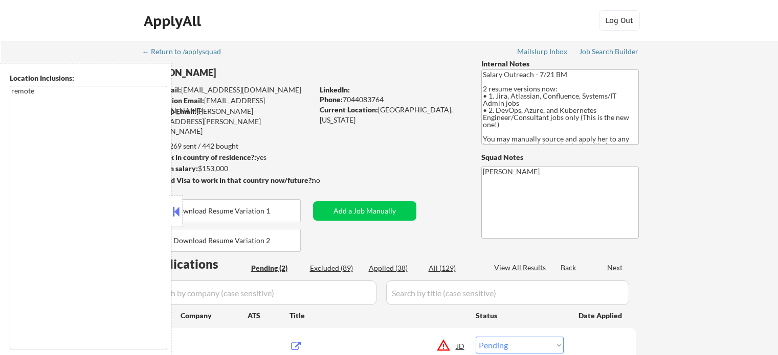
select select ""pending""
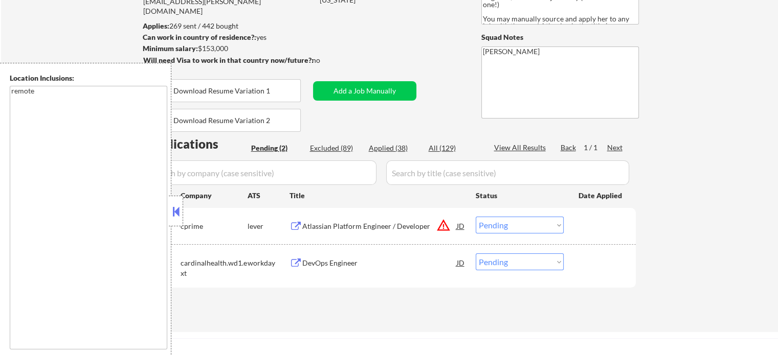
scroll to position [205, 0]
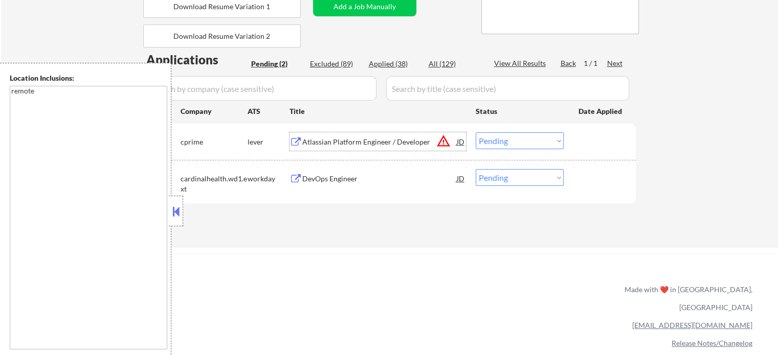
click at [344, 141] on div "Atlassian Platform Engineer / Developer" at bounding box center [379, 142] width 154 height 10
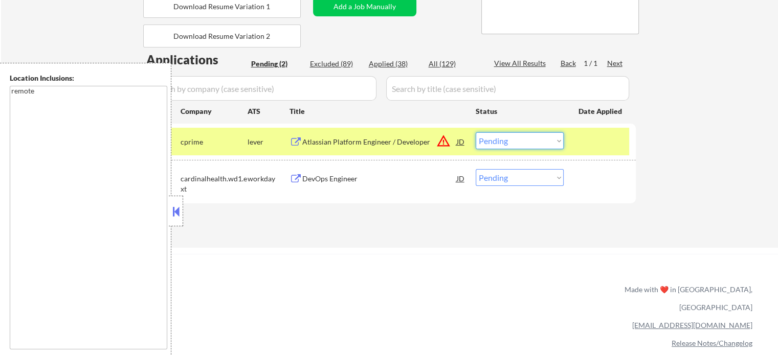
click at [489, 141] on select "Choose an option... Pending Applied Excluded (Questions) Excluded (Expired) Exc…" at bounding box center [520, 140] width 88 height 17
click at [476, 132] on select "Choose an option... Pending Applied Excluded (Questions) Excluded (Expired) Exc…" at bounding box center [520, 140] width 88 height 17
click at [600, 142] on div at bounding box center [600, 141] width 45 height 18
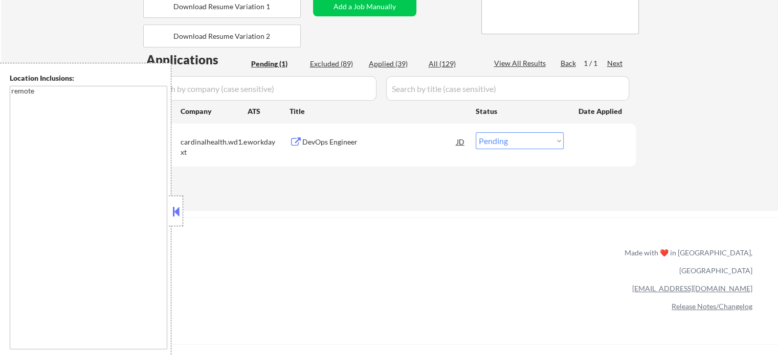
click at [351, 140] on div "DevOps Engineer" at bounding box center [379, 142] width 154 height 10
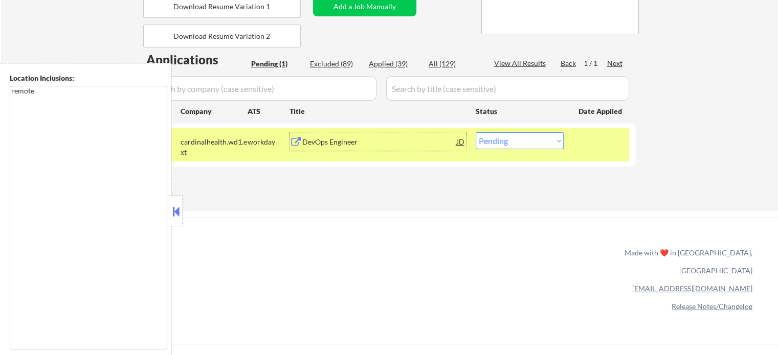
click at [552, 139] on select "Choose an option... Pending Applied Excluded (Questions) Excluded (Expired) Exc…" at bounding box center [520, 140] width 88 height 17
select select ""excluded__salary_""
click at [476, 132] on select "Choose an option... Pending Applied Excluded (Questions) Excluded (Expired) Exc…" at bounding box center [520, 140] width 88 height 17
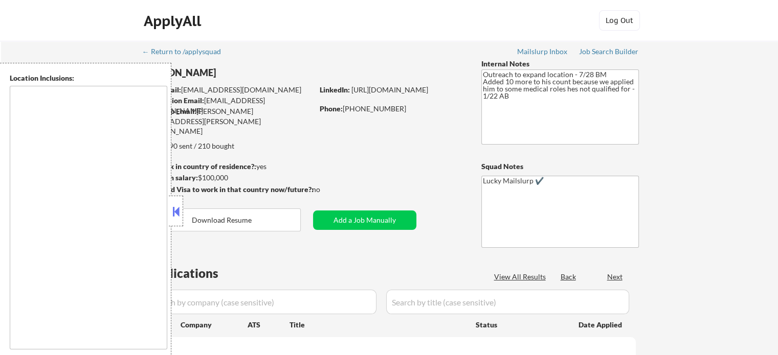
type textarea "[GEOGRAPHIC_DATA], [GEOGRAPHIC_DATA] [GEOGRAPHIC_DATA], [GEOGRAPHIC_DATA] [GEOG…"
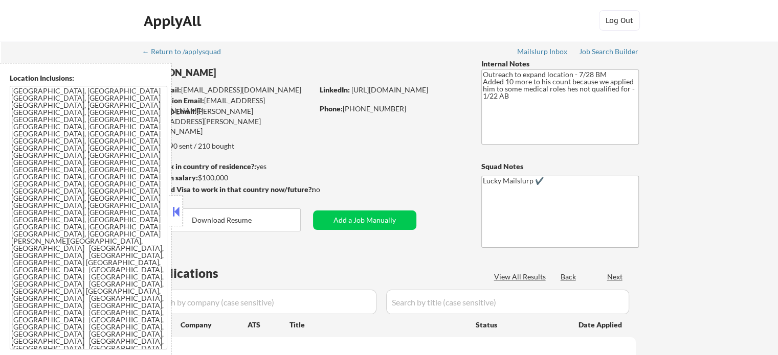
select select ""pending""
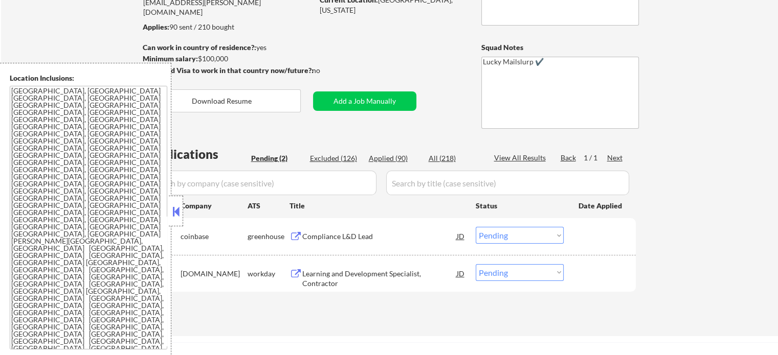
scroll to position [205, 0]
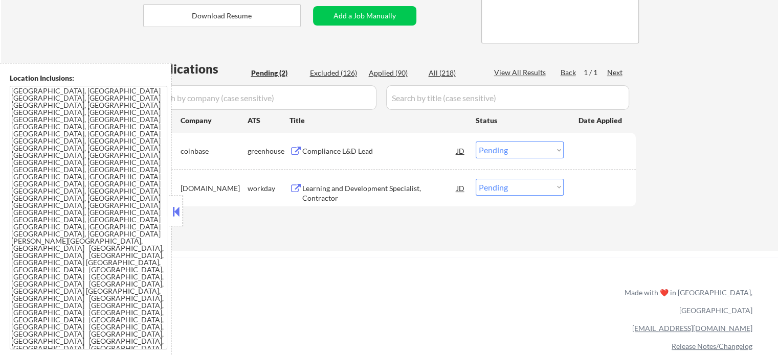
click at [344, 155] on div "Compliance L&D Lead" at bounding box center [379, 151] width 154 height 10
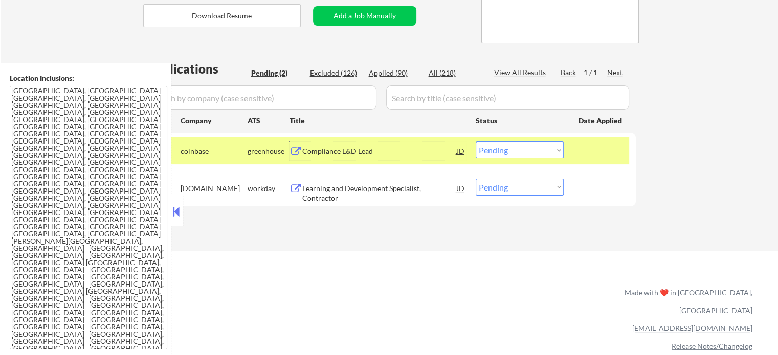
click at [505, 152] on select "Choose an option... Pending Applied Excluded (Questions) Excluded (Expired) Exc…" at bounding box center [520, 150] width 88 height 17
click at [476, 142] on select "Choose an option... Pending Applied Excluded (Questions) Excluded (Expired) Exc…" at bounding box center [520, 150] width 88 height 17
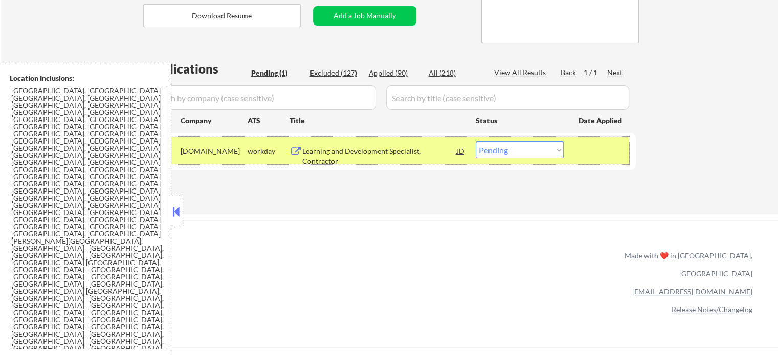
click at [583, 148] on div at bounding box center [600, 151] width 45 height 18
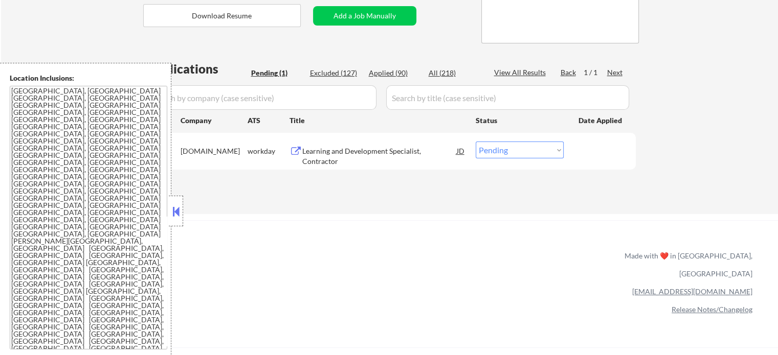
click at [319, 151] on div "Learning and Development Specialist, Contractor" at bounding box center [379, 156] width 154 height 20
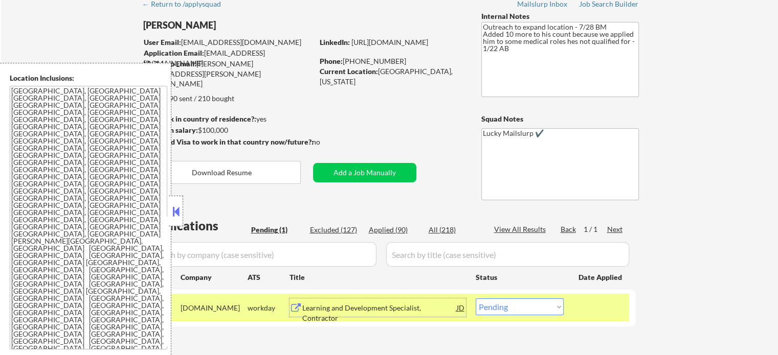
scroll to position [102, 0]
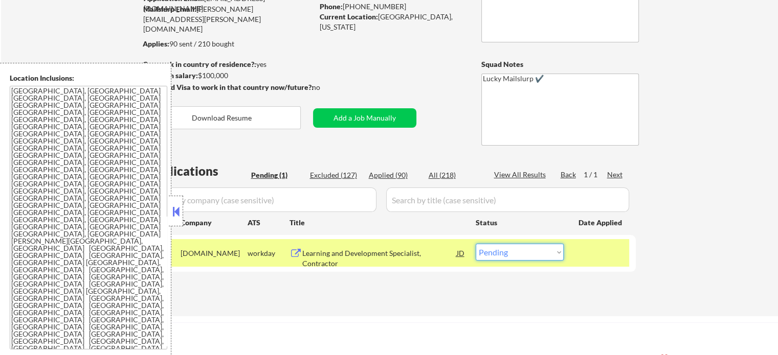
click at [528, 255] on select "Choose an option... Pending Applied Excluded (Questions) Excluded (Expired) Exc…" at bounding box center [520, 252] width 88 height 17
select select ""excluded__salary_""
click at [476, 244] on select "Choose an option... Pending Applied Excluded (Questions) Excluded (Expired) Exc…" at bounding box center [520, 252] width 88 height 17
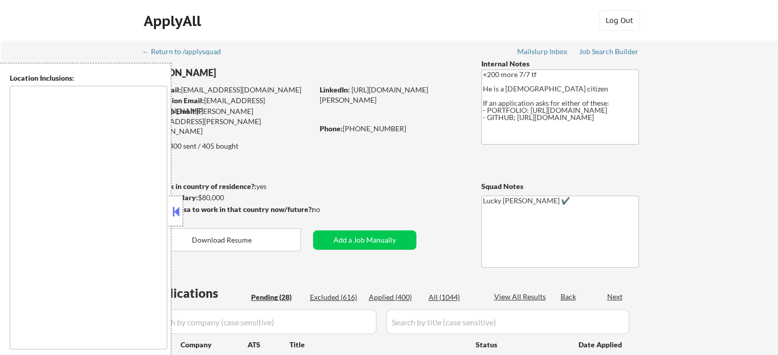
select select ""pending""
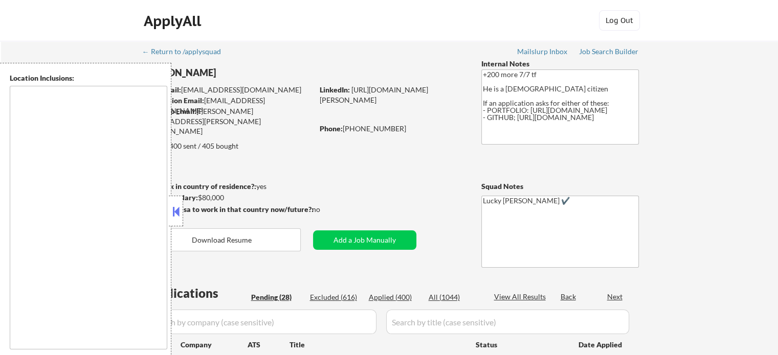
select select ""pending""
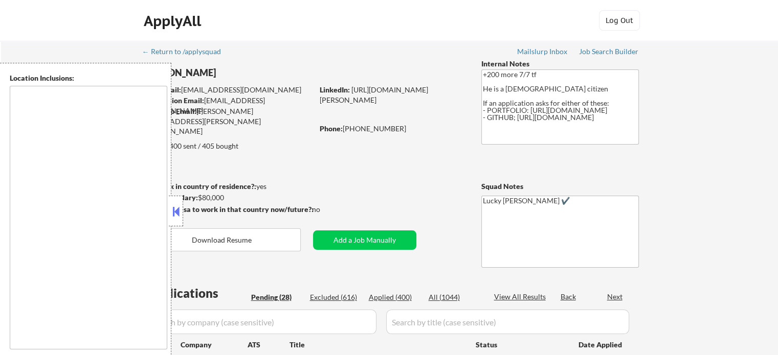
select select ""pending""
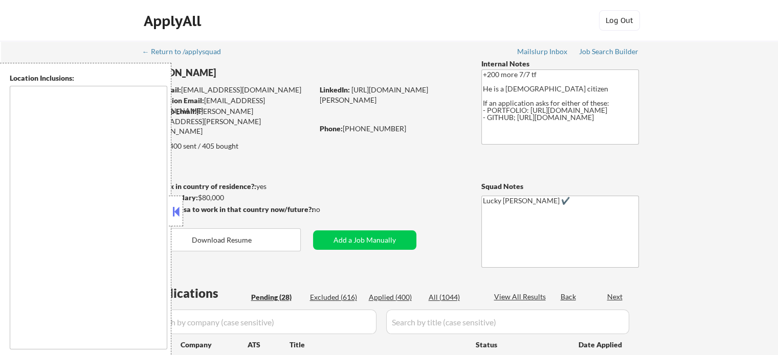
select select ""pending""
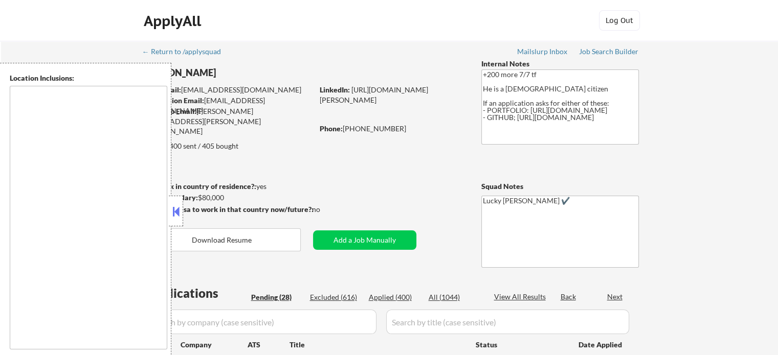
select select ""pending""
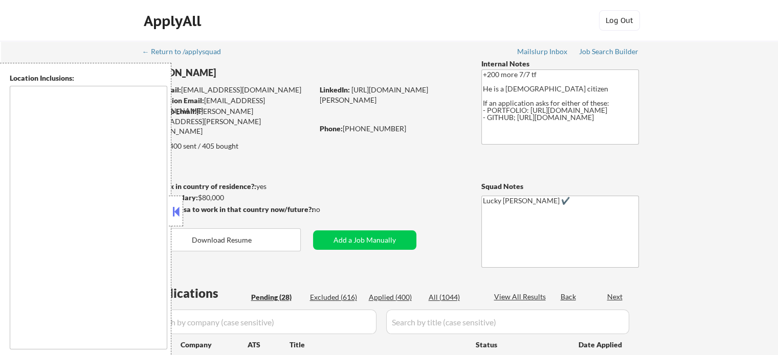
select select ""pending""
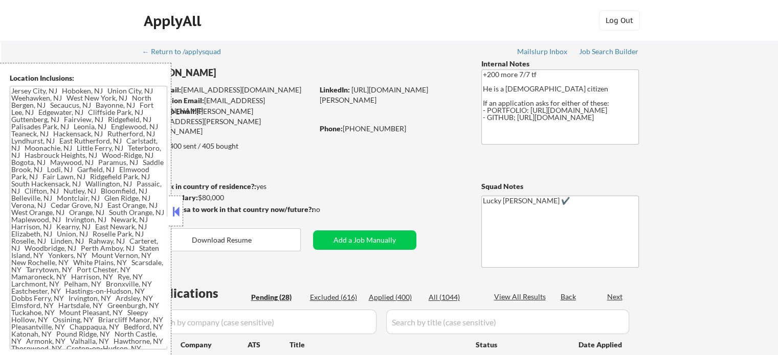
type textarea "Jersey City, NJ Hoboken, NJ Union City, NJ Weehawken, NJ West New York, NJ Nort…"
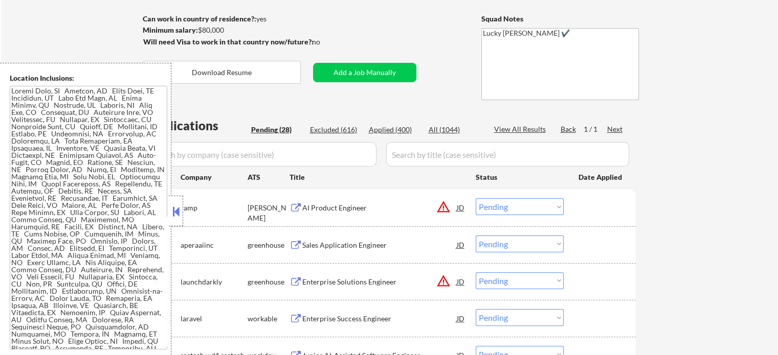
scroll to position [256, 0]
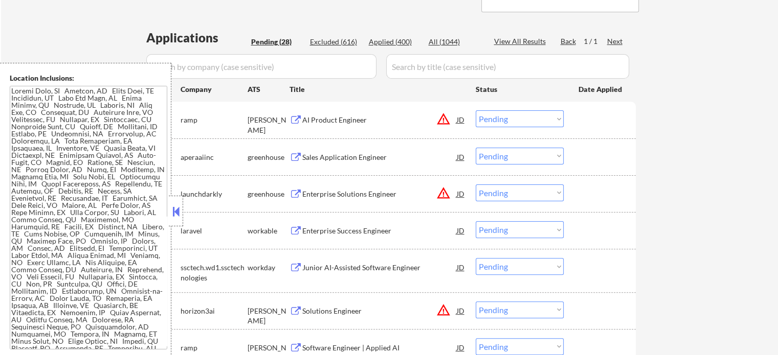
click at [329, 120] on div "AI Product Engineer" at bounding box center [379, 120] width 154 height 10
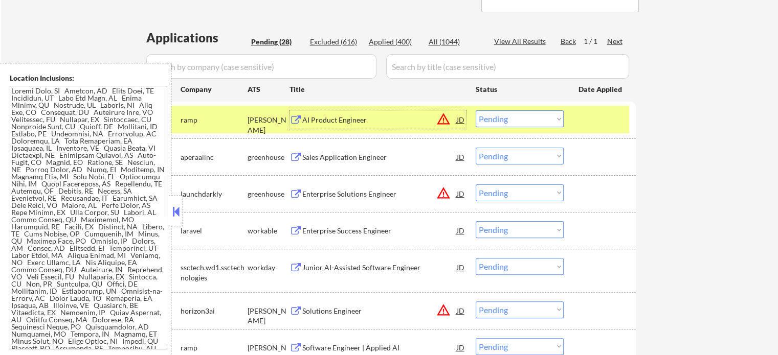
click at [591, 126] on div at bounding box center [600, 119] width 45 height 18
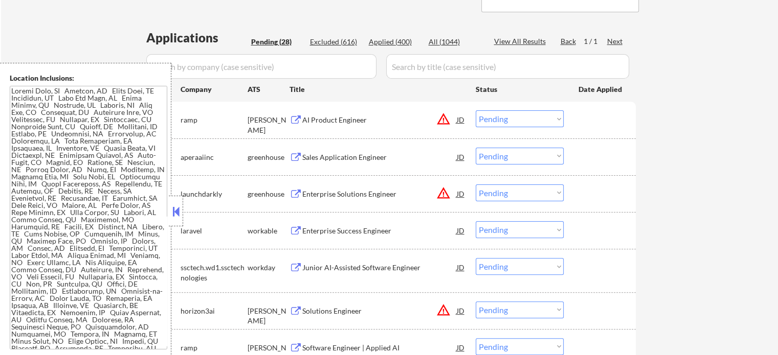
click at [325, 158] on div "Sales Application Engineer" at bounding box center [379, 157] width 154 height 10
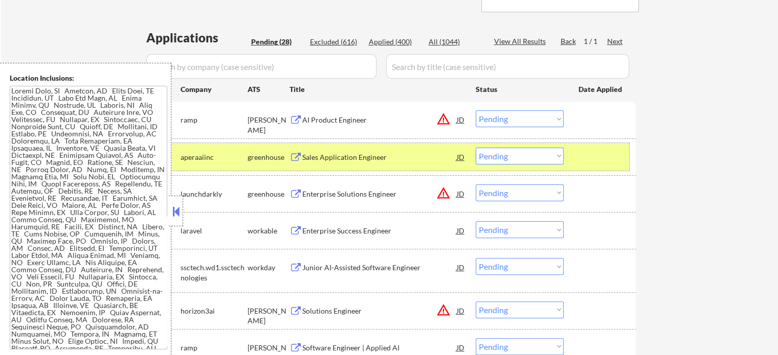
click at [594, 144] on div "#2 aperaaiinc greenhouse Sales Application Engineer JD Choose an option... Pend…" at bounding box center [387, 157] width 483 height 28
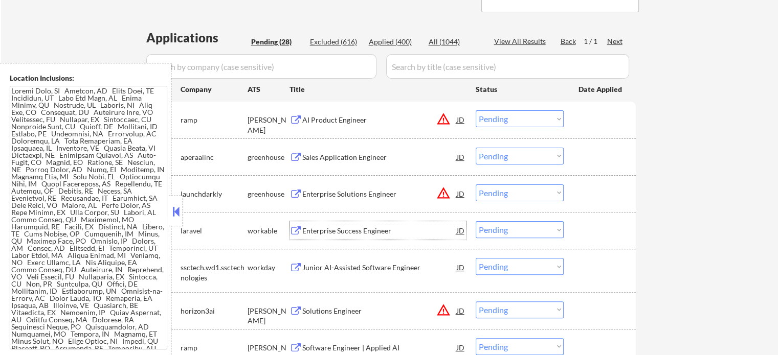
click at [315, 229] on div "Enterprise Success Engineer" at bounding box center [379, 231] width 154 height 10
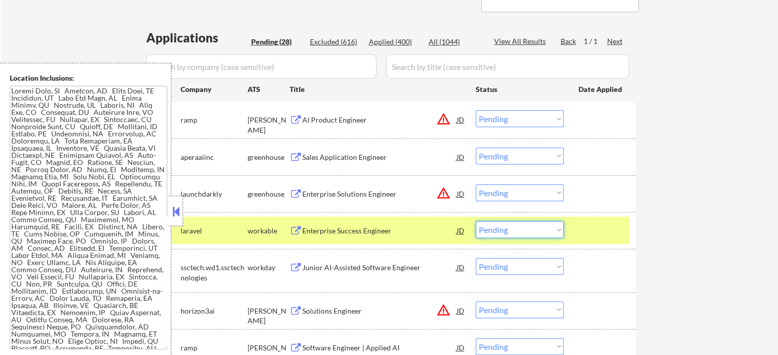
click at [539, 232] on select "Choose an option... Pending Applied Excluded (Questions) Excluded (Expired) Exc…" at bounding box center [520, 229] width 88 height 17
click at [476, 221] on select "Choose an option... Pending Applied Excluded (Questions) Excluded (Expired) Exc…" at bounding box center [520, 229] width 88 height 17
click at [607, 230] on div at bounding box center [600, 230] width 45 height 18
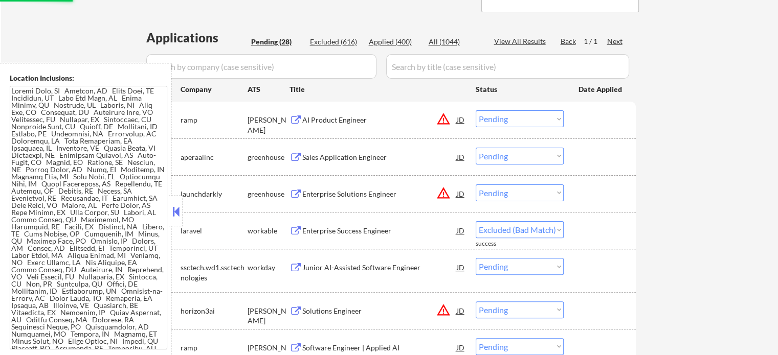
select select ""pending""
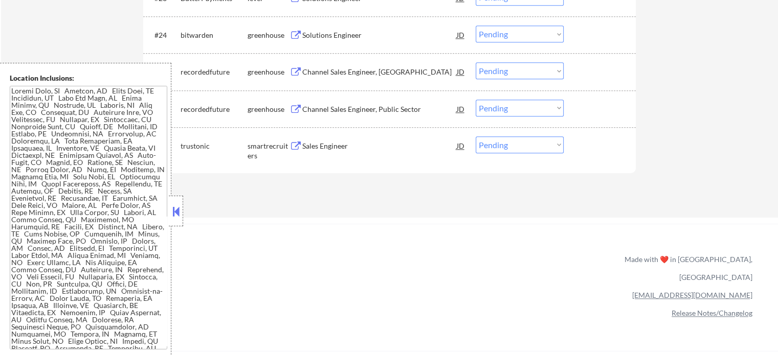
scroll to position [1330, 0]
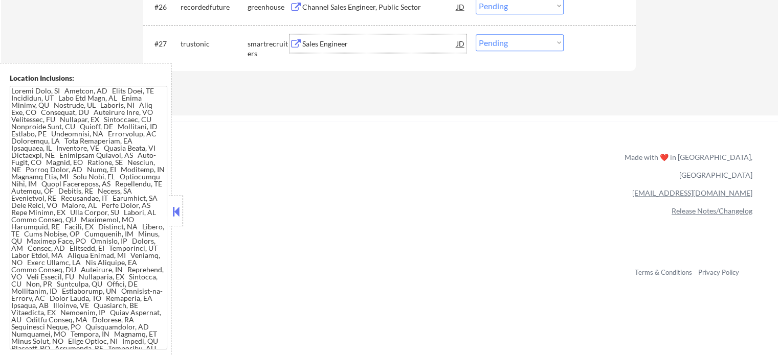
click at [320, 44] on div "Sales Engineer" at bounding box center [379, 44] width 154 height 10
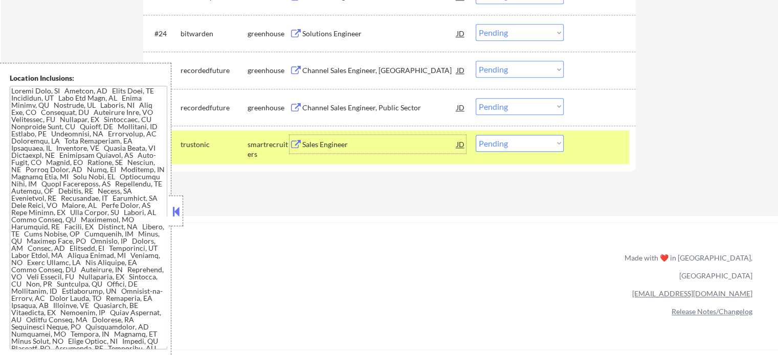
scroll to position [1227, 0]
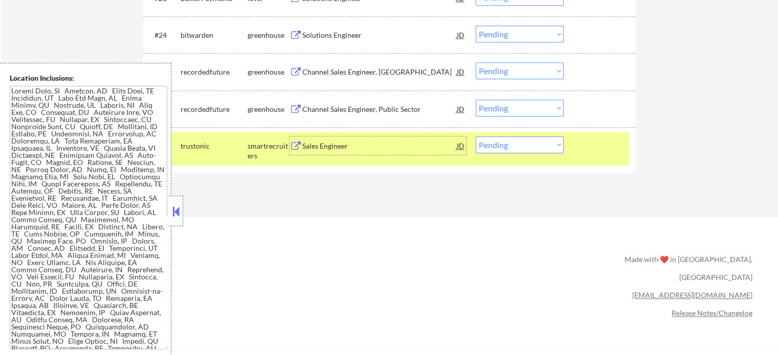
click at [611, 150] on div at bounding box center [600, 146] width 45 height 18
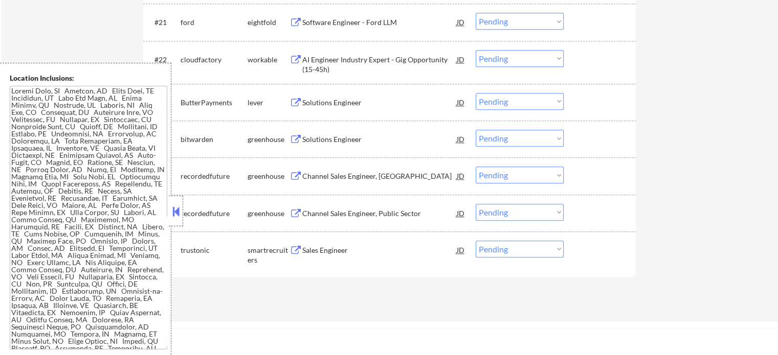
scroll to position [1125, 0]
click at [322, 139] on div "Solutions Engineer" at bounding box center [379, 137] width 154 height 10
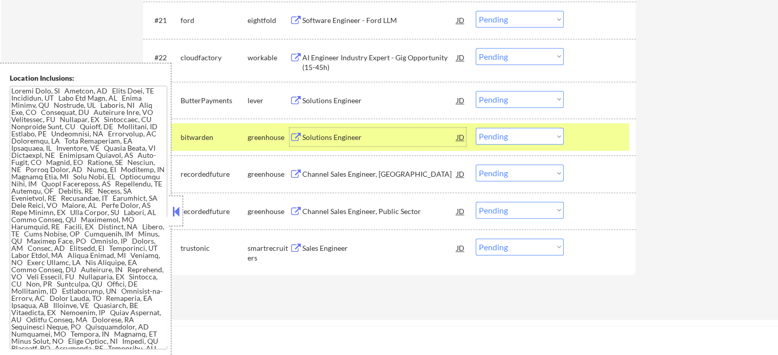
click at [493, 136] on select "Choose an option... Pending Applied Excluded (Questions) Excluded (Expired) Exc…" at bounding box center [520, 136] width 88 height 17
click at [476, 128] on select "Choose an option... Pending Applied Excluded (Questions) Excluded (Expired) Exc…" at bounding box center [520, 136] width 88 height 17
click at [612, 134] on div at bounding box center [600, 137] width 45 height 18
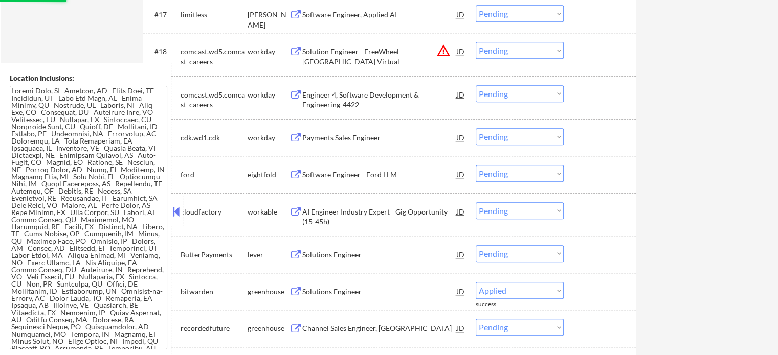
scroll to position [869, 0]
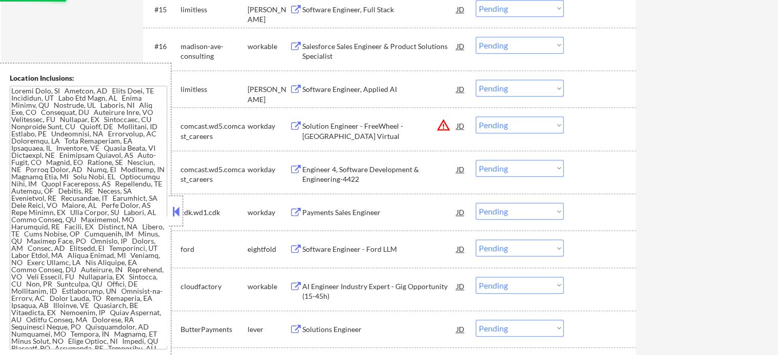
select select ""pending""
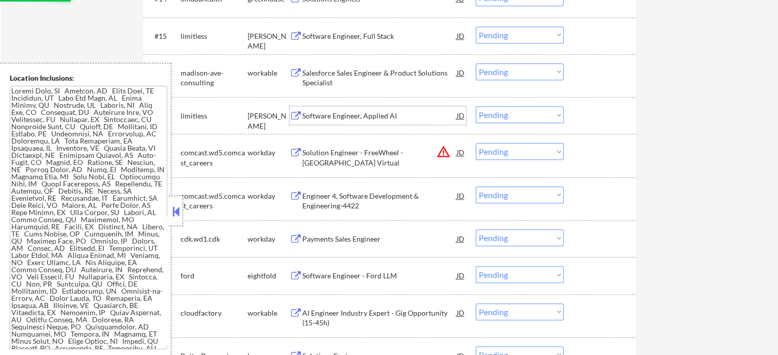
click at [335, 112] on div "Software Engineer, Applied AI" at bounding box center [379, 116] width 154 height 10
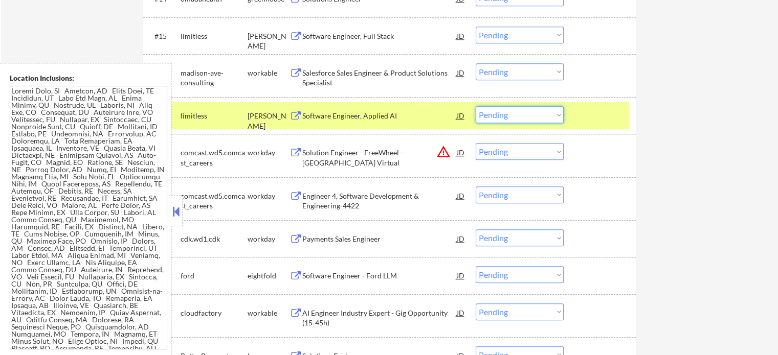
click at [518, 115] on select "Choose an option... Pending Applied Excluded (Questions) Excluded (Expired) Exc…" at bounding box center [520, 114] width 88 height 17
click at [476, 106] on select "Choose an option... Pending Applied Excluded (Questions) Excluded (Expired) Exc…" at bounding box center [520, 114] width 88 height 17
click at [584, 123] on div at bounding box center [600, 115] width 45 height 18
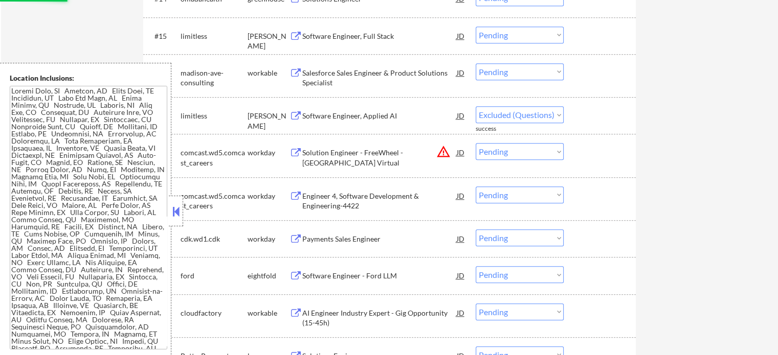
click at [344, 29] on div "Software Engineer, Full Stack" at bounding box center [379, 36] width 154 height 18
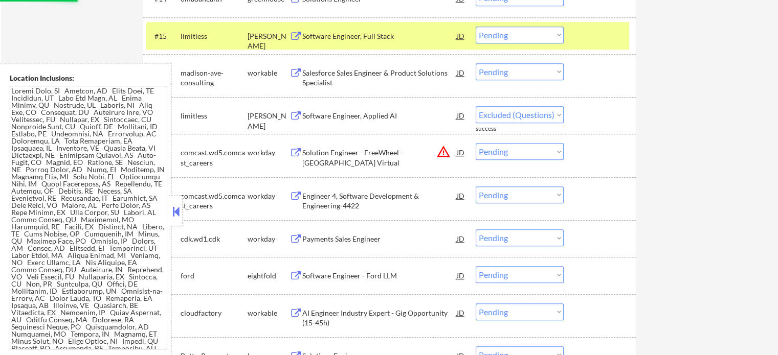
select select ""pending""
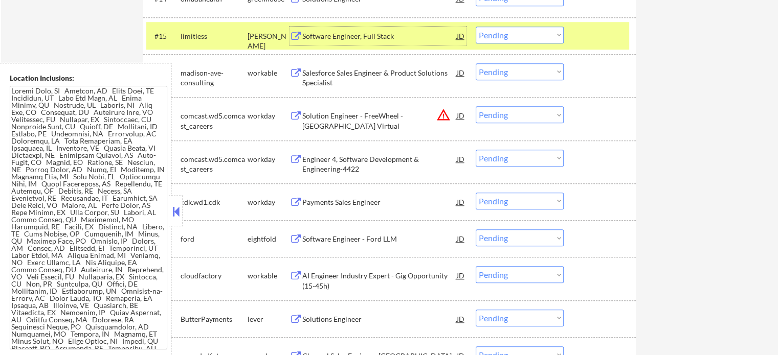
click at [558, 28] on select "Choose an option... Pending Applied Excluded (Questions) Excluded (Expired) Exc…" at bounding box center [520, 35] width 88 height 17
click at [476, 27] on select "Choose an option... Pending Applied Excluded (Questions) Excluded (Expired) Exc…" at bounding box center [520, 35] width 88 height 17
click at [589, 49] on div "#15 limitless ashby Software Engineer, Full Stack JD Choose an option... Pendin…" at bounding box center [387, 36] width 483 height 28
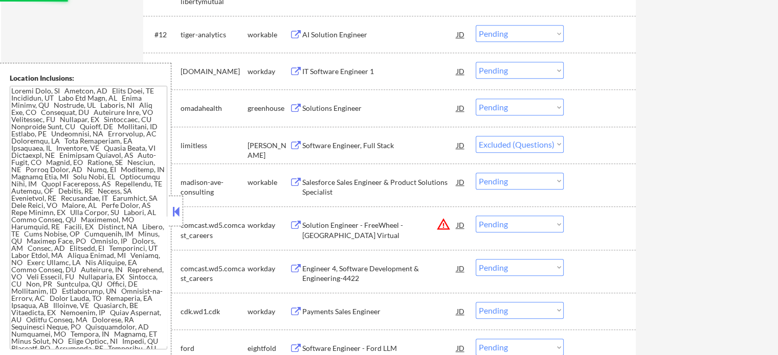
scroll to position [665, 0]
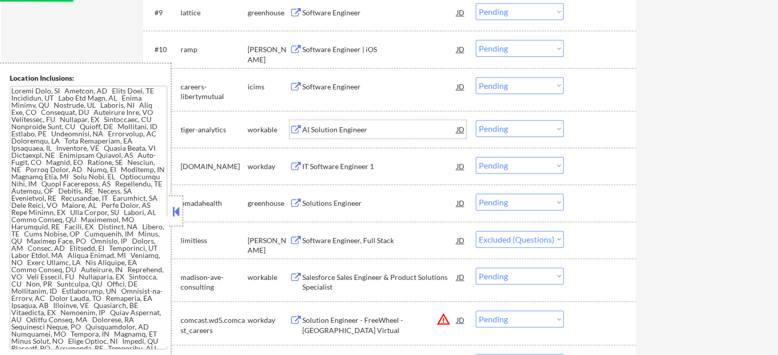
click at [315, 130] on div "AI Solution Engineer" at bounding box center [379, 130] width 154 height 10
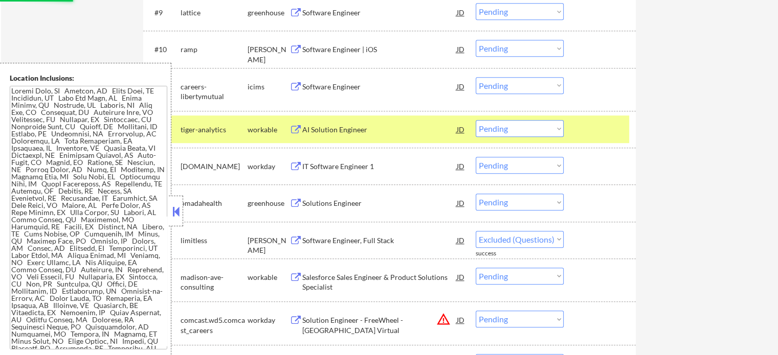
select select ""pending""
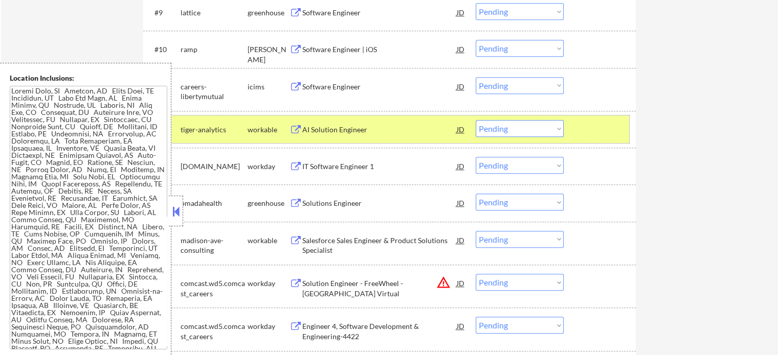
click at [577, 124] on div "#12 tiger-analytics workable AI Solution Engineer JD Choose an option... Pendin…" at bounding box center [387, 130] width 483 height 28
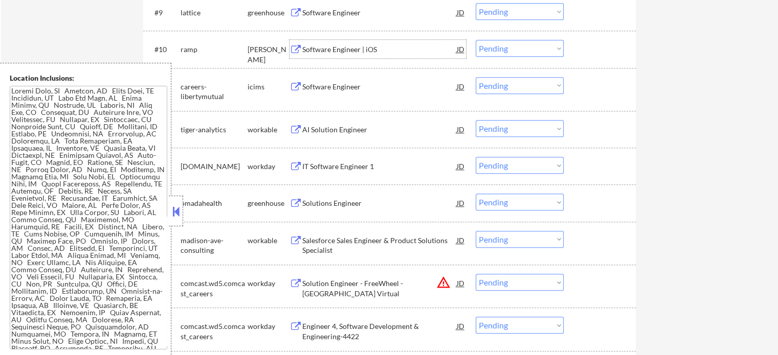
click at [353, 50] on div "Software Engineer | iOS" at bounding box center [379, 49] width 154 height 10
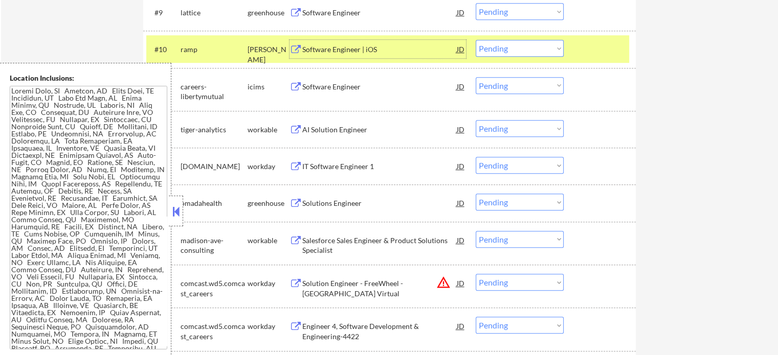
click at [598, 47] on div at bounding box center [600, 49] width 45 height 18
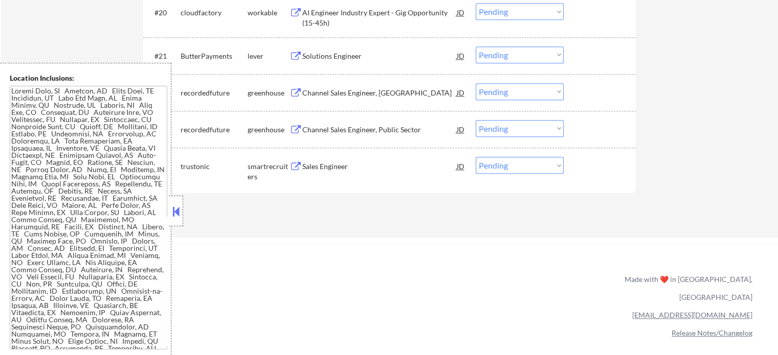
scroll to position [1176, 0]
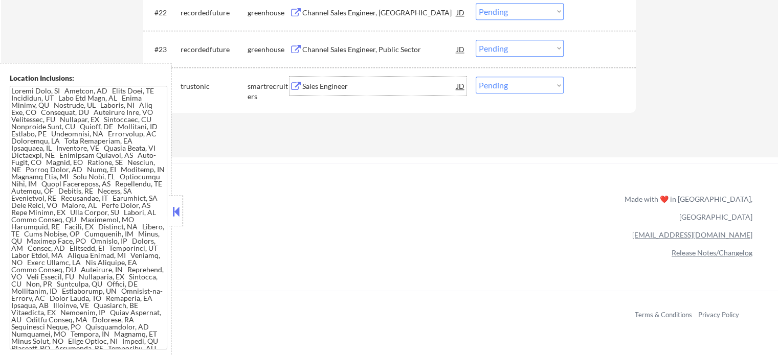
click at [335, 93] on div "Sales Engineer" at bounding box center [379, 86] width 154 height 18
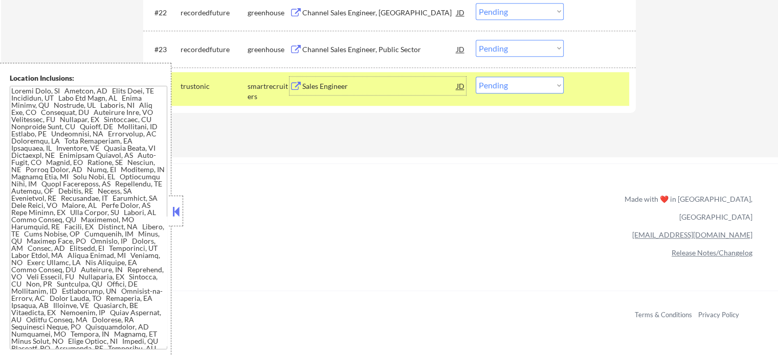
click at [524, 82] on select "Choose an option... Pending Applied Excluded (Questions) Excluded (Expired) Exc…" at bounding box center [520, 85] width 88 height 17
select select ""excluded""
click at [476, 77] on select "Choose an option... Pending Applied Excluded (Questions) Excluded (Expired) Exc…" at bounding box center [520, 85] width 88 height 17
click at [606, 96] on div "#24 trustonic smartrecruiters Sales Engineer JD Choose an option... Pending App…" at bounding box center [387, 89] width 483 height 34
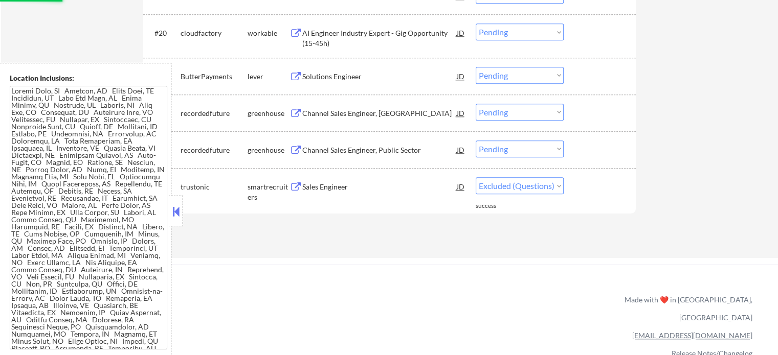
scroll to position [1074, 0]
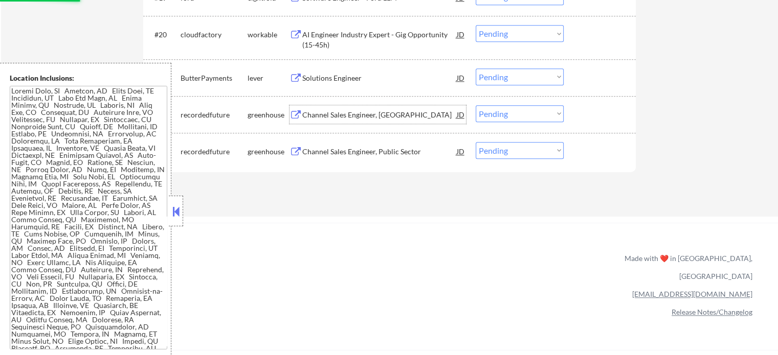
click at [366, 110] on div "Channel Sales Engineer, East" at bounding box center [379, 115] width 154 height 10
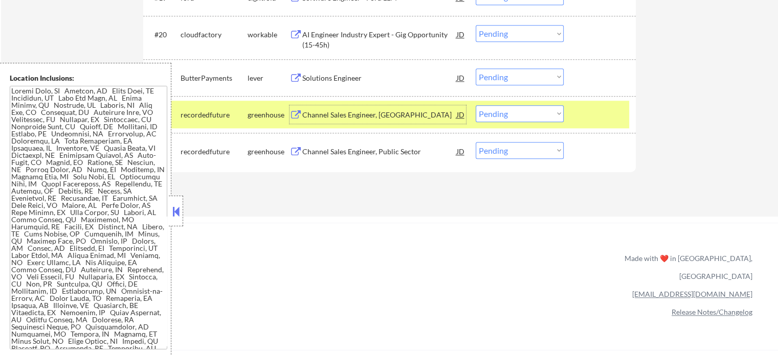
click at [613, 111] on div at bounding box center [600, 114] width 45 height 18
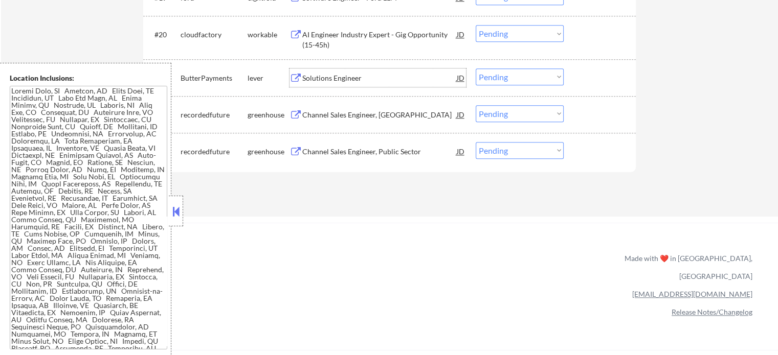
click at [351, 78] on div "Solutions Engineer" at bounding box center [379, 78] width 154 height 10
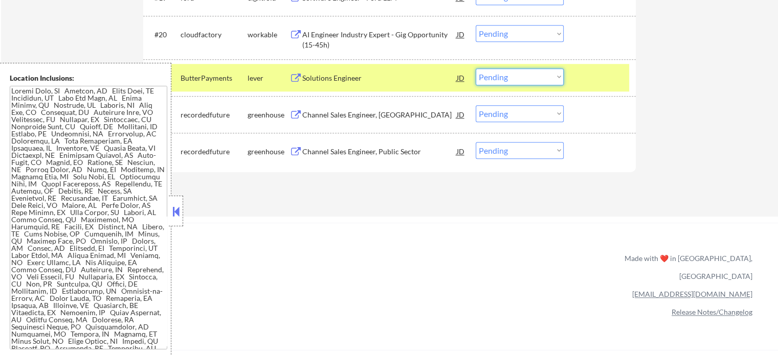
click at [493, 78] on select "Choose an option... Pending Applied Excluded (Questions) Excluded (Expired) Exc…" at bounding box center [520, 77] width 88 height 17
click at [476, 69] on select "Choose an option... Pending Applied Excluded (Questions) Excluded (Expired) Exc…" at bounding box center [520, 77] width 88 height 17
click at [578, 77] on div at bounding box center [600, 78] width 45 height 18
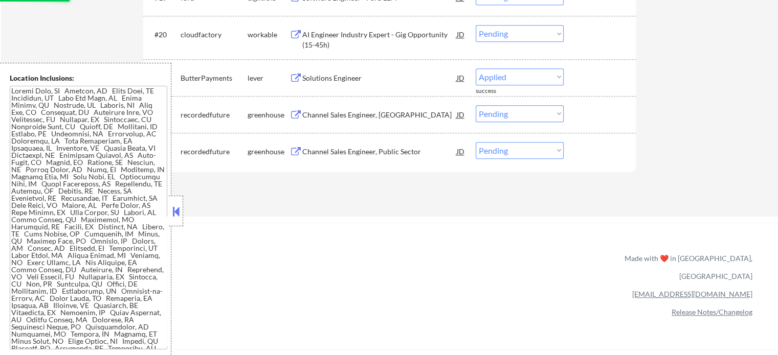
select select ""pending""
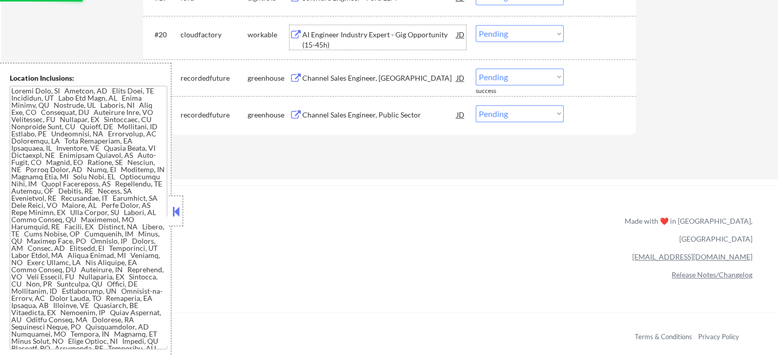
click at [387, 41] on div "AI Engineer Industry Expert - Gig Opportunity (15-45h)" at bounding box center [379, 40] width 154 height 20
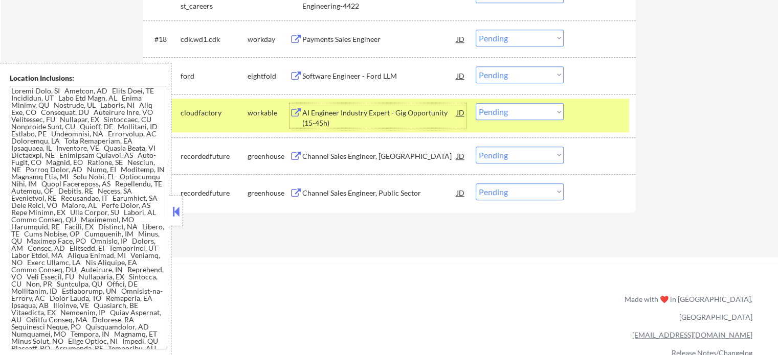
scroll to position [972, 0]
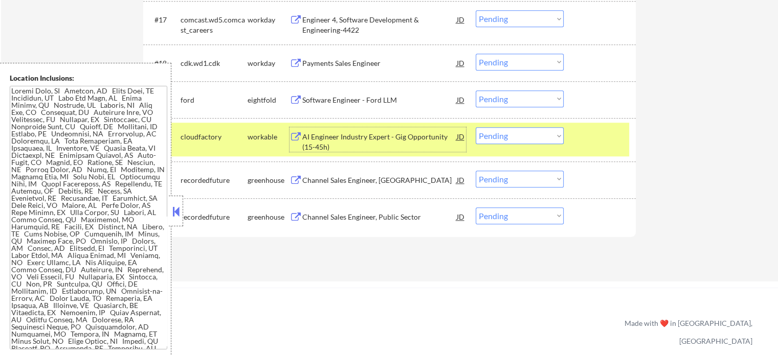
click at [583, 139] on div at bounding box center [600, 136] width 45 height 18
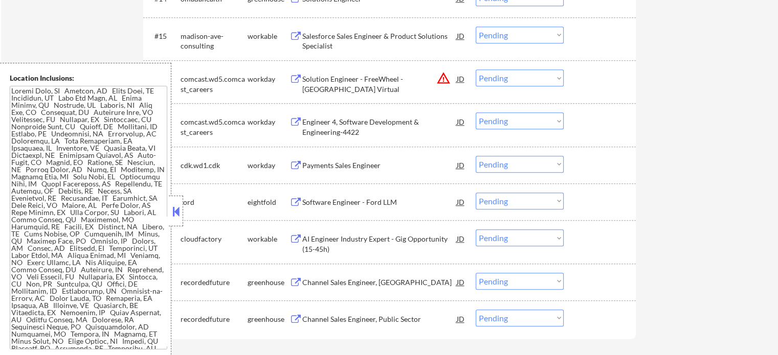
scroll to position [818, 0]
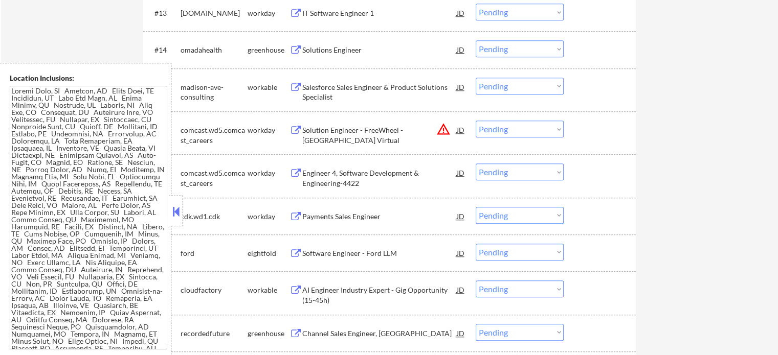
click at [334, 94] on div "Salesforce Sales Engineer & Product Solutions Specialist" at bounding box center [379, 92] width 154 height 20
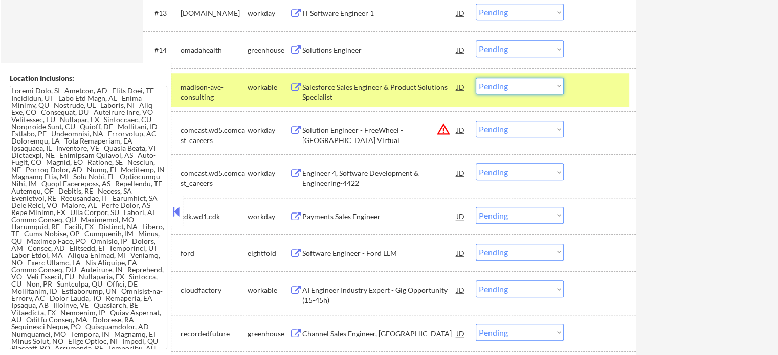
click at [508, 86] on select "Choose an option... Pending Applied Excluded (Questions) Excluded (Expired) Exc…" at bounding box center [520, 86] width 88 height 17
click at [476, 78] on select "Choose an option... Pending Applied Excluded (Questions) Excluded (Expired) Exc…" at bounding box center [520, 86] width 88 height 17
click at [554, 141] on div "#16 comcast.wd5.comcast_careers workday Solution Engineer - FreeWheel - NY Virt…" at bounding box center [387, 133] width 483 height 34
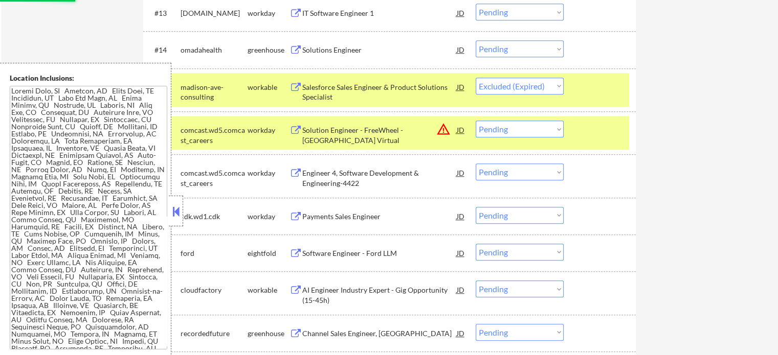
click at [582, 135] on div at bounding box center [600, 130] width 45 height 18
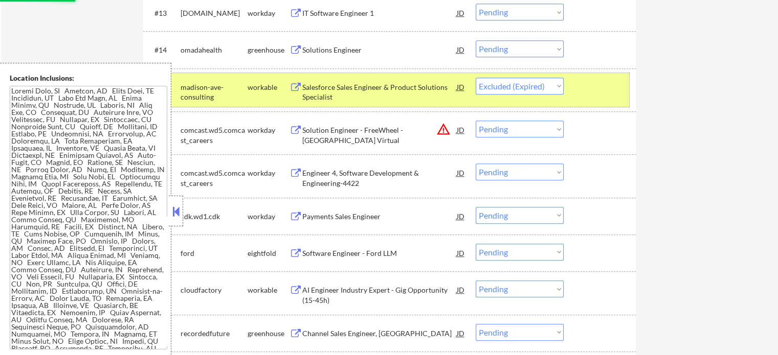
click at [595, 87] on div at bounding box center [600, 87] width 45 height 18
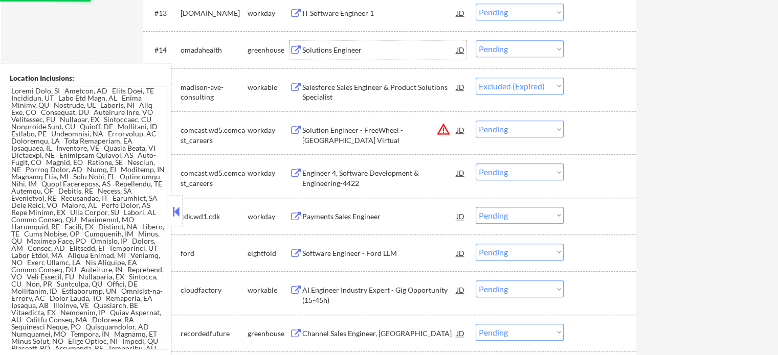
click at [328, 45] on div "Solutions Engineer" at bounding box center [379, 50] width 154 height 10
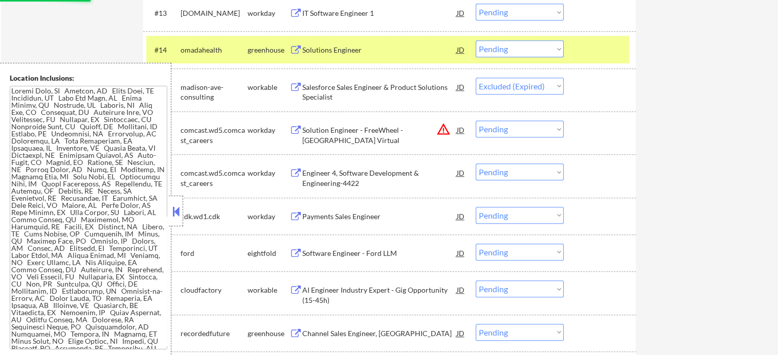
select select ""pending""
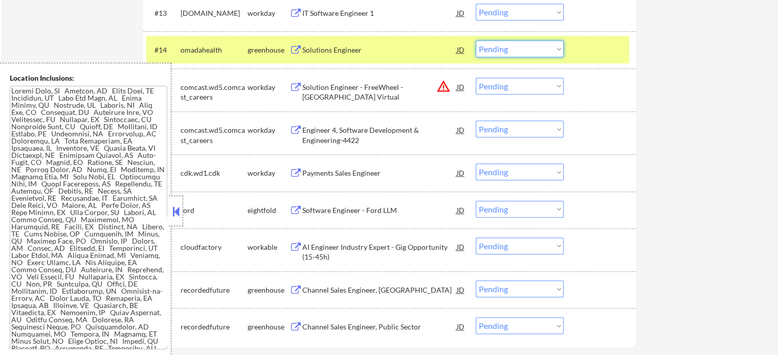
click at [499, 44] on select "Choose an option... Pending Applied Excluded (Questions) Excluded (Expired) Exc…" at bounding box center [520, 48] width 88 height 17
click at [476, 40] on select "Choose an option... Pending Applied Excluded (Questions) Excluded (Expired) Exc…" at bounding box center [520, 48] width 88 height 17
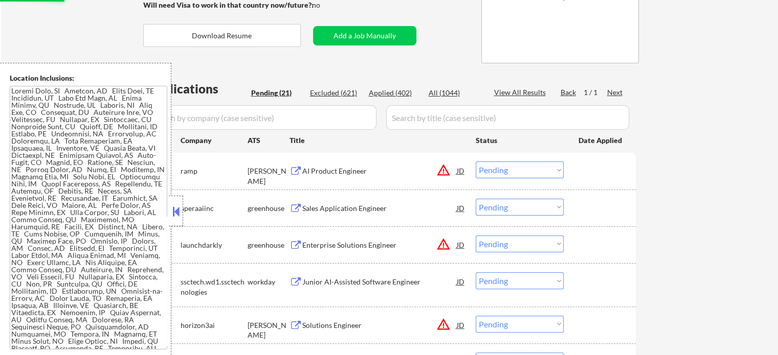
select select ""pending""
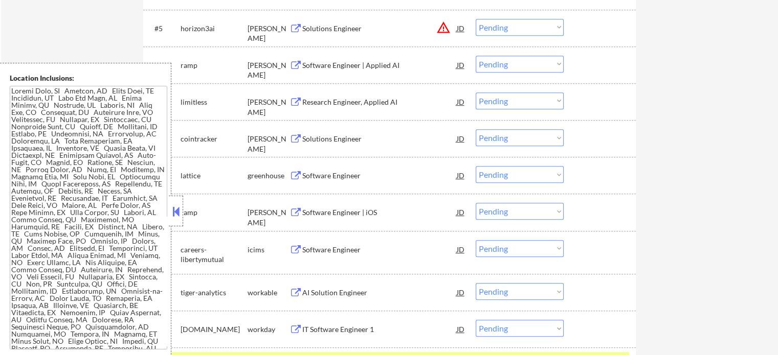
scroll to position [563, 0]
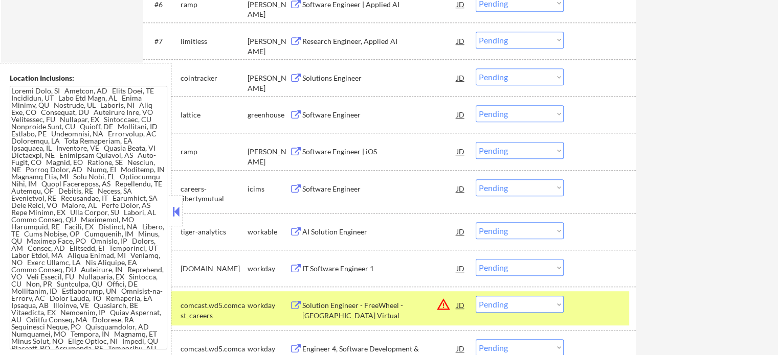
click at [582, 309] on div at bounding box center [600, 305] width 45 height 18
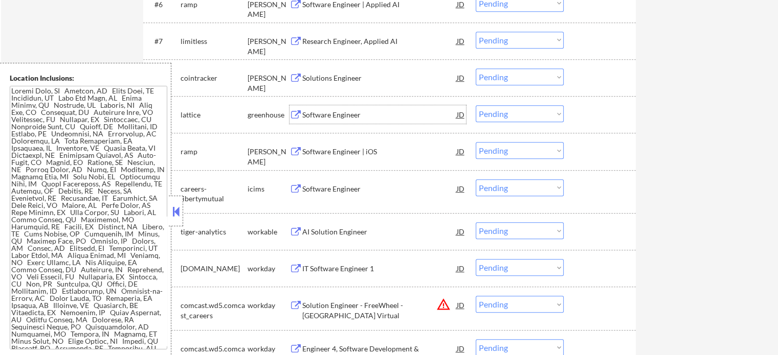
click at [318, 121] on div "Software Engineer" at bounding box center [379, 114] width 154 height 18
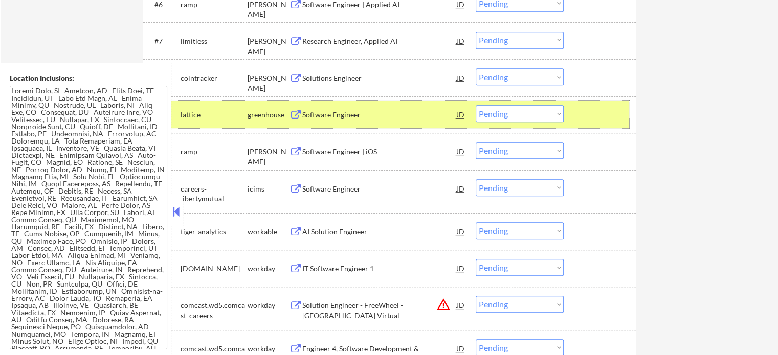
drag, startPoint x: 616, startPoint y: 114, endPoint x: 544, endPoint y: 114, distance: 72.1
click at [616, 114] on div at bounding box center [600, 114] width 45 height 18
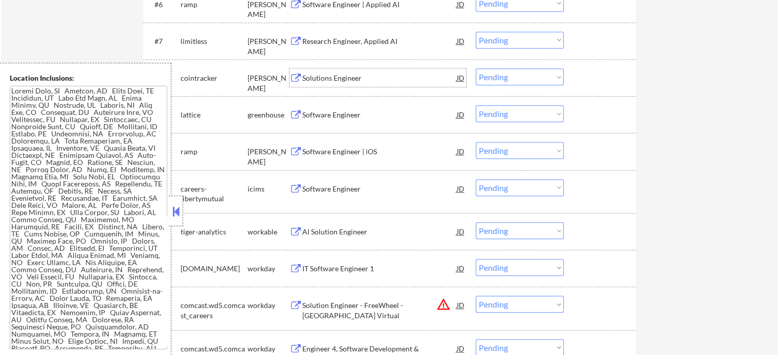
click at [352, 81] on div "Solutions Engineer" at bounding box center [379, 78] width 154 height 10
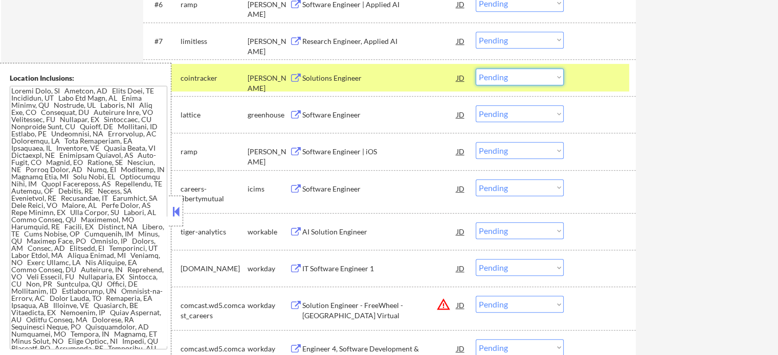
click at [482, 77] on select "Choose an option... Pending Applied Excluded (Questions) Excluded (Expired) Exc…" at bounding box center [520, 77] width 88 height 17
click at [476, 69] on select "Choose an option... Pending Applied Excluded (Questions) Excluded (Expired) Exc…" at bounding box center [520, 77] width 88 height 17
click at [578, 76] on div at bounding box center [600, 78] width 45 height 18
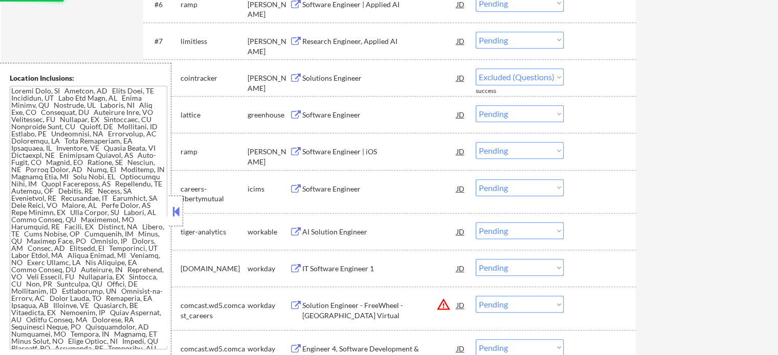
click at [358, 36] on div "Research Engineer, Applied AI" at bounding box center [379, 41] width 154 height 10
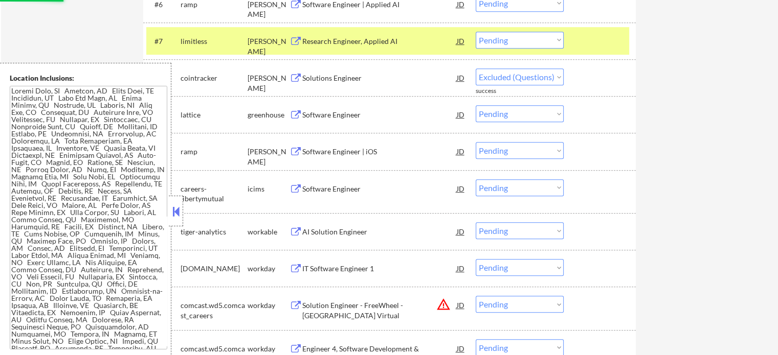
select select ""pending""
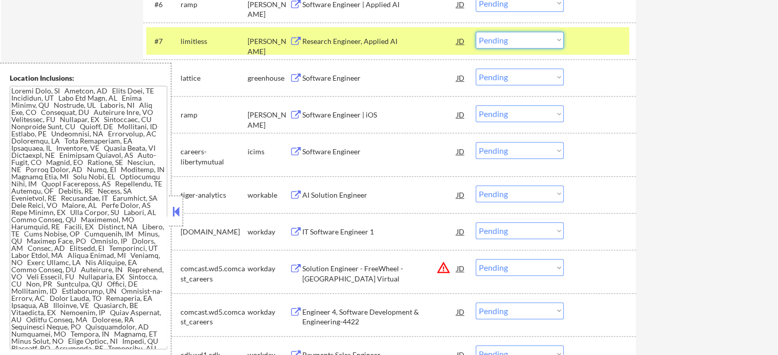
click at [502, 44] on select "Choose an option... Pending Applied Excluded (Questions) Excluded (Expired) Exc…" at bounding box center [520, 40] width 88 height 17
click at [476, 32] on select "Choose an option... Pending Applied Excluded (Questions) Excluded (Expired) Exc…" at bounding box center [520, 40] width 88 height 17
select select ""pending""
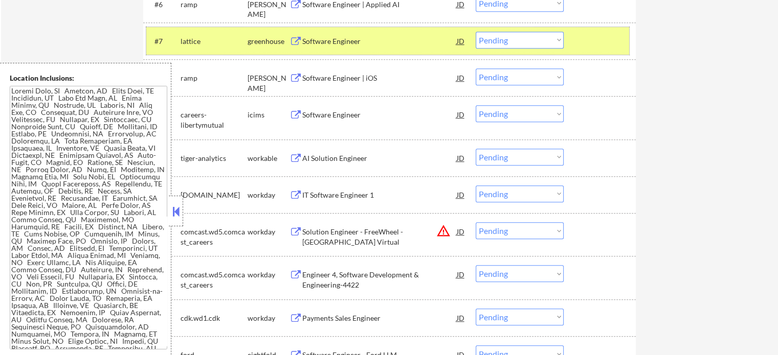
click at [592, 34] on div at bounding box center [600, 41] width 45 height 18
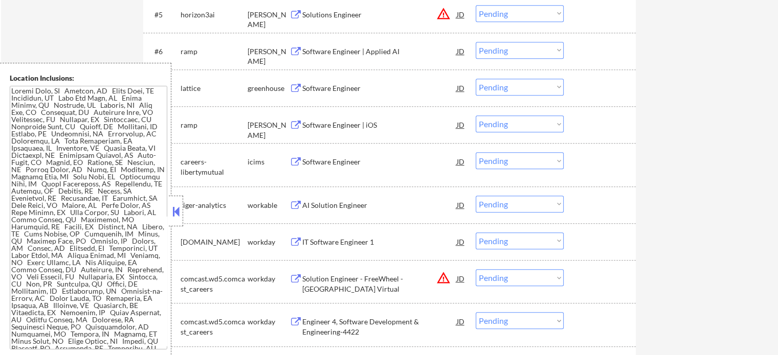
scroll to position [460, 0]
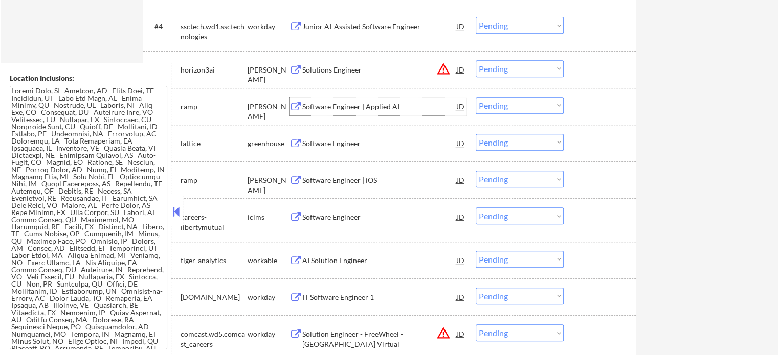
click at [336, 102] on div "Software Engineer | Applied AI" at bounding box center [379, 107] width 154 height 10
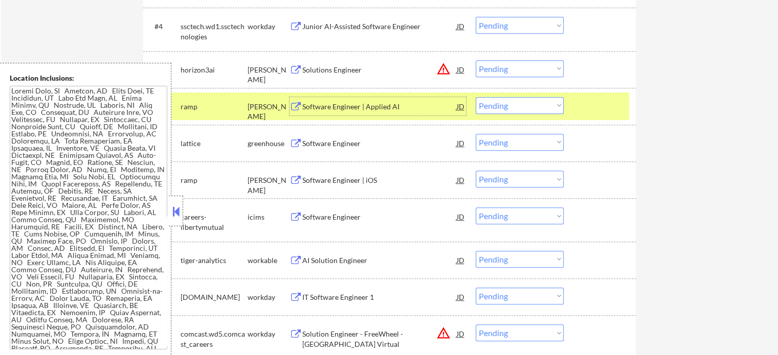
click at [601, 104] on div at bounding box center [600, 106] width 45 height 18
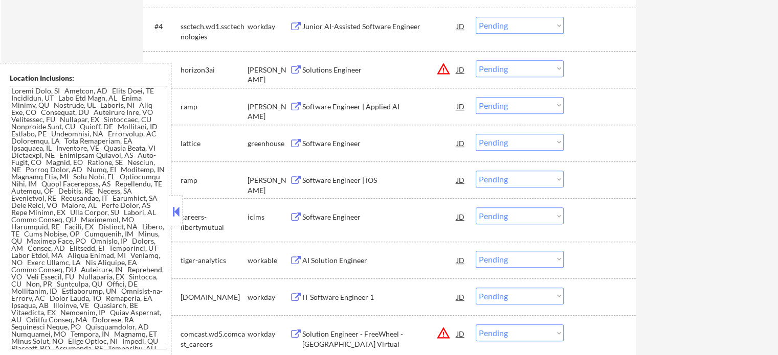
click at [336, 176] on div "Software Engineer | iOS" at bounding box center [379, 180] width 154 height 10
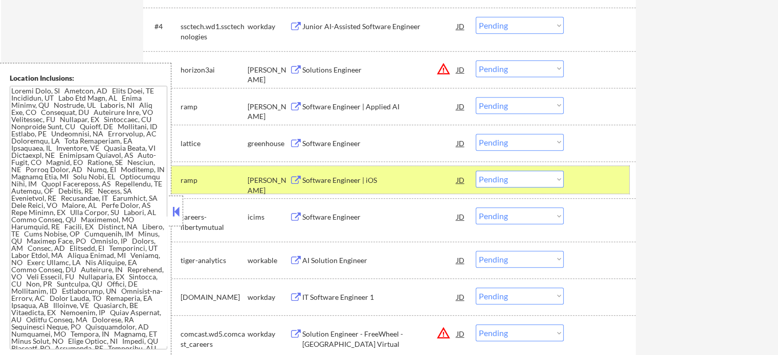
click at [591, 171] on div at bounding box center [600, 180] width 45 height 18
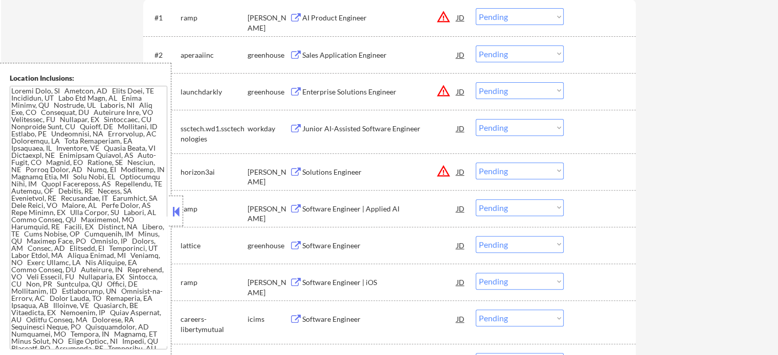
scroll to position [256, 0]
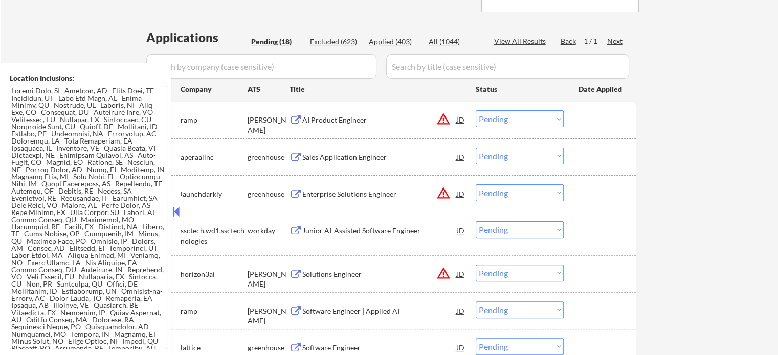
click at [324, 192] on div "Enterprise Solutions Engineer" at bounding box center [379, 194] width 154 height 10
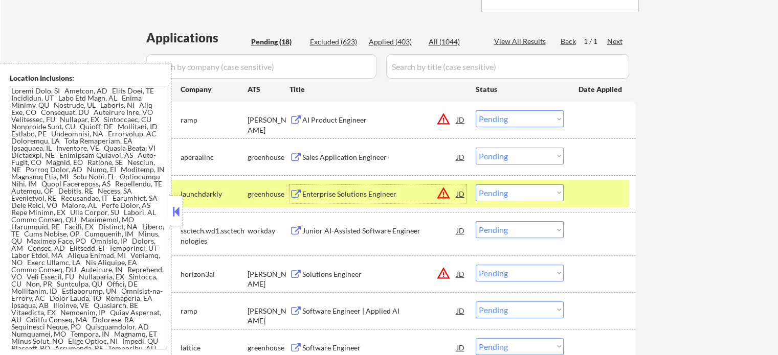
drag, startPoint x: 595, startPoint y: 198, endPoint x: 574, endPoint y: 202, distance: 21.8
click at [596, 198] on div at bounding box center [600, 194] width 45 height 18
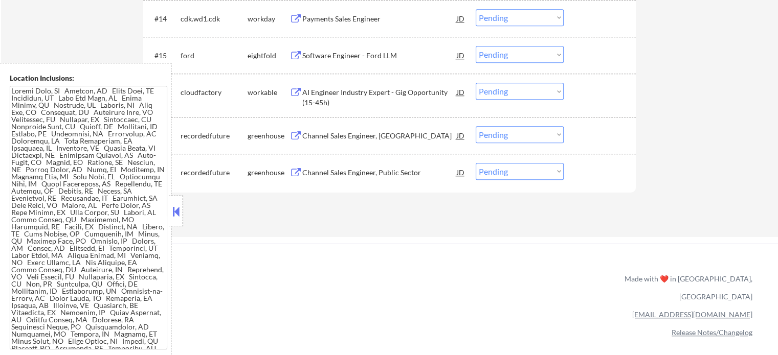
scroll to position [818, 0]
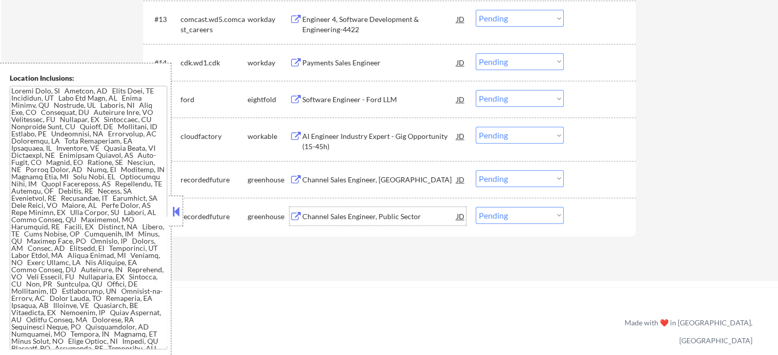
click at [343, 209] on div "Channel Sales Engineer, Public Sector" at bounding box center [379, 216] width 154 height 18
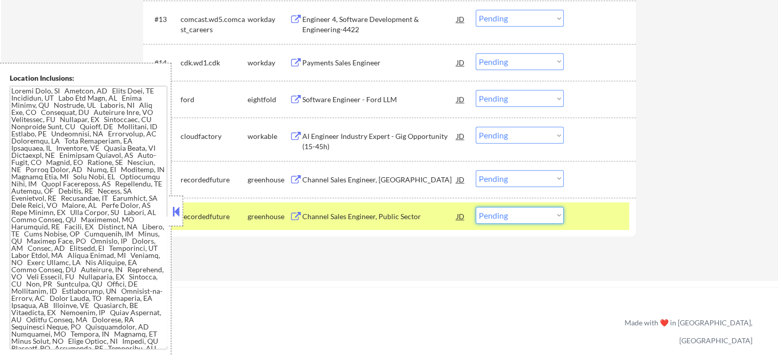
click at [528, 216] on select "Choose an option... Pending Applied Excluded (Questions) Excluded (Expired) Exc…" at bounding box center [520, 215] width 88 height 17
select select ""excluded__location_""
click at [476, 207] on select "Choose an option... Pending Applied Excluded (Questions) Excluded (Expired) Exc…" at bounding box center [520, 215] width 88 height 17
click at [615, 212] on div at bounding box center [600, 216] width 45 height 18
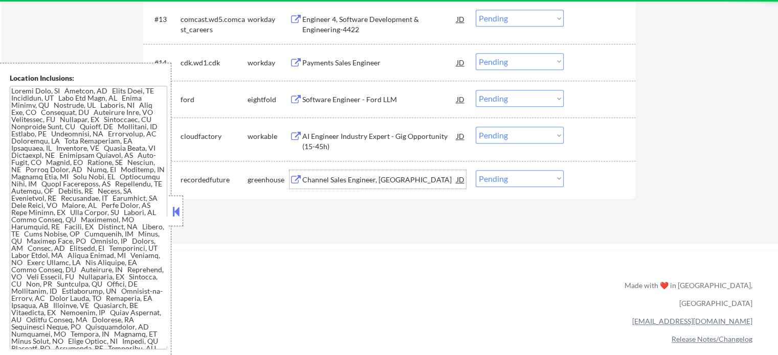
click at [307, 183] on div "Channel Sales Engineer, East" at bounding box center [379, 180] width 154 height 10
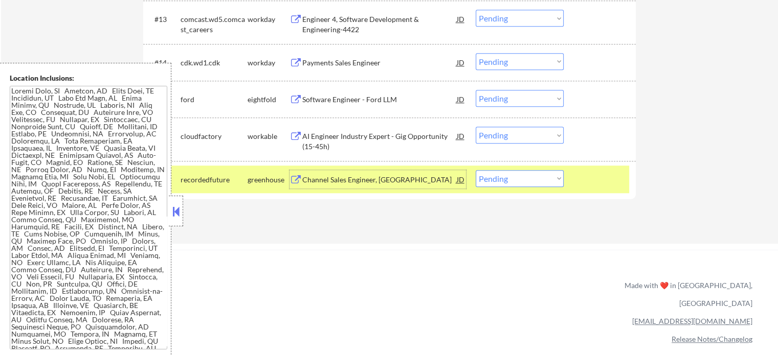
click at [604, 184] on div at bounding box center [600, 179] width 45 height 18
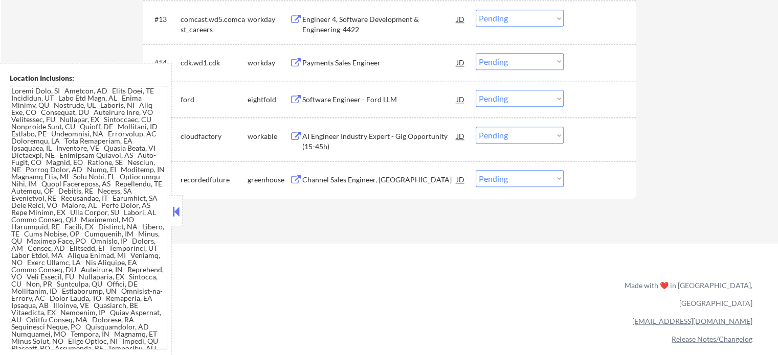
click at [327, 147] on div "AI Engineer Industry Expert - Gig Opportunity (15-45h)" at bounding box center [379, 141] width 154 height 20
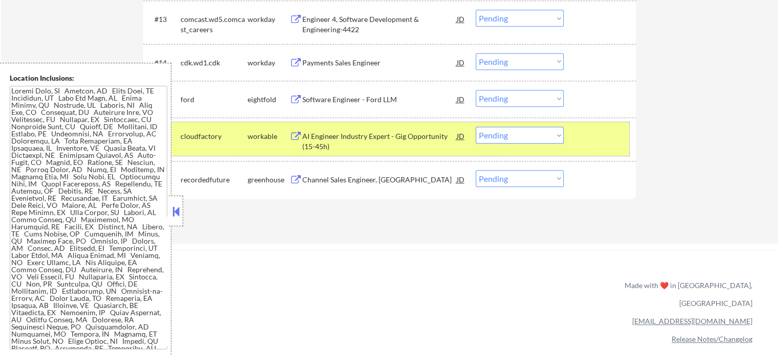
click at [610, 130] on div at bounding box center [600, 136] width 45 height 18
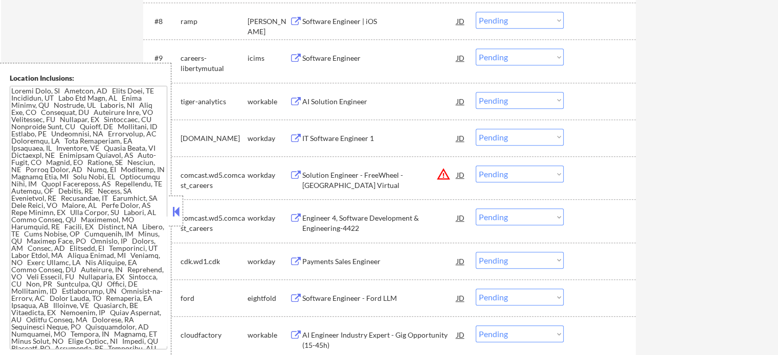
scroll to position [614, 0]
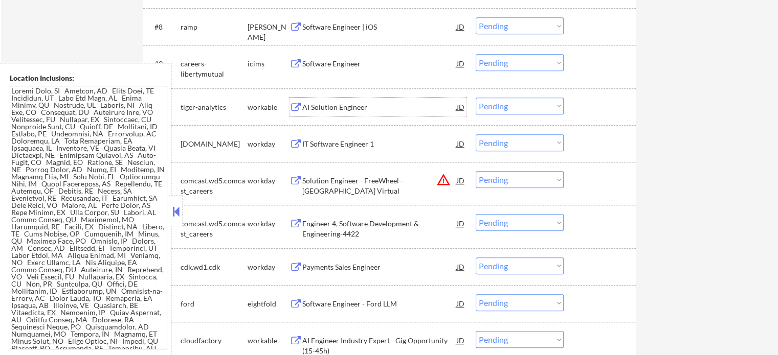
click at [316, 104] on div "AI Solution Engineer" at bounding box center [379, 107] width 154 height 10
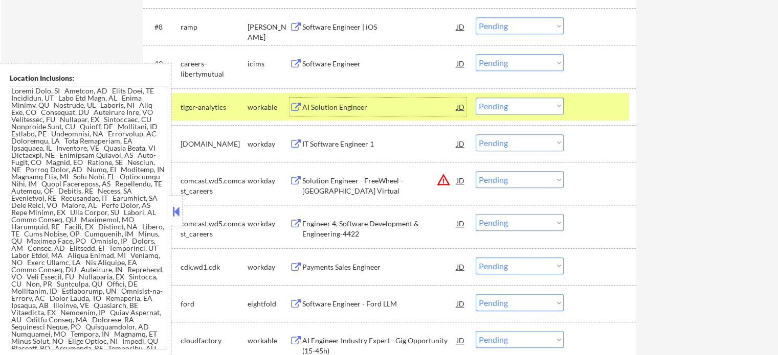
scroll to position [563, 0]
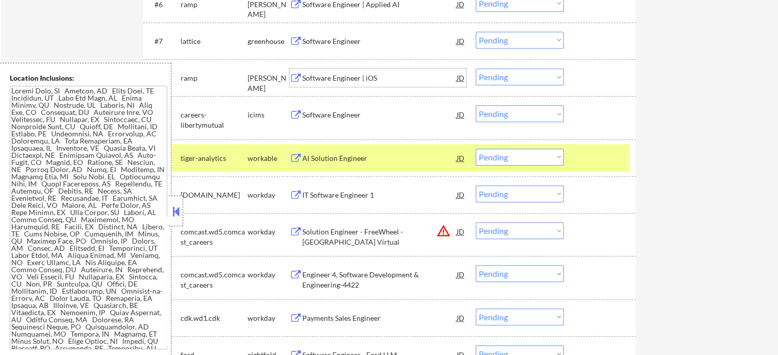
click at [329, 82] on div "Software Engineer | iOS" at bounding box center [379, 78] width 154 height 10
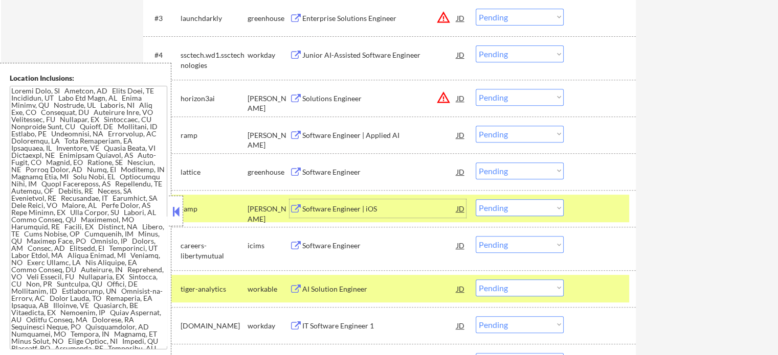
scroll to position [409, 0]
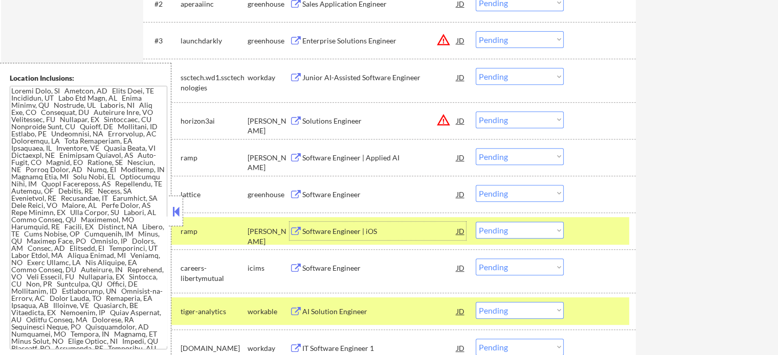
click at [339, 191] on div "Software Engineer" at bounding box center [379, 195] width 154 height 10
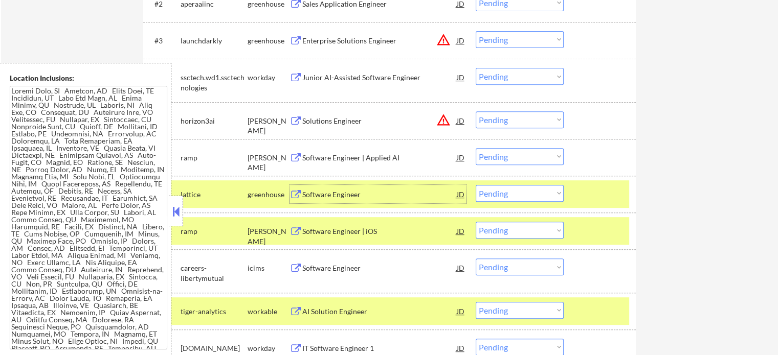
drag, startPoint x: 579, startPoint y: 193, endPoint x: 581, endPoint y: 202, distance: 9.4
click at [579, 193] on div at bounding box center [600, 194] width 45 height 18
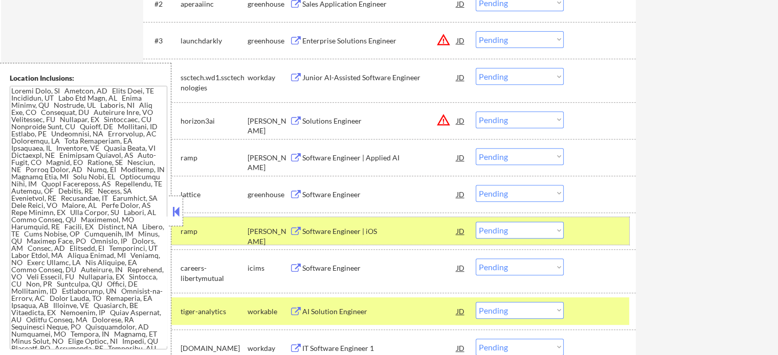
click at [587, 233] on div at bounding box center [600, 231] width 45 height 18
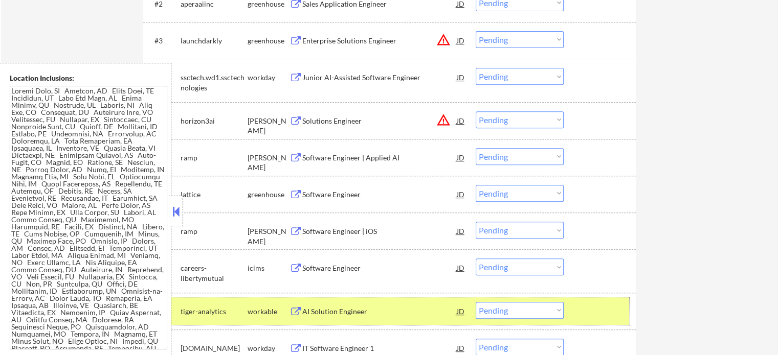
click at [569, 305] on div "#10 tiger-analytics workable AI Solution Engineer JD Choose an option... Pendin…" at bounding box center [387, 312] width 483 height 28
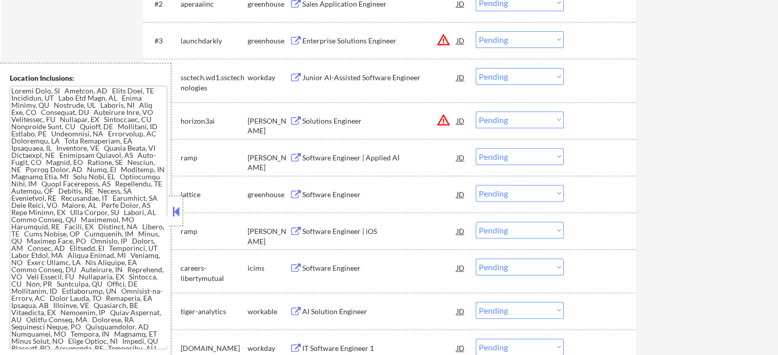
click at [359, 39] on div "Enterprise Solutions Engineer" at bounding box center [379, 41] width 154 height 10
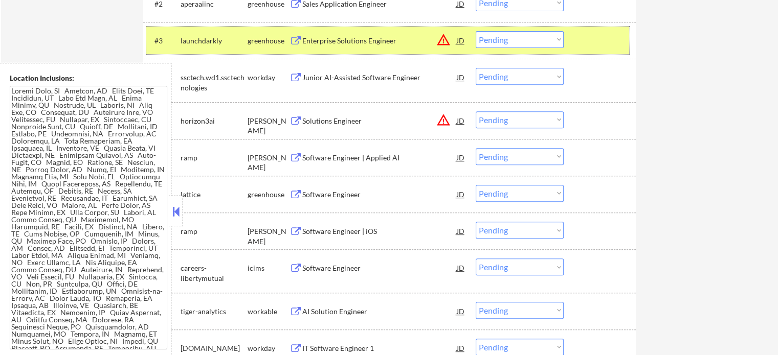
click at [589, 49] on div at bounding box center [600, 40] width 45 height 18
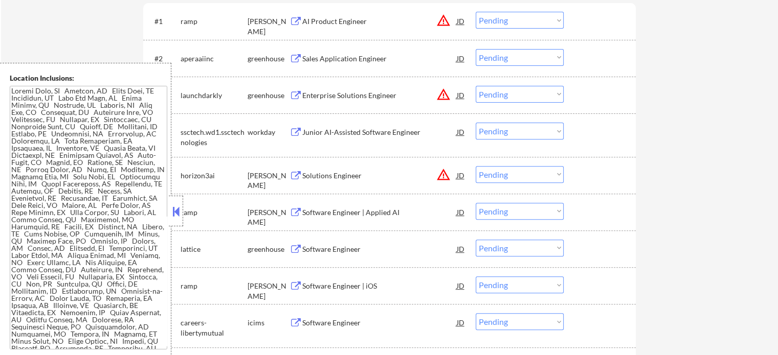
scroll to position [307, 0]
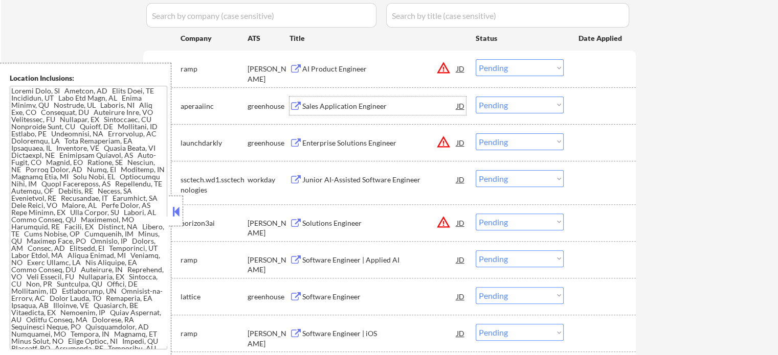
click at [313, 103] on div "Sales Application Engineer" at bounding box center [379, 106] width 154 height 10
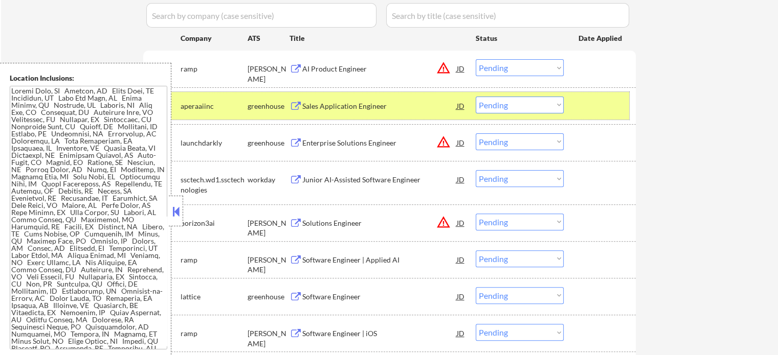
click at [602, 102] on div at bounding box center [600, 106] width 45 height 18
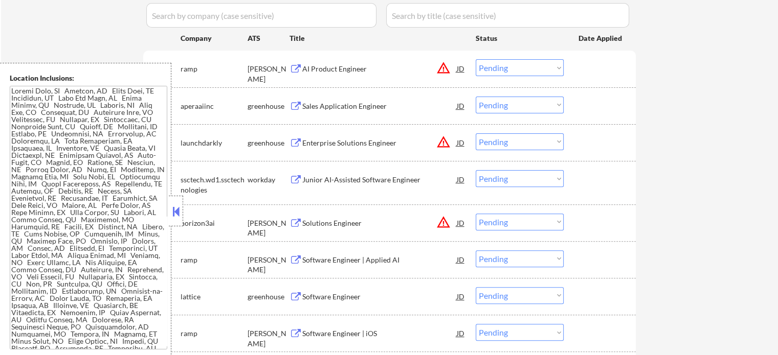
click at [343, 174] on div "Junior AI-Assisted Software Engineer" at bounding box center [379, 179] width 154 height 18
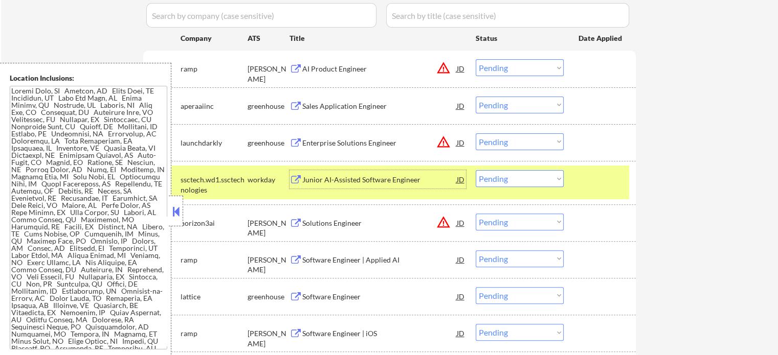
click at [339, 149] on div "Enterprise Solutions Engineer" at bounding box center [379, 142] width 154 height 18
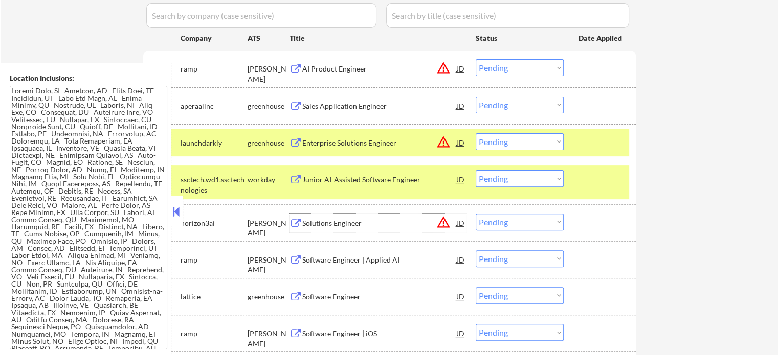
click at [333, 220] on div "Solutions Engineer" at bounding box center [379, 223] width 154 height 10
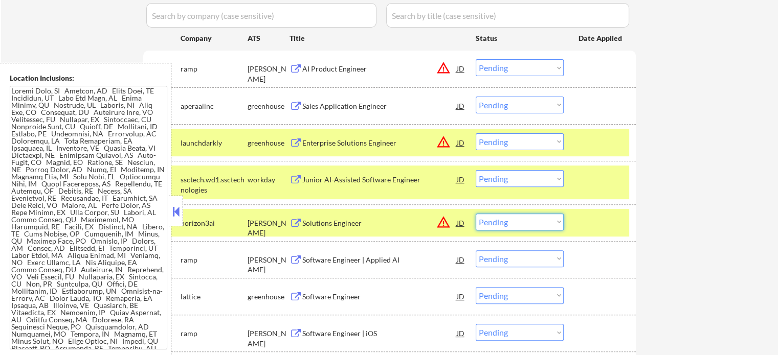
click at [526, 228] on select "Choose an option... Pending Applied Excluded (Questions) Excluded (Expired) Exc…" at bounding box center [520, 222] width 88 height 17
click at [476, 214] on select "Choose an option... Pending Applied Excluded (Questions) Excluded (Expired) Exc…" at bounding box center [520, 222] width 88 height 17
click at [590, 183] on div at bounding box center [600, 179] width 45 height 18
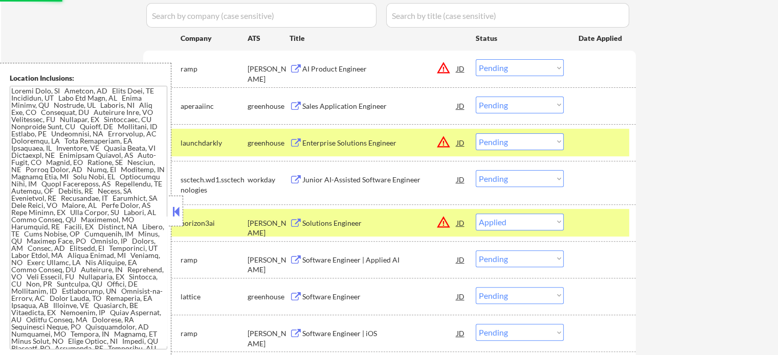
click at [587, 144] on div at bounding box center [600, 142] width 45 height 18
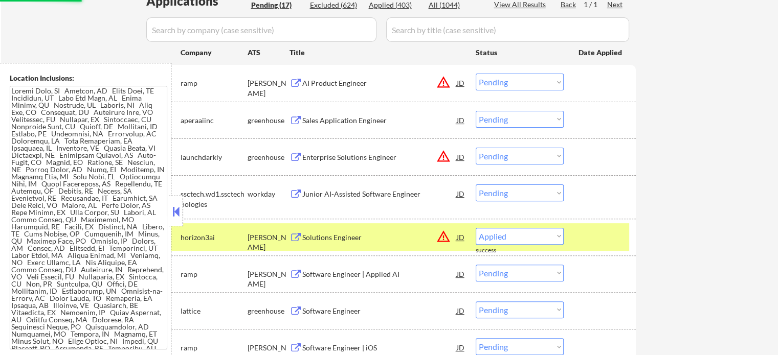
select select ""pending""
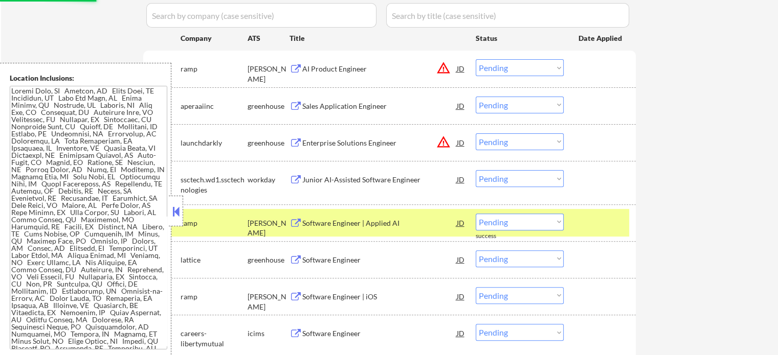
click at [604, 224] on div at bounding box center [600, 223] width 45 height 18
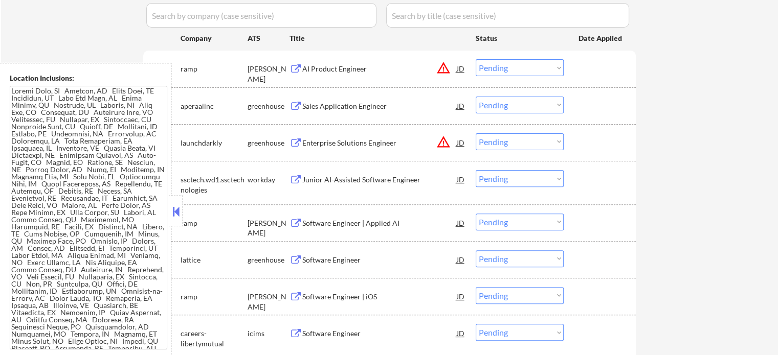
click at [331, 73] on div "AI Product Engineer" at bounding box center [379, 69] width 154 height 10
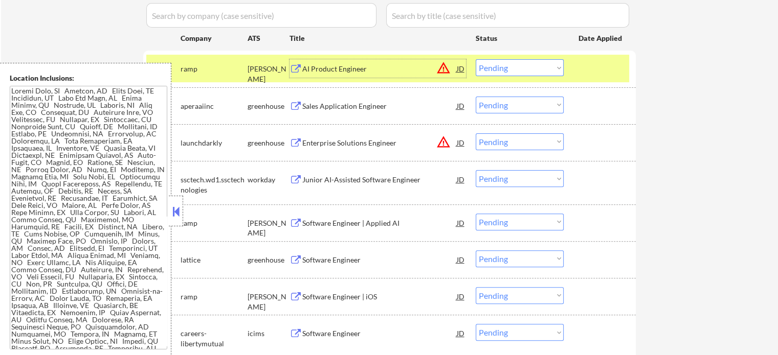
click at [489, 65] on select "Choose an option... Pending Applied Excluded (Questions) Excluded (Expired) Exc…" at bounding box center [520, 67] width 88 height 17
click at [476, 59] on select "Choose an option... Pending Applied Excluded (Questions) Excluded (Expired) Exc…" at bounding box center [520, 67] width 88 height 17
click at [610, 65] on div at bounding box center [600, 68] width 45 height 18
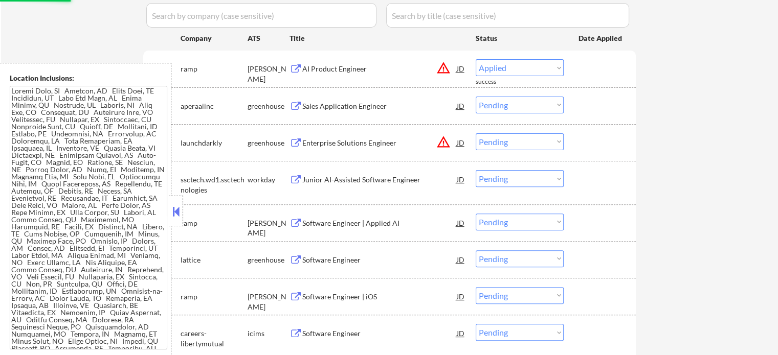
select select ""pending""
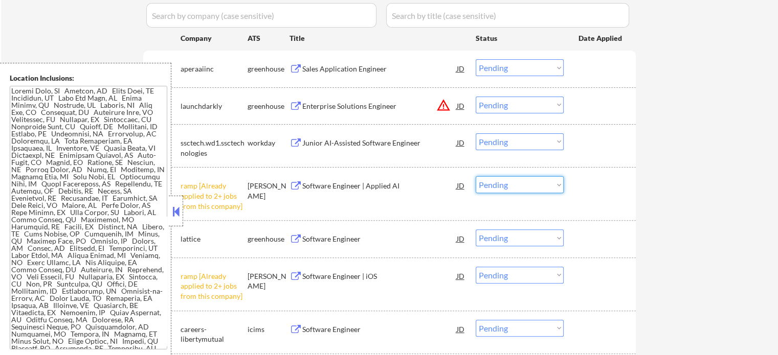
click at [545, 186] on select "Choose an option... Pending Applied Excluded (Questions) Excluded (Expired) Exc…" at bounding box center [520, 184] width 88 height 17
click at [476, 176] on select "Choose an option... Pending Applied Excluded (Questions) Excluded (Expired) Exc…" at bounding box center [520, 184] width 88 height 17
select select ""pending""
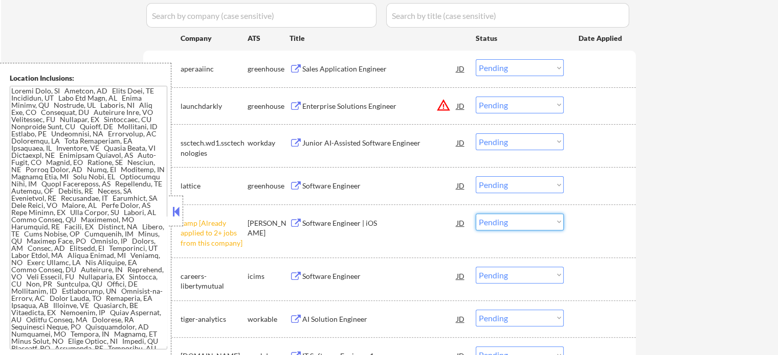
click at [518, 223] on select "Choose an option... Pending Applied Excluded (Questions) Excluded (Expired) Exc…" at bounding box center [520, 222] width 88 height 17
click at [476, 214] on select "Choose an option... Pending Applied Excluded (Questions) Excluded (Expired) Exc…" at bounding box center [520, 222] width 88 height 17
select select ""pending""
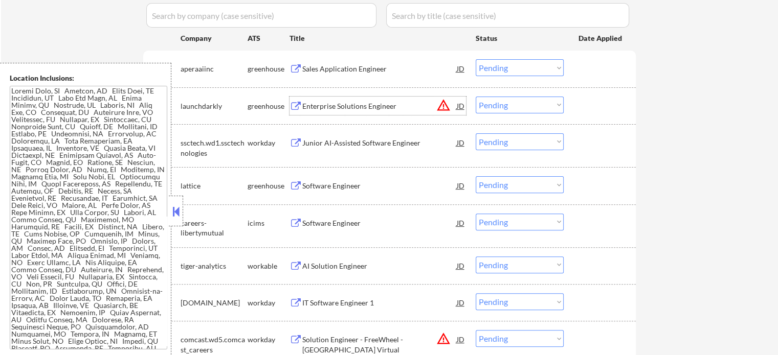
click at [327, 108] on div "Enterprise Solutions Engineer" at bounding box center [379, 106] width 154 height 10
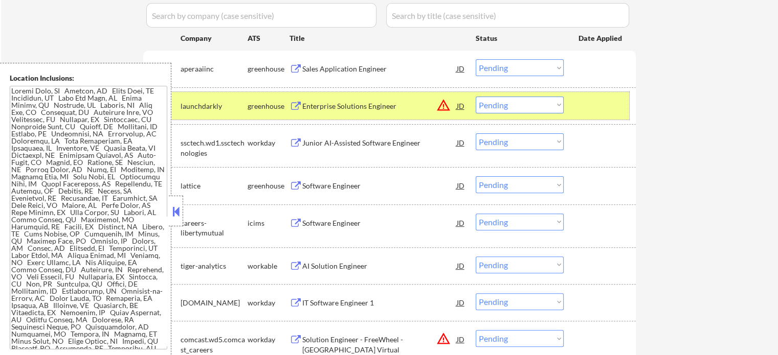
click at [582, 100] on div at bounding box center [600, 106] width 45 height 18
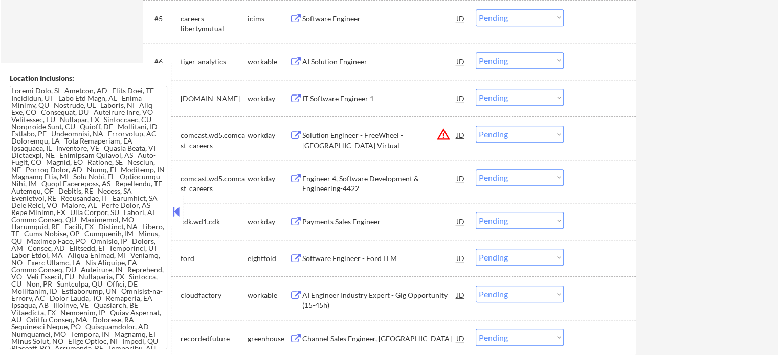
scroll to position [614, 0]
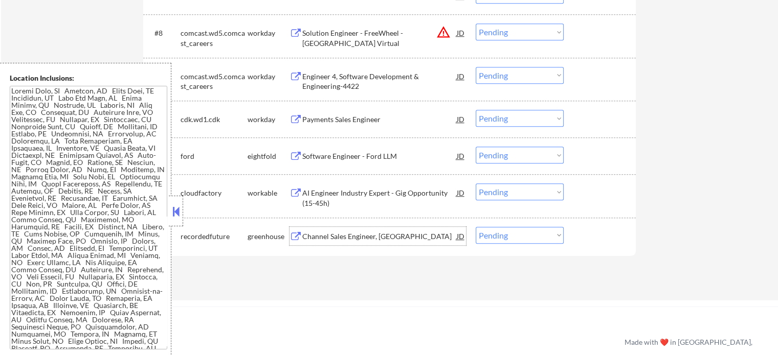
click at [354, 237] on div "Channel Sales Engineer, East" at bounding box center [379, 237] width 154 height 10
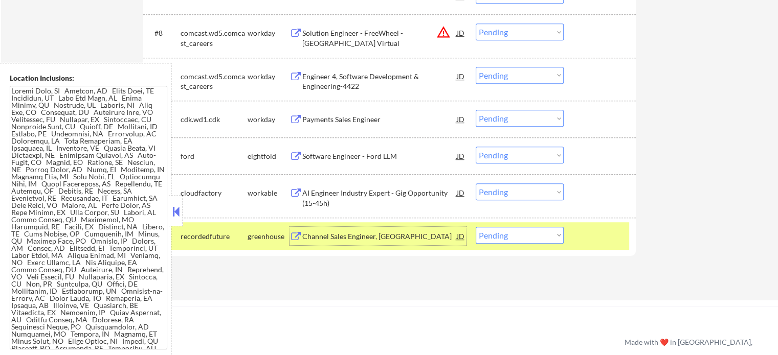
click at [591, 237] on div at bounding box center [600, 236] width 45 height 18
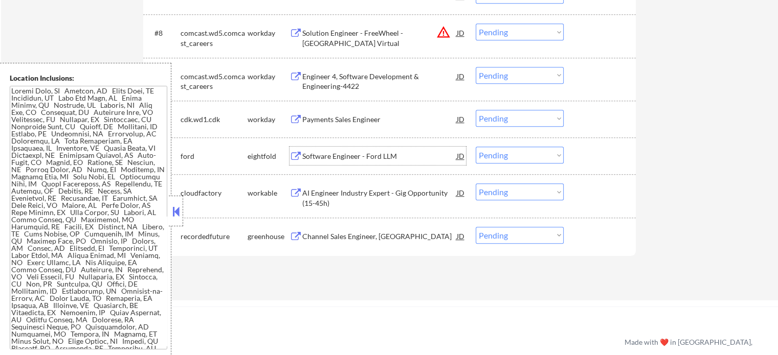
click at [333, 155] on div "Software Engineer - Ford LLM" at bounding box center [379, 156] width 154 height 10
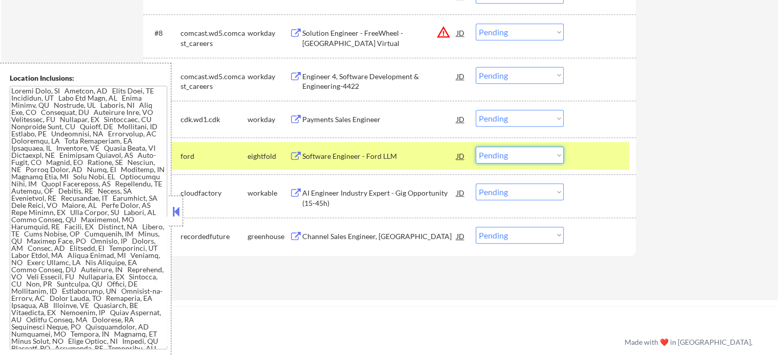
click at [512, 159] on select "Choose an option... Pending Applied Excluded (Questions) Excluded (Expired) Exc…" at bounding box center [520, 155] width 88 height 17
click at [476, 147] on select "Choose an option... Pending Applied Excluded (Questions) Excluded (Expired) Exc…" at bounding box center [520, 155] width 88 height 17
select select ""pending""
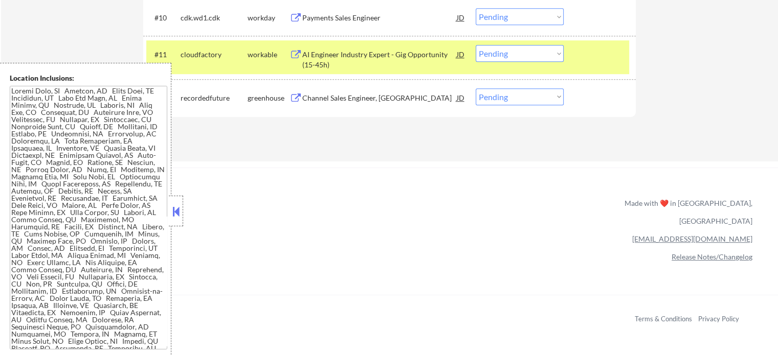
scroll to position [716, 0]
click at [619, 55] on div at bounding box center [600, 53] width 45 height 18
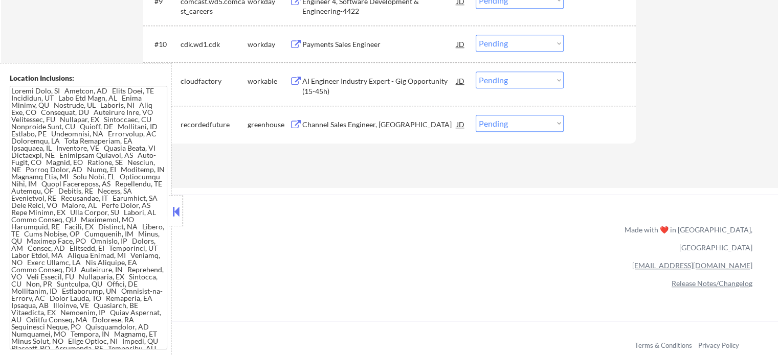
scroll to position [665, 0]
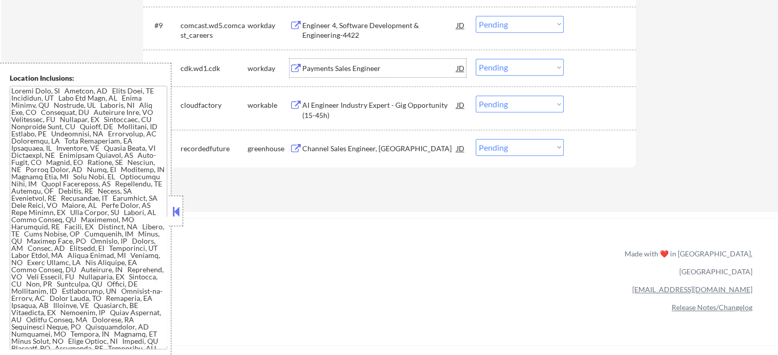
click at [341, 73] on div "Payments Sales Engineer" at bounding box center [379, 68] width 154 height 10
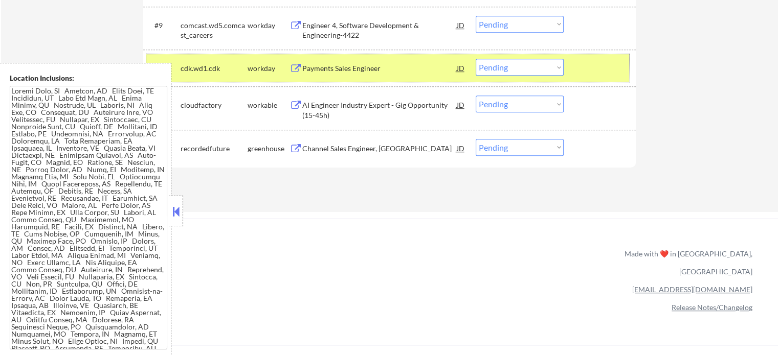
click at [584, 66] on div at bounding box center [600, 68] width 45 height 18
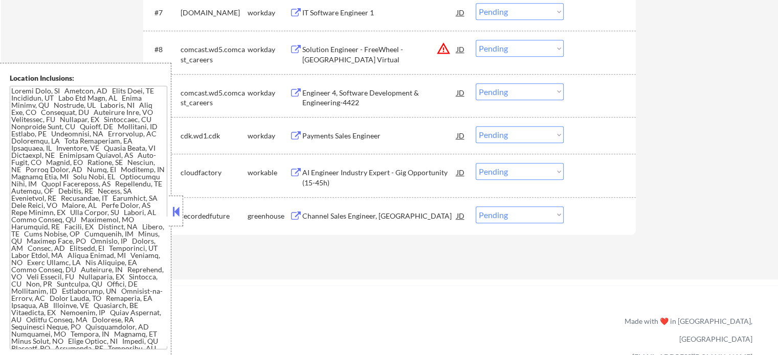
scroll to position [511, 0]
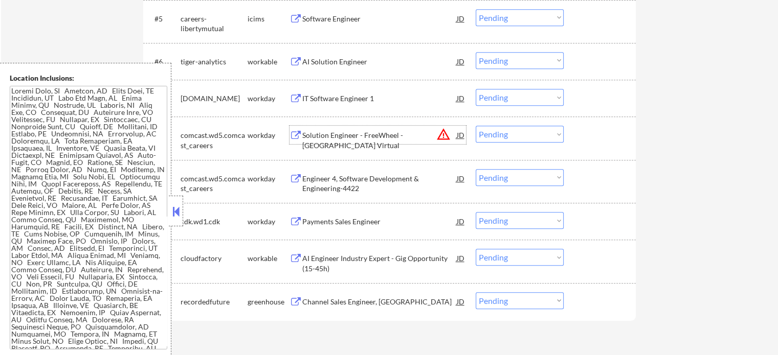
click at [350, 138] on div "Solution Engineer - FreeWheel - NY Virtual" at bounding box center [379, 140] width 154 height 20
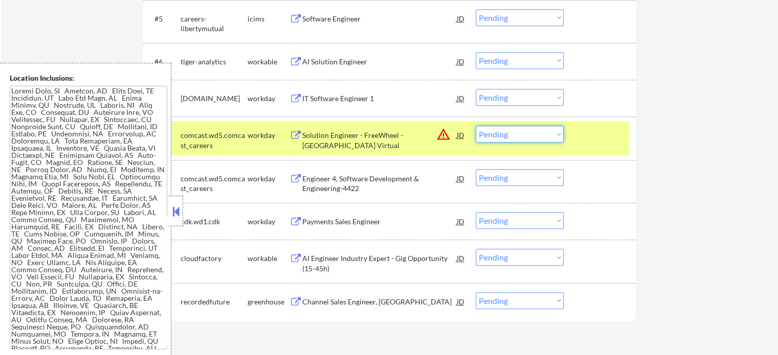
click at [508, 135] on select "Choose an option... Pending Applied Excluded (Questions) Excluded (Expired) Exc…" at bounding box center [520, 134] width 88 height 17
click at [476, 126] on select "Choose an option... Pending Applied Excluded (Questions) Excluded (Expired) Exc…" at bounding box center [520, 134] width 88 height 17
click at [608, 139] on div at bounding box center [600, 135] width 45 height 18
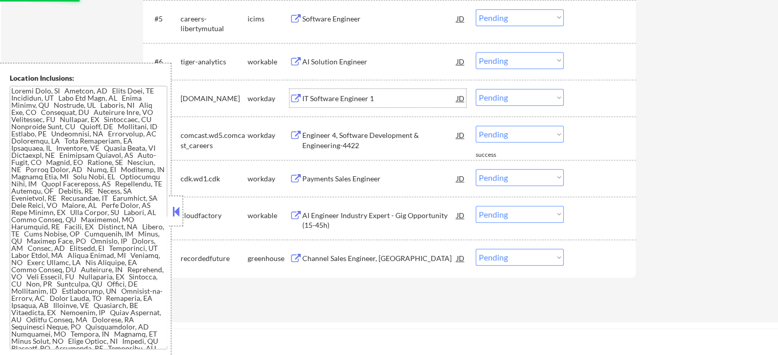
click at [352, 98] on div "IT Software Engineer 1" at bounding box center [379, 99] width 154 height 10
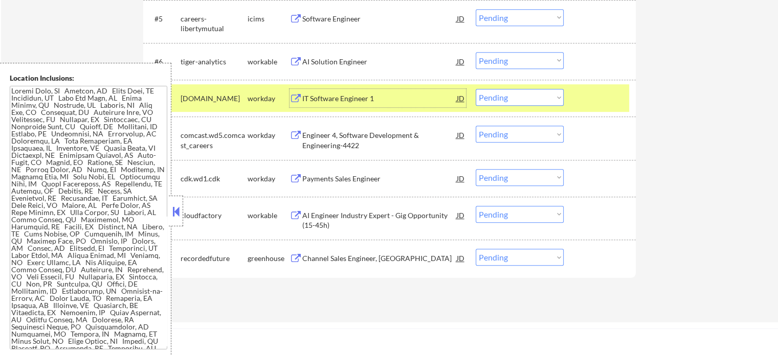
click at [610, 102] on div at bounding box center [600, 98] width 45 height 18
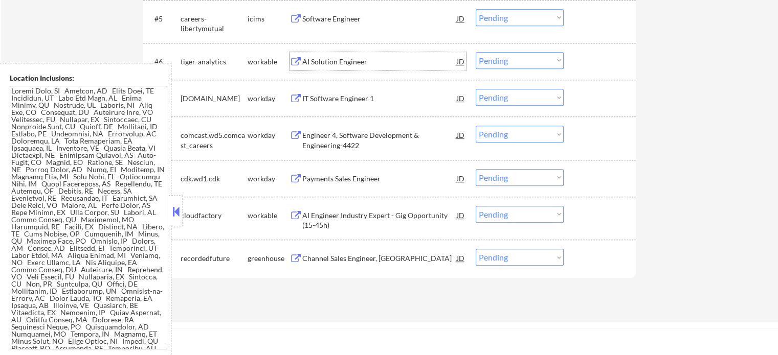
click at [303, 63] on div "AI Solution Engineer" at bounding box center [379, 62] width 154 height 10
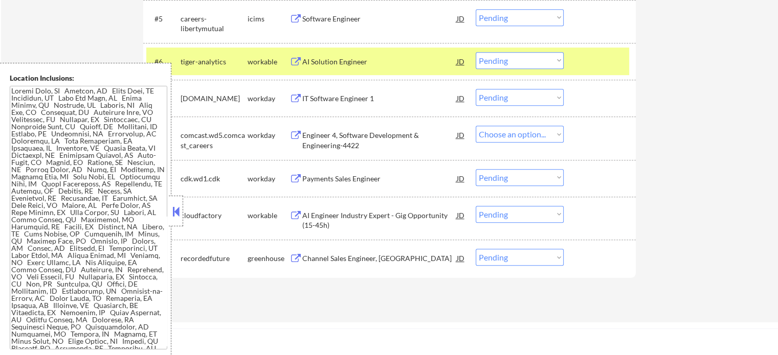
select select ""pending""
select select ""PLACEHOLDER_1427118222253""
select select ""pending""
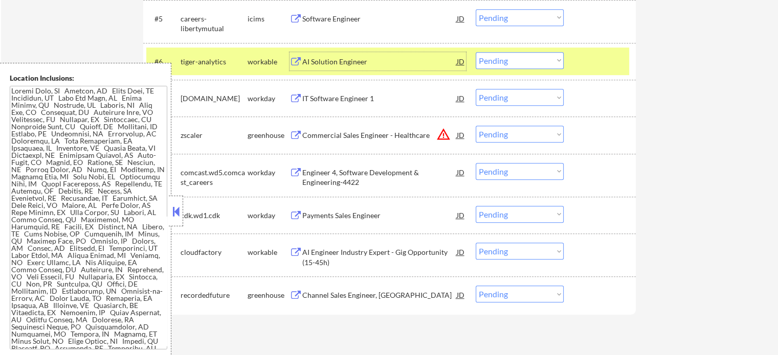
click at [586, 69] on div at bounding box center [600, 61] width 45 height 18
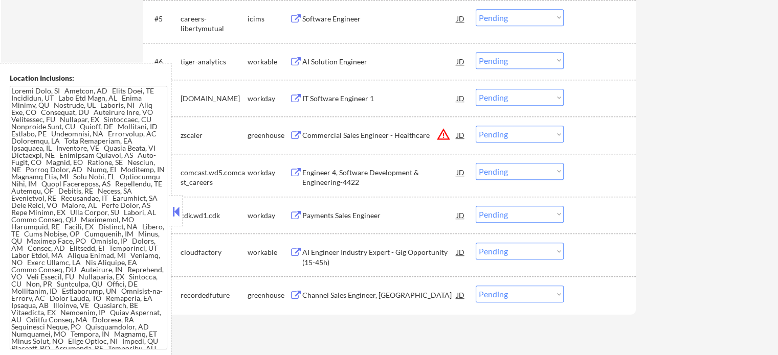
click at [326, 139] on div "Commercial Sales Engineer - Healthcare" at bounding box center [379, 135] width 154 height 10
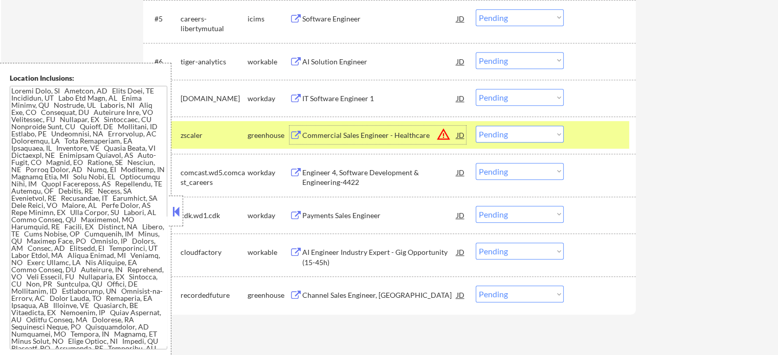
click at [552, 134] on select "Choose an option... Pending Applied Excluded (Questions) Excluded (Expired) Exc…" at bounding box center [520, 134] width 88 height 17
click at [476, 126] on select "Choose an option... Pending Applied Excluded (Questions) Excluded (Expired) Exc…" at bounding box center [520, 134] width 88 height 17
click at [597, 135] on div at bounding box center [600, 135] width 45 height 18
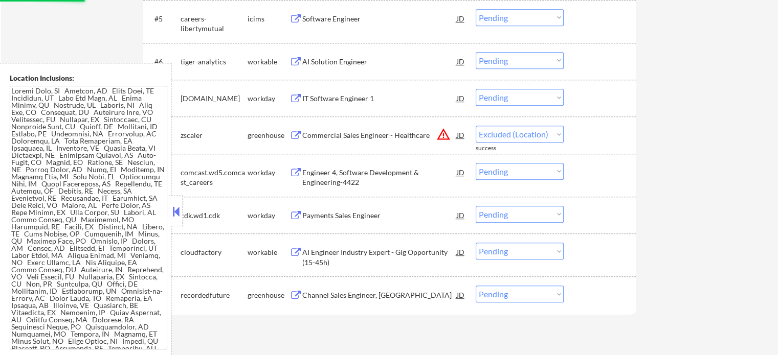
select select ""pending""
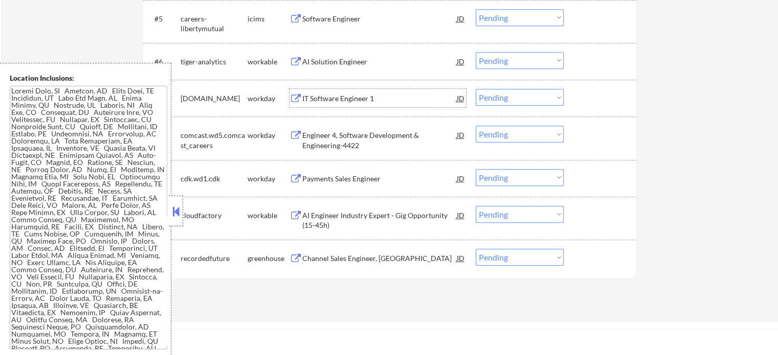
click at [324, 96] on div "IT Software Engineer 1" at bounding box center [379, 99] width 154 height 10
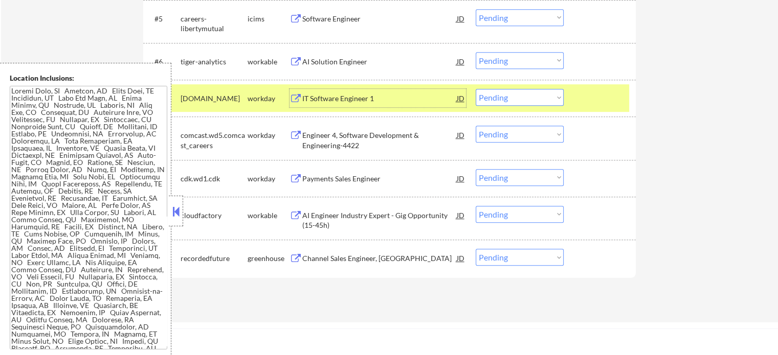
click at [341, 182] on div "Payments Sales Engineer" at bounding box center [379, 179] width 154 height 10
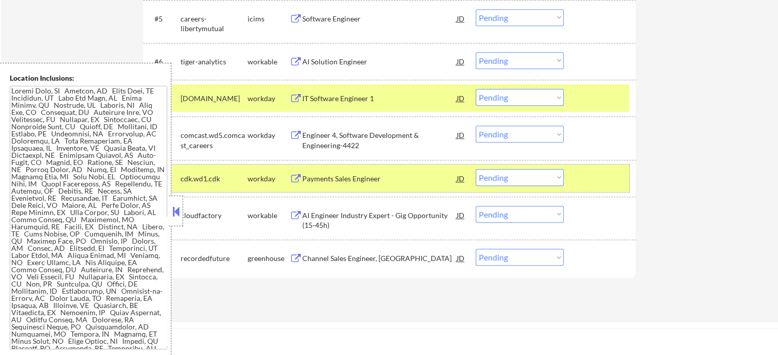
click at [599, 171] on div at bounding box center [600, 178] width 45 height 18
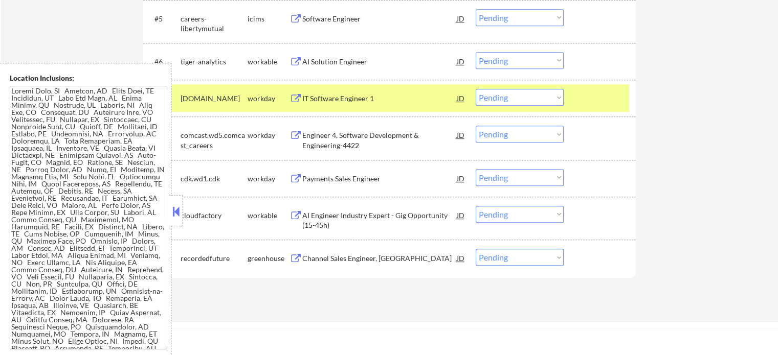
click at [580, 94] on div at bounding box center [600, 98] width 45 height 18
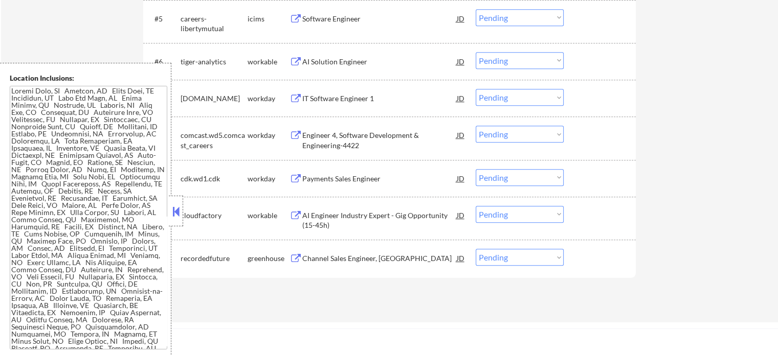
click at [328, 139] on div "Engineer 4, Software Development & Engineering-4422" at bounding box center [379, 140] width 154 height 20
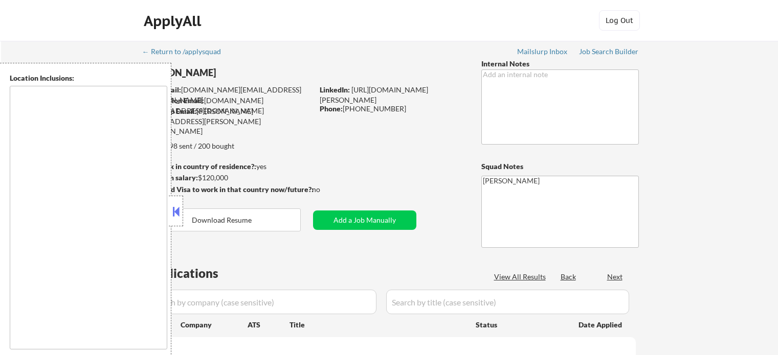
type textarea "[GEOGRAPHIC_DATA], [GEOGRAPHIC_DATA], [GEOGRAPHIC_DATA] [GEOGRAPHIC_DATA], [GEO…"
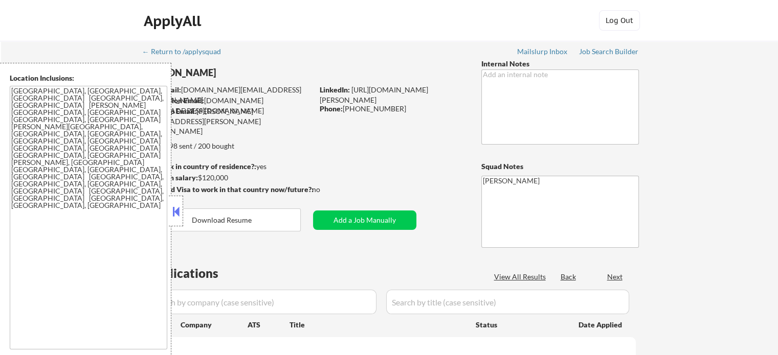
select select ""pending""
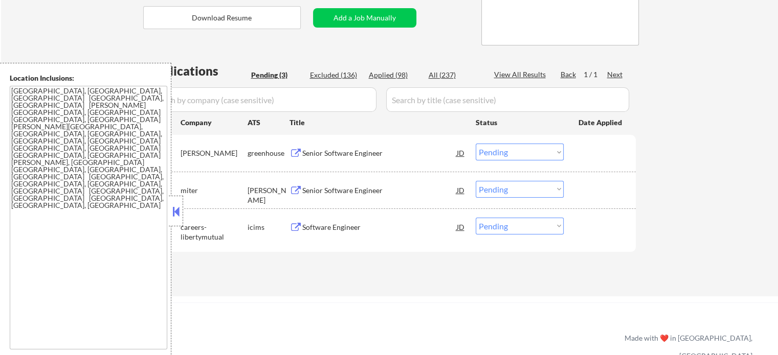
scroll to position [205, 0]
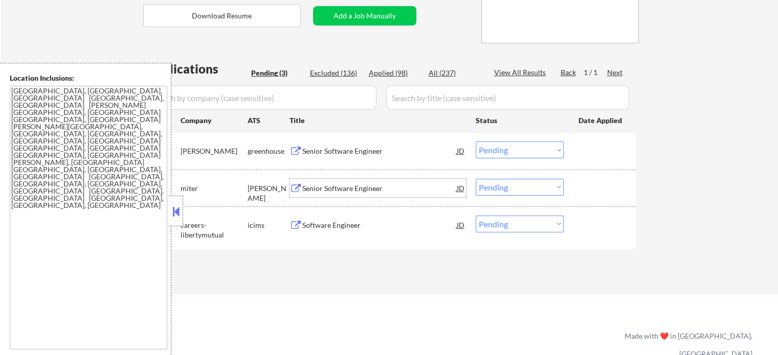
click at [333, 194] on div "Senior Software Engineer" at bounding box center [379, 188] width 154 height 18
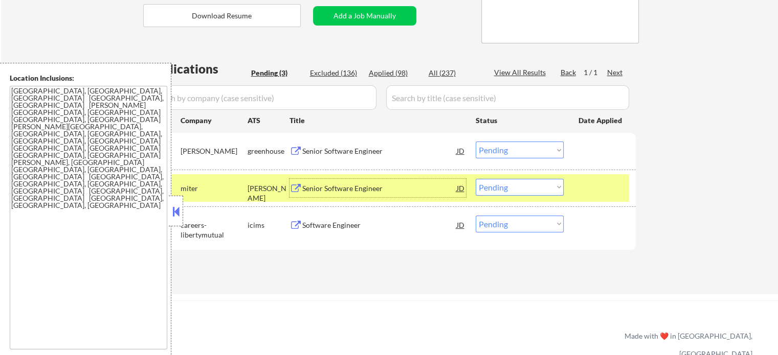
click at [498, 187] on select "Choose an option... Pending Applied Excluded (Questions) Excluded (Expired) Exc…" at bounding box center [520, 187] width 88 height 17
click at [476, 179] on select "Choose an option... Pending Applied Excluded (Questions) Excluded (Expired) Exc…" at bounding box center [520, 187] width 88 height 17
click at [591, 194] on div at bounding box center [600, 188] width 45 height 18
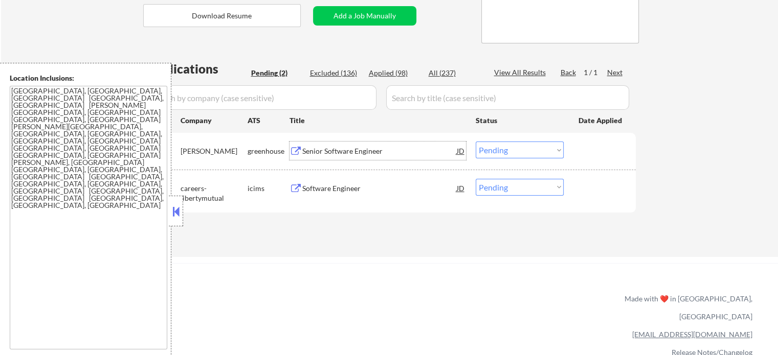
click at [360, 153] on div "Senior Software Engineer" at bounding box center [379, 151] width 154 height 10
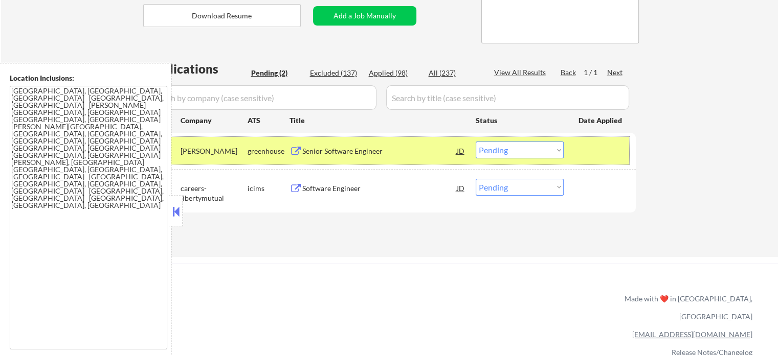
click at [581, 151] on div at bounding box center [600, 151] width 45 height 18
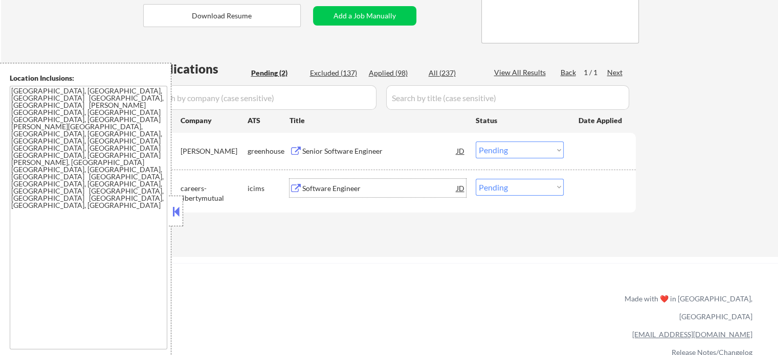
click at [326, 188] on div "Software Engineer" at bounding box center [379, 189] width 154 height 10
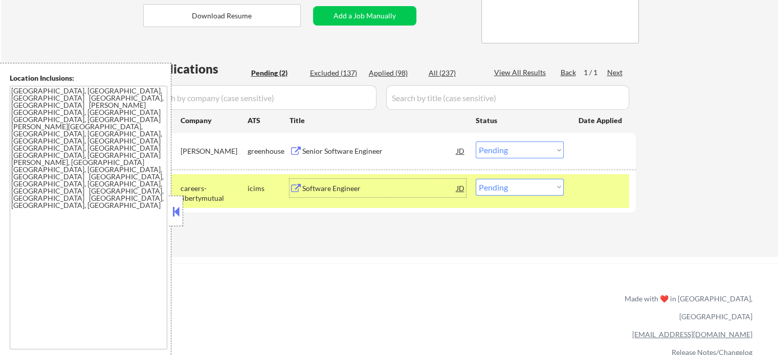
click at [522, 183] on select "Choose an option... Pending Applied Excluded (Questions) Excluded (Expired) Exc…" at bounding box center [520, 187] width 88 height 17
select select ""excluded__expired_""
click at [476, 179] on select "Choose an option... Pending Applied Excluded (Questions) Excluded (Expired) Exc…" at bounding box center [520, 187] width 88 height 17
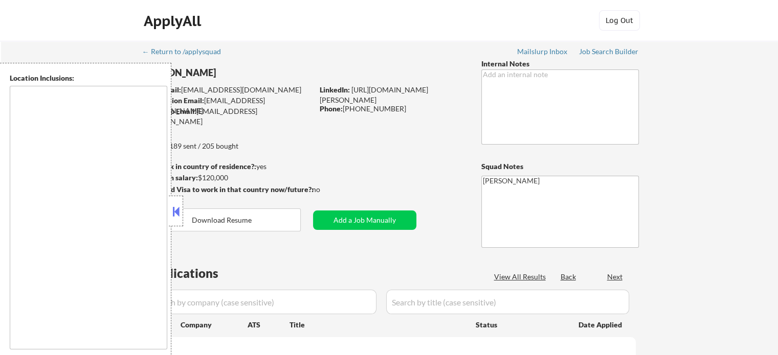
type textarea "[GEOGRAPHIC_DATA], [GEOGRAPHIC_DATA] [GEOGRAPHIC_DATA], [GEOGRAPHIC_DATA] [GEOG…"
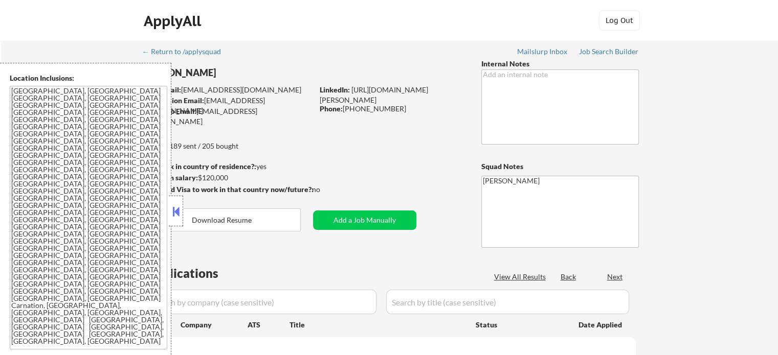
select select ""pending""
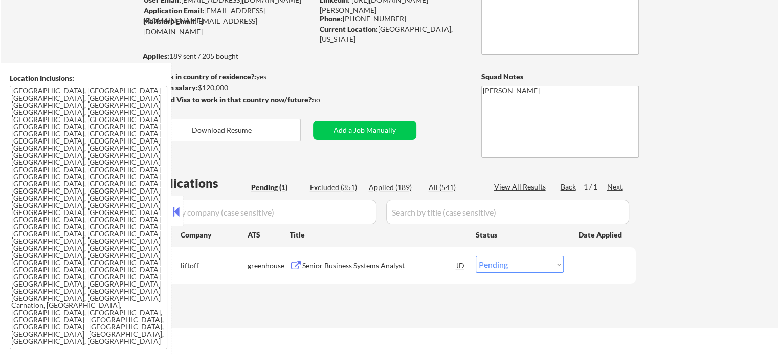
scroll to position [205, 0]
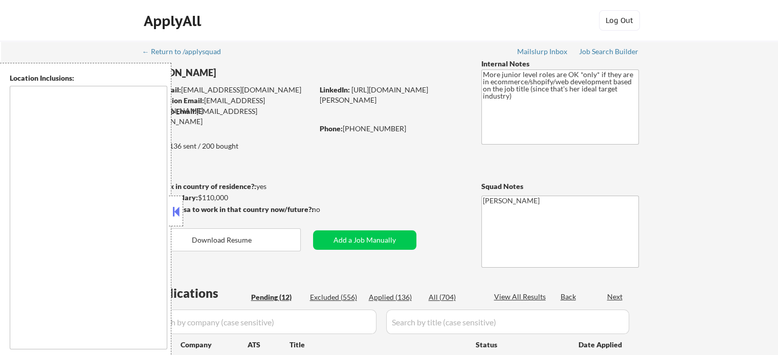
select select ""pending""
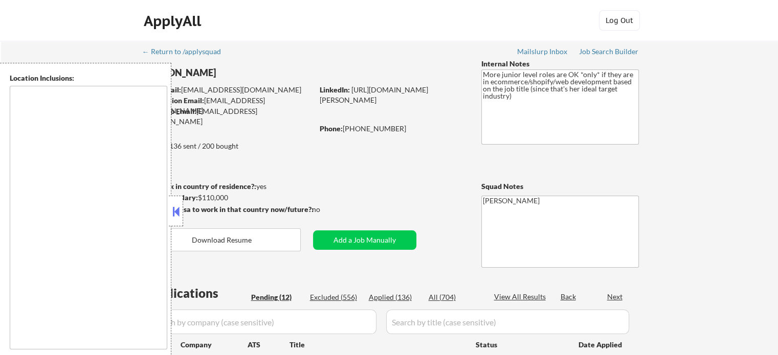
select select ""pending""
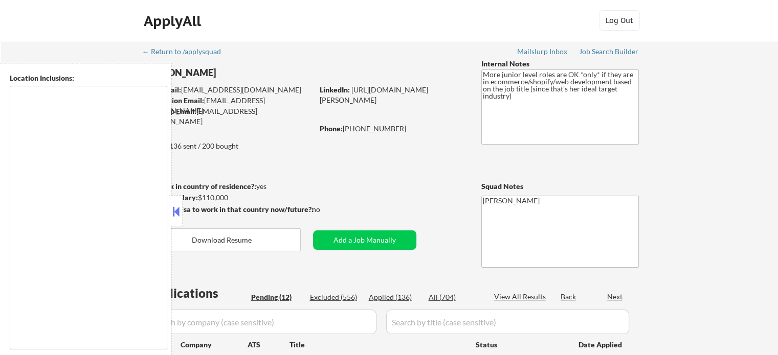
select select ""pending""
type textarea "remote"
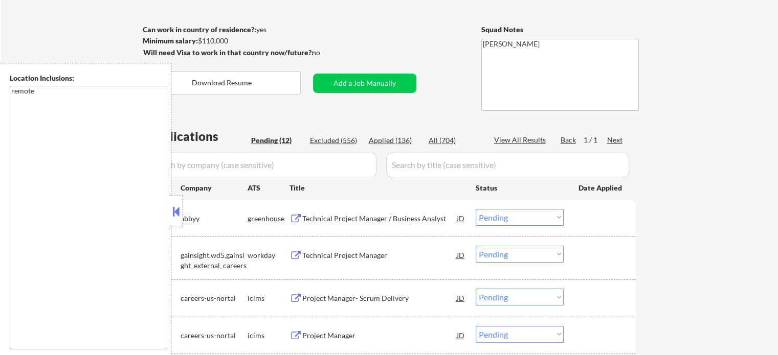
scroll to position [205, 0]
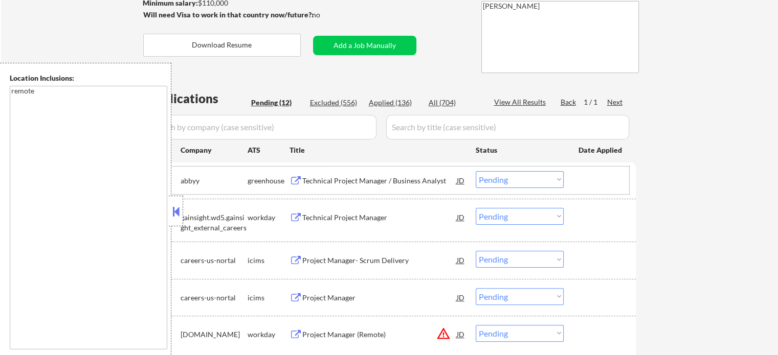
click at [317, 171] on div "#1 abbyy greenhouse Technical Project Manager / Business Analyst JD Choose an o…" at bounding box center [387, 181] width 483 height 28
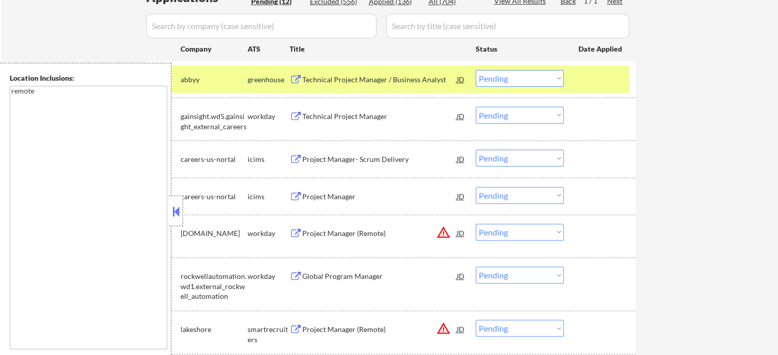
scroll to position [307, 0]
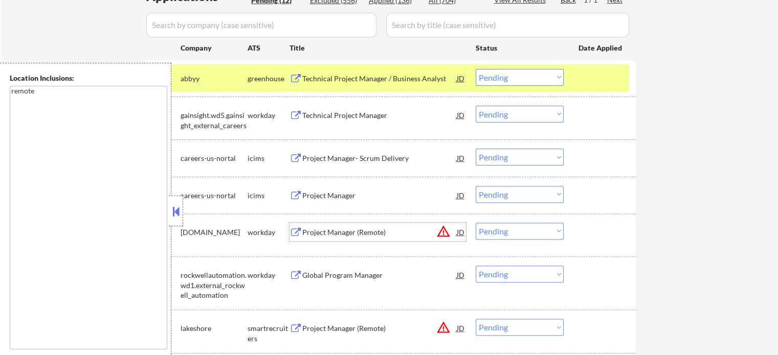
click at [337, 227] on div "Project Manager (Remote)" at bounding box center [379, 232] width 154 height 18
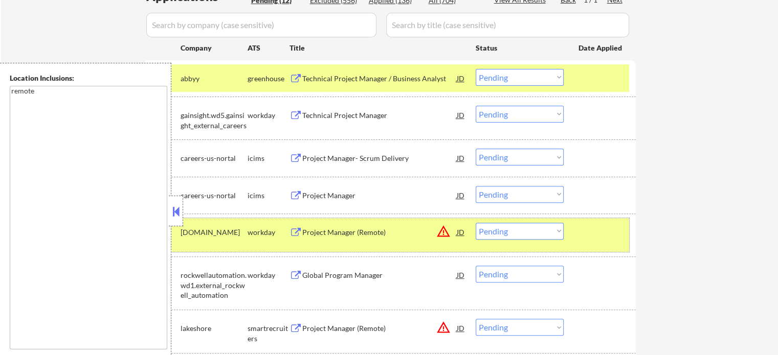
click at [586, 235] on div at bounding box center [600, 232] width 45 height 18
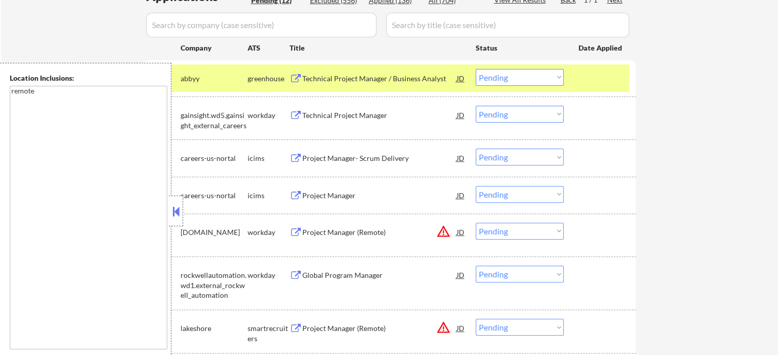
click at [598, 70] on div at bounding box center [600, 78] width 45 height 18
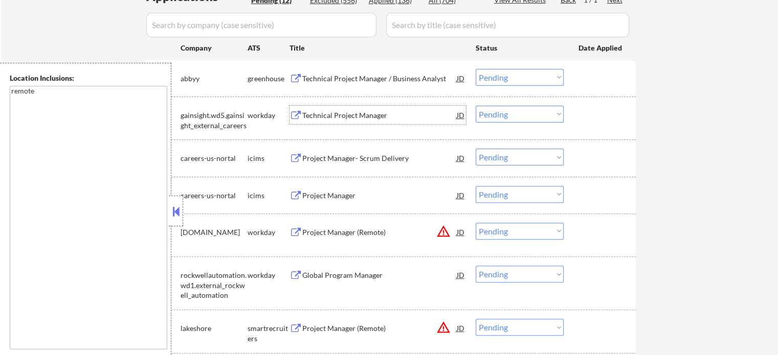
click at [340, 118] on div "Technical Project Manager" at bounding box center [379, 115] width 154 height 10
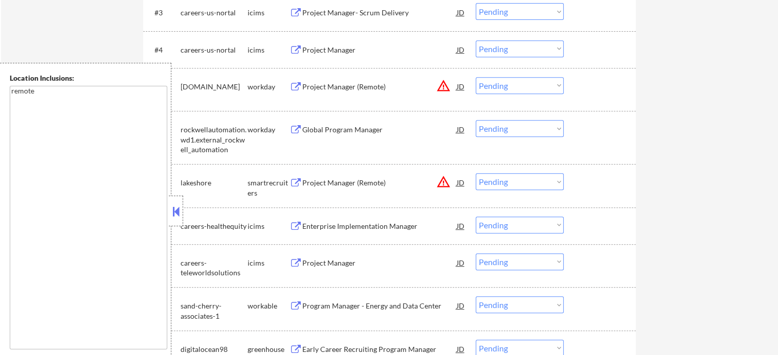
scroll to position [511, 0]
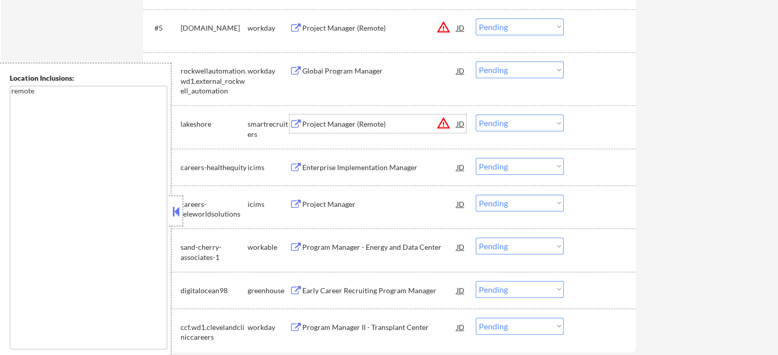
click at [325, 119] on div "Project Manager (Remote)" at bounding box center [379, 124] width 154 height 10
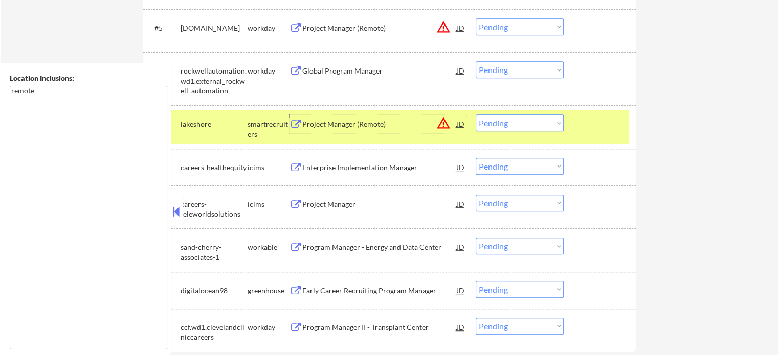
click at [596, 124] on div at bounding box center [600, 124] width 45 height 18
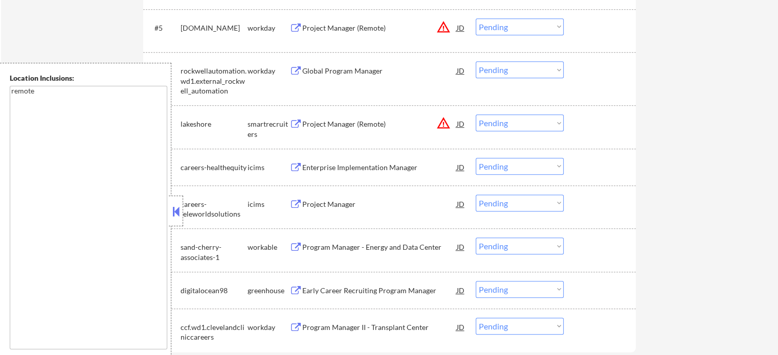
click at [332, 248] on div "Program Manager - Energy and Data Center" at bounding box center [379, 247] width 154 height 10
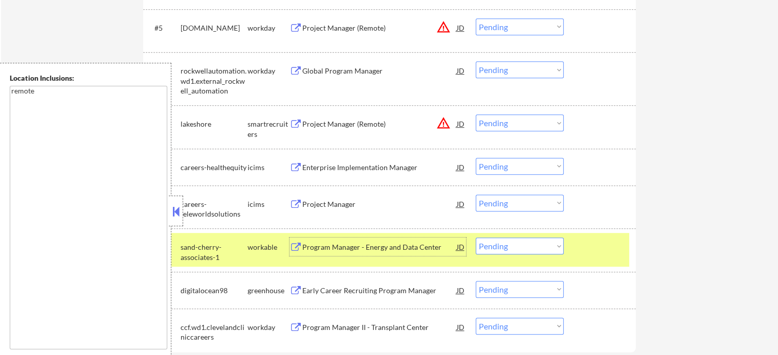
click at [595, 256] on div "#10 sand-cherry-associates-1 workable Program Manager - Energy and Data Center …" at bounding box center [387, 250] width 483 height 34
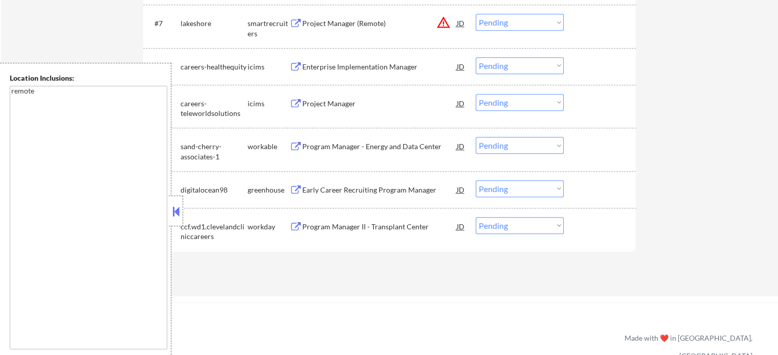
scroll to position [614, 0]
click at [333, 222] on div "Program Manager II - Transplant Center" at bounding box center [379, 225] width 154 height 10
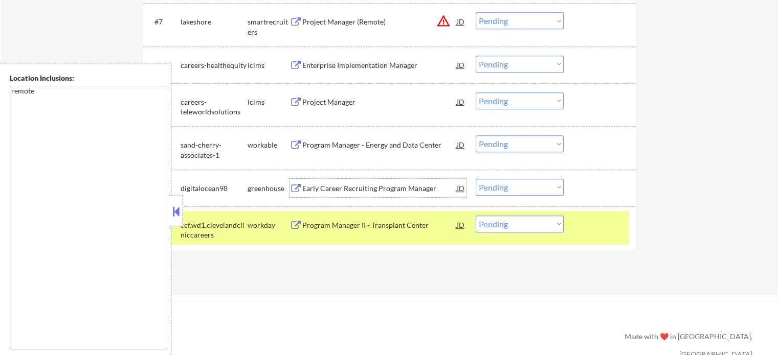
click at [352, 192] on div "Early Career Recruiting Program Manager" at bounding box center [379, 189] width 154 height 10
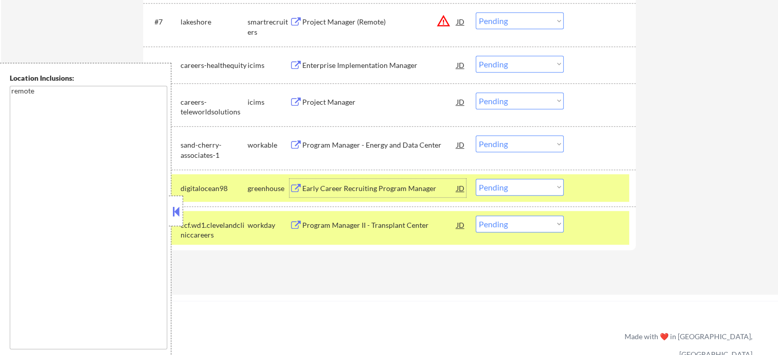
click at [343, 142] on div "Program Manager - Energy and Data Center" at bounding box center [379, 145] width 154 height 10
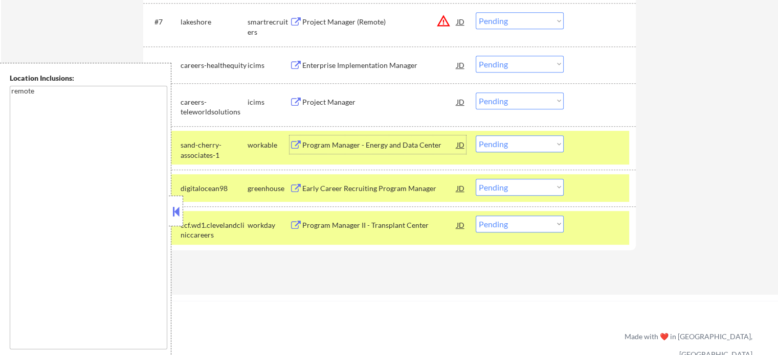
click at [340, 100] on div "Project Manager" at bounding box center [379, 102] width 154 height 10
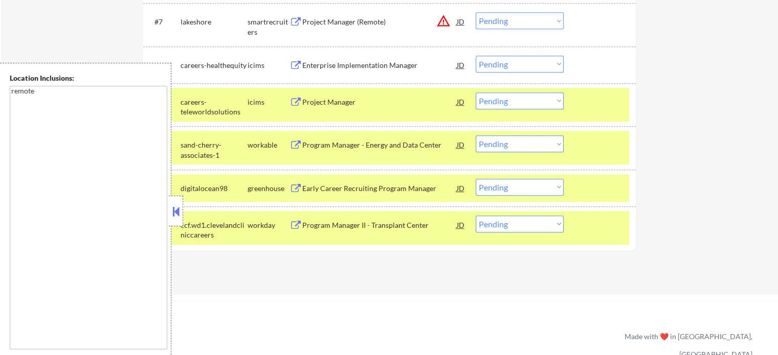
drag, startPoint x: 590, startPoint y: 122, endPoint x: 590, endPoint y: 128, distance: 6.2
click at [590, 120] on div "#9 careers-teleworldsolutions icims Project Manager JD Choose an option... Pend…" at bounding box center [389, 104] width 493 height 43
drag, startPoint x: 597, startPoint y: 182, endPoint x: 597, endPoint y: 165, distance: 16.9
click at [597, 181] on div at bounding box center [600, 188] width 45 height 18
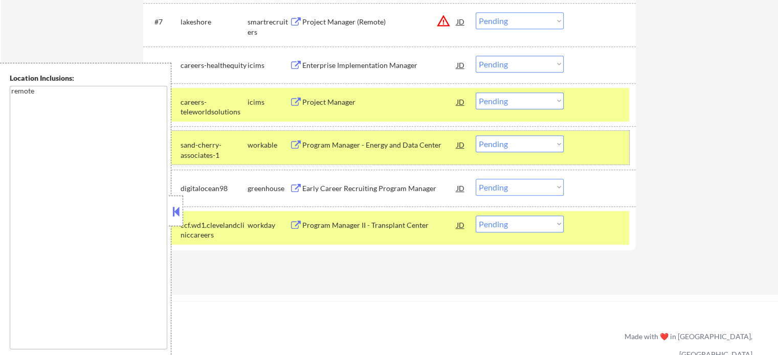
click at [595, 152] on div at bounding box center [600, 145] width 45 height 18
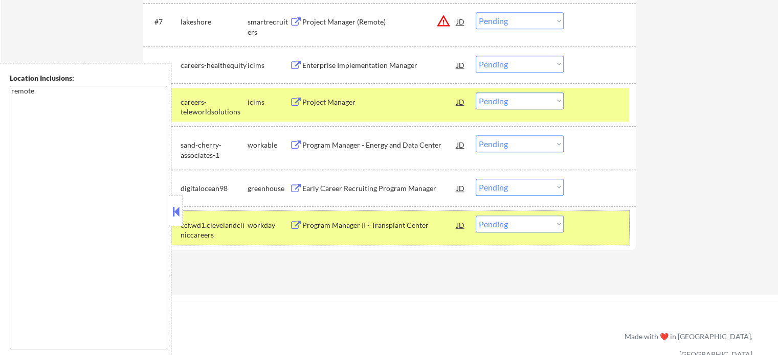
drag, startPoint x: 605, startPoint y: 229, endPoint x: 605, endPoint y: 129, distance: 100.2
click at [605, 225] on div at bounding box center [600, 225] width 45 height 18
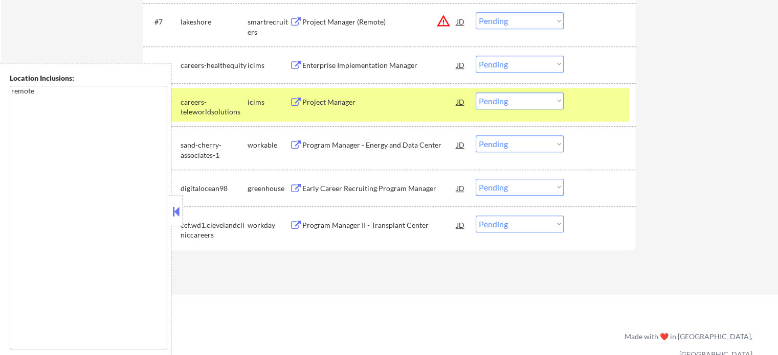
click at [597, 106] on div at bounding box center [600, 102] width 45 height 18
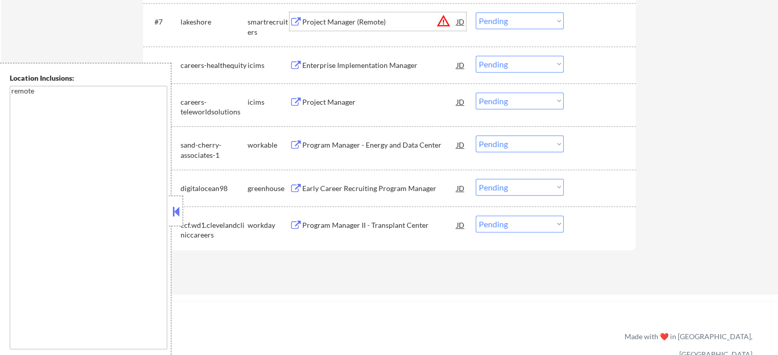
click at [321, 20] on div "Project Manager (Remote)" at bounding box center [379, 22] width 154 height 10
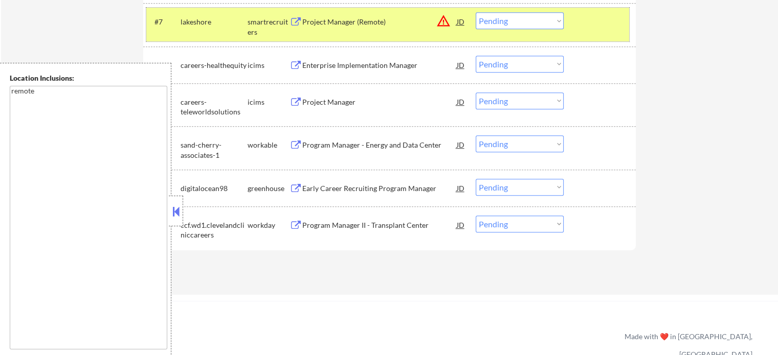
click at [612, 36] on div "#7 lakeshore smartrecruiters Project Manager (Remote) JD warning_amber Choose a…" at bounding box center [387, 25] width 483 height 34
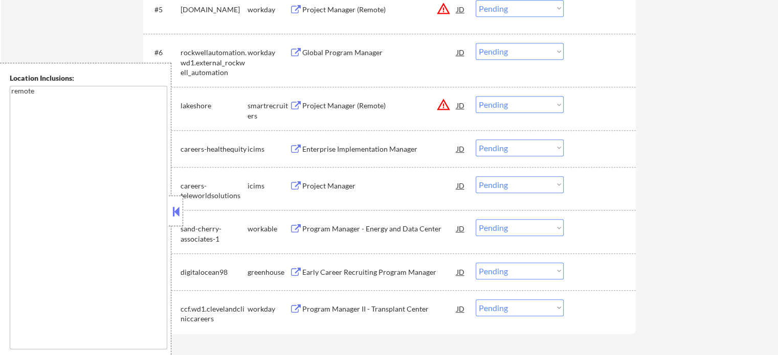
scroll to position [460, 0]
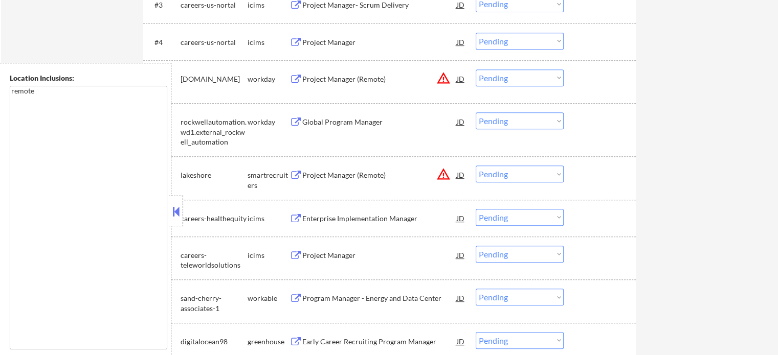
click at [340, 120] on div "Global Program Manager" at bounding box center [379, 122] width 154 height 10
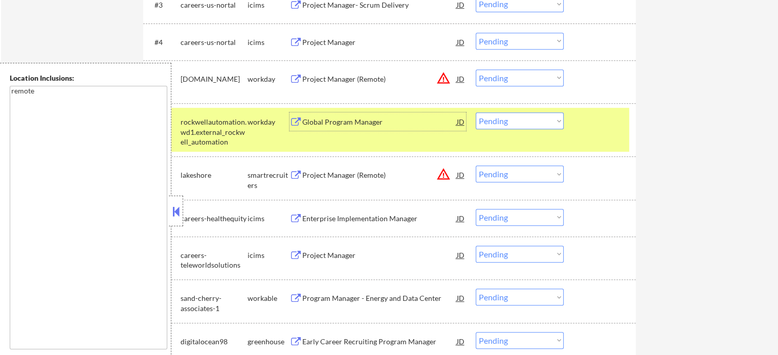
click at [591, 125] on div at bounding box center [600, 122] width 45 height 18
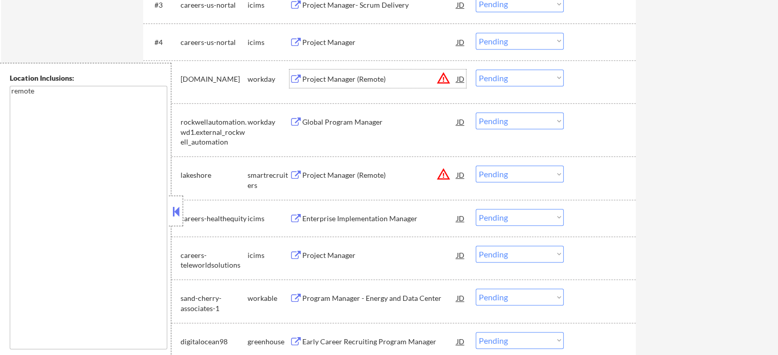
click at [328, 79] on div "Project Manager (Remote)" at bounding box center [379, 79] width 154 height 10
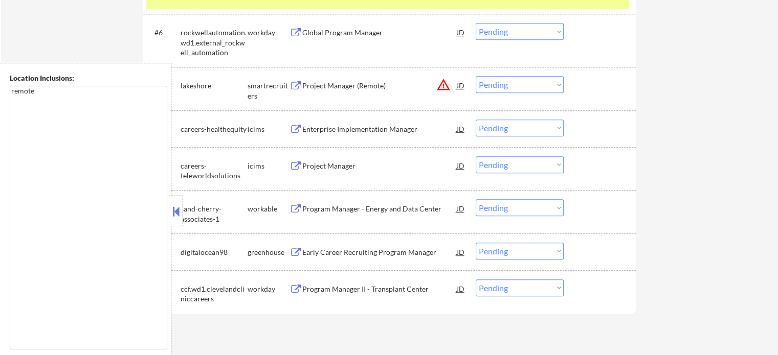
scroll to position [614, 0]
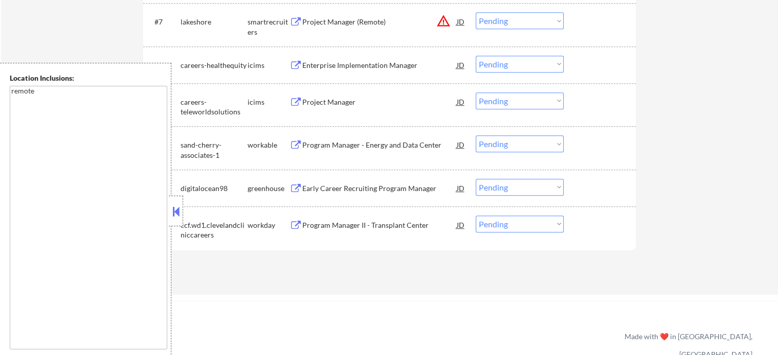
click at [354, 26] on div "Project Manager (Remote)" at bounding box center [379, 22] width 154 height 10
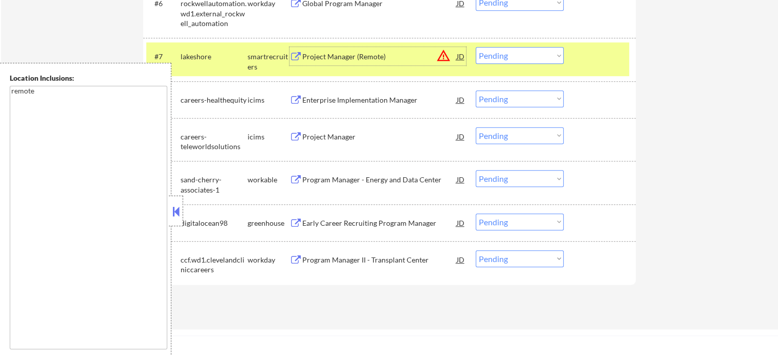
scroll to position [511, 0]
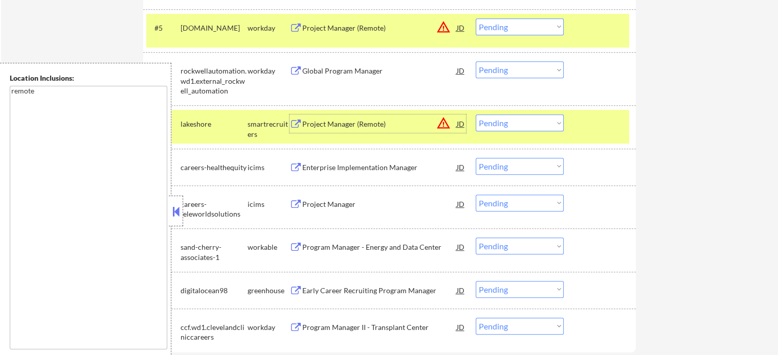
click at [345, 69] on div "Global Program Manager" at bounding box center [379, 71] width 154 height 10
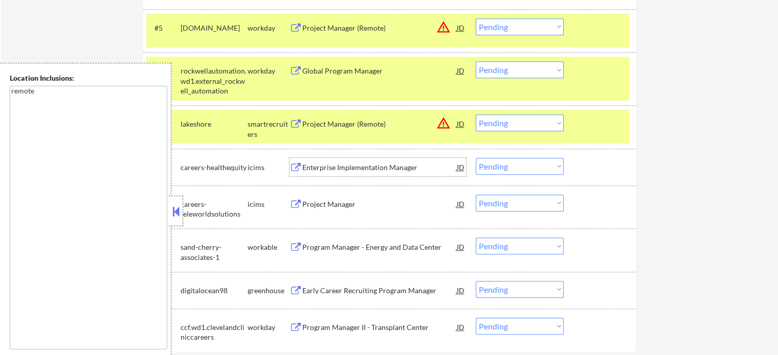
click at [330, 170] on div "Enterprise Implementation Manager" at bounding box center [379, 168] width 154 height 10
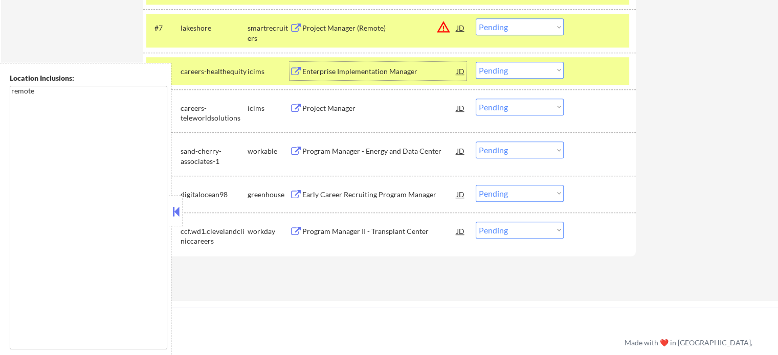
scroll to position [614, 0]
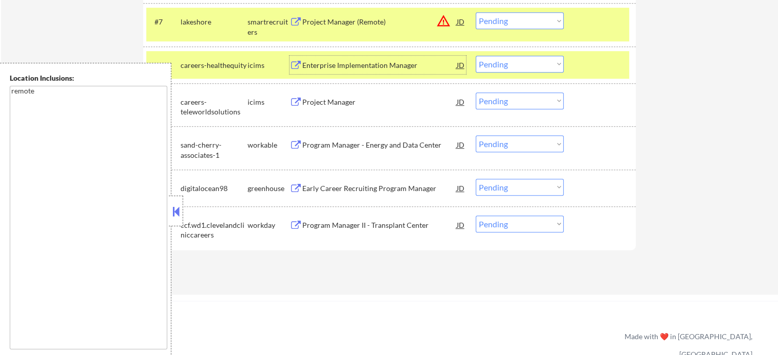
click at [340, 143] on div "Program Manager - Energy and Data Center" at bounding box center [379, 145] width 154 height 10
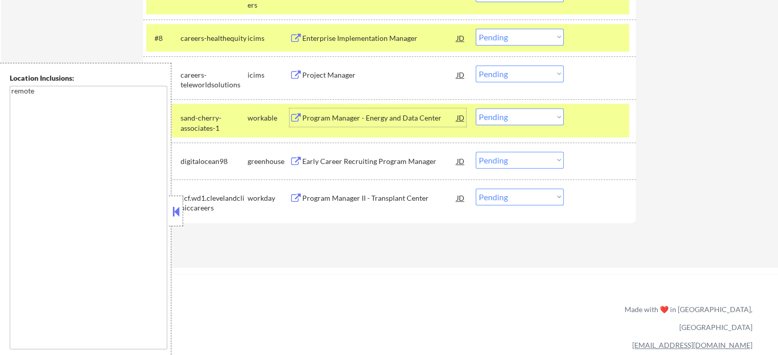
scroll to position [665, 0]
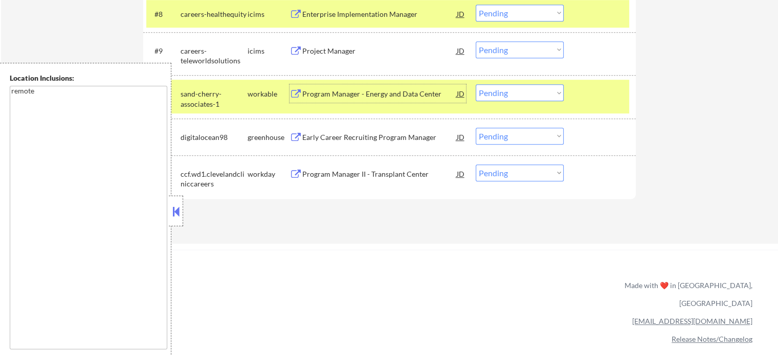
click at [348, 141] on div "Early Career Recruiting Program Manager" at bounding box center [379, 137] width 154 height 10
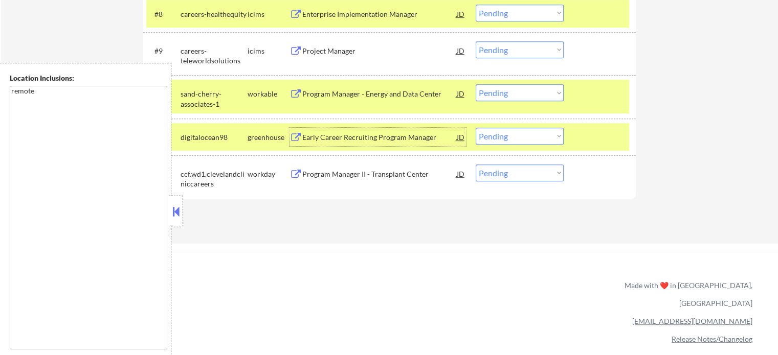
click at [505, 137] on select "Choose an option... Pending Applied Excluded (Questions) Excluded (Expired) Exc…" at bounding box center [520, 136] width 88 height 17
click at [476, 128] on select "Choose an option... Pending Applied Excluded (Questions) Excluded (Expired) Exc…" at bounding box center [520, 136] width 88 height 17
click at [591, 133] on div at bounding box center [600, 137] width 45 height 18
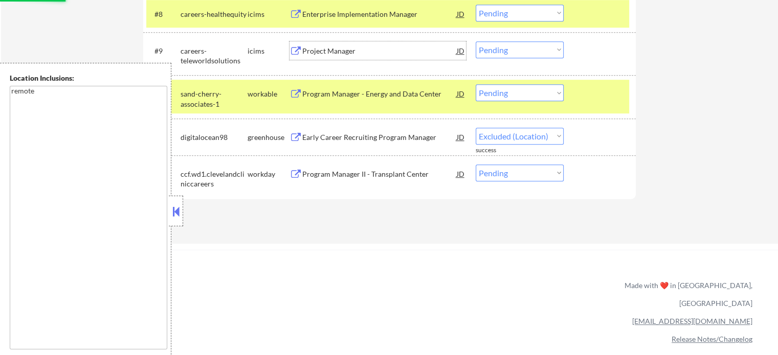
click at [310, 49] on div "Project Manager" at bounding box center [379, 51] width 154 height 10
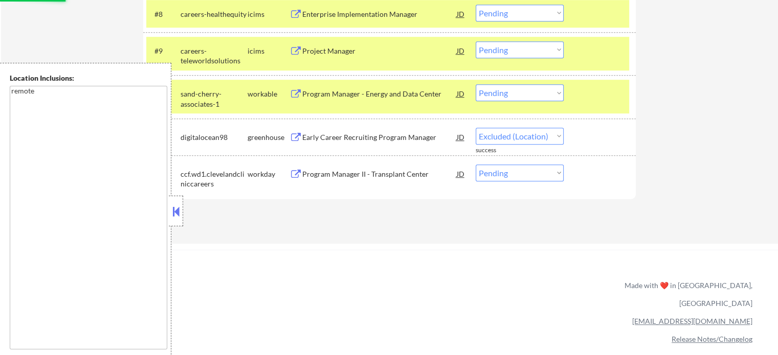
select select ""pending""
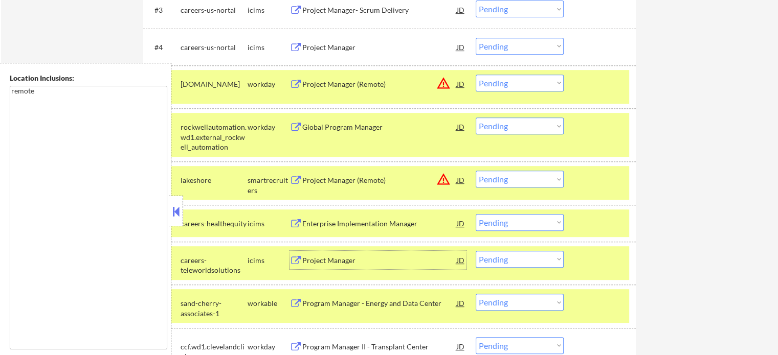
scroll to position [358, 0]
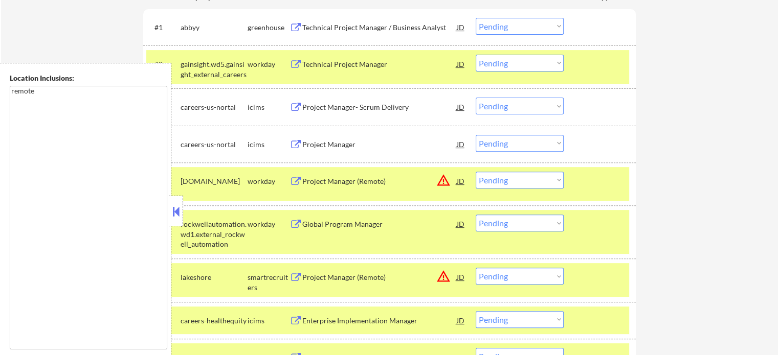
drag, startPoint x: 354, startPoint y: 85, endPoint x: 323, endPoint y: 55, distance: 43.4
click at [325, 57] on div "Technical Project Manager" at bounding box center [379, 64] width 154 height 18
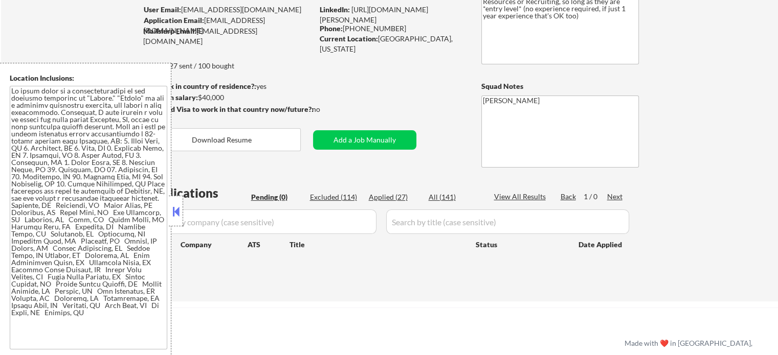
scroll to position [153, 0]
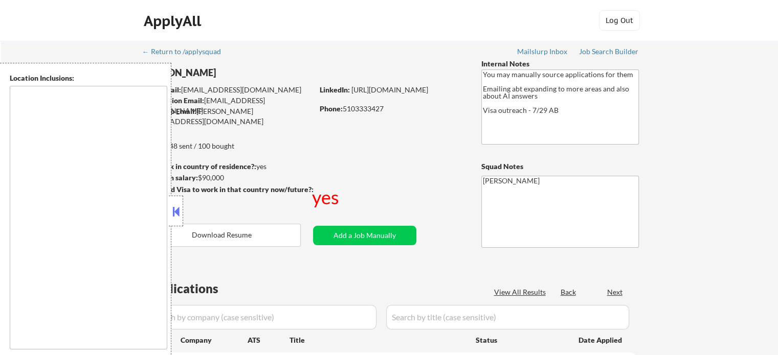
type textarea "country:[GEOGRAPHIC_DATA]"
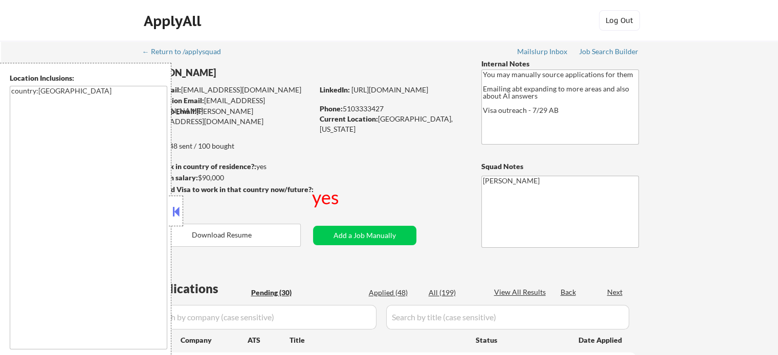
select select ""pending""
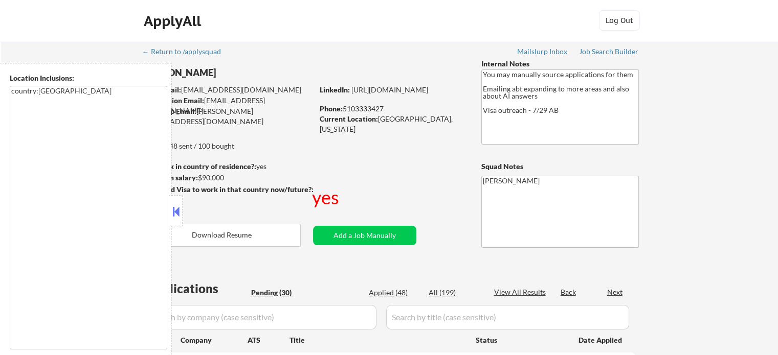
select select ""pending""
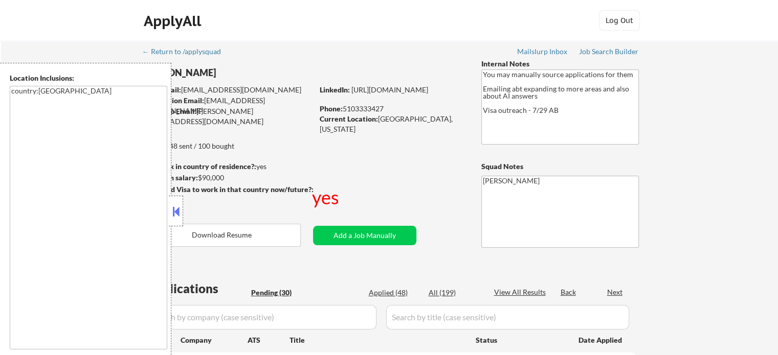
select select ""pending""
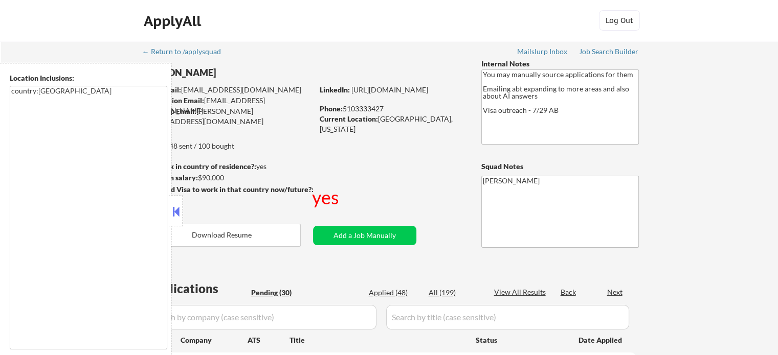
select select ""pending""
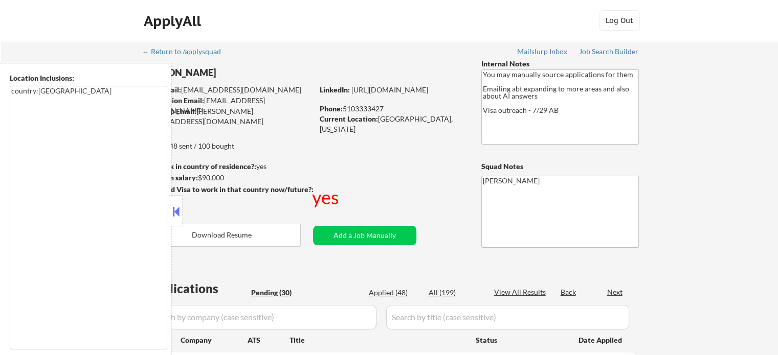
select select ""pending""
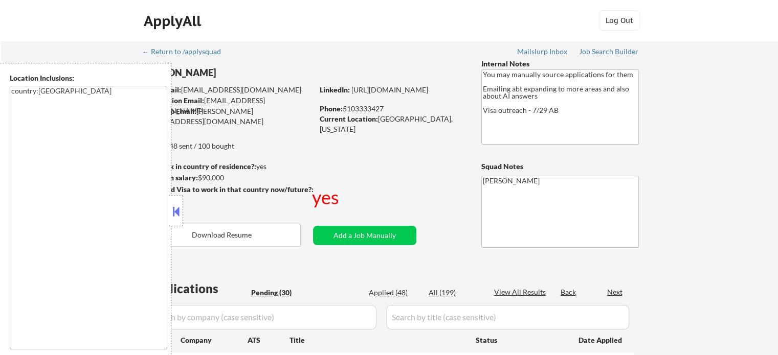
select select ""pending""
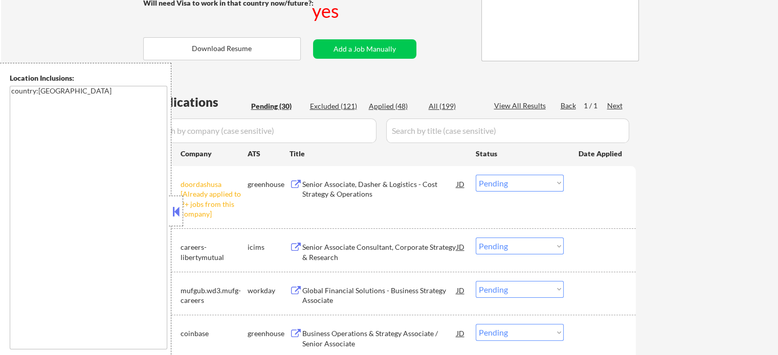
scroll to position [205, 0]
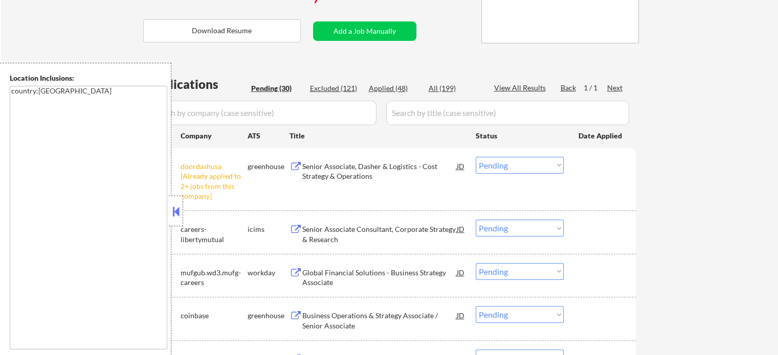
click at [508, 169] on select "Choose an option... Pending Applied Excluded (Questions) Excluded (Expired) Exc…" at bounding box center [520, 165] width 88 height 17
click at [476, 157] on select "Choose an option... Pending Applied Excluded (Questions) Excluded (Expired) Exc…" at bounding box center [520, 165] width 88 height 17
click at [577, 175] on div "#1 doordashusa [Already applied to 2+ jobs from this company] greenhouse Senior…" at bounding box center [387, 179] width 483 height 54
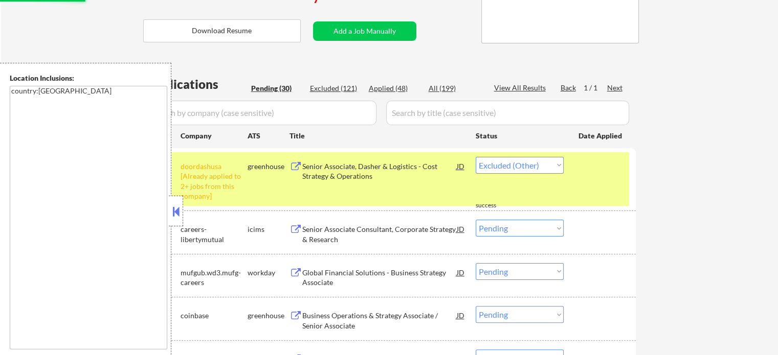
select select ""pending""
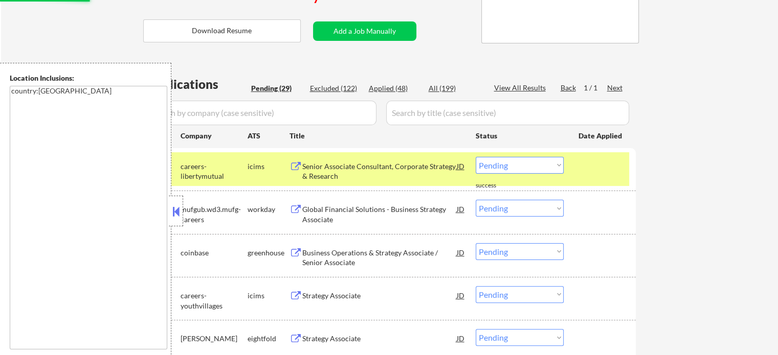
click at [601, 186] on div "#1 careers-libertymutual icims Senior Associate Consultant, Corporate Strategy …" at bounding box center [389, 169] width 493 height 43
click at [596, 171] on div at bounding box center [600, 166] width 45 height 18
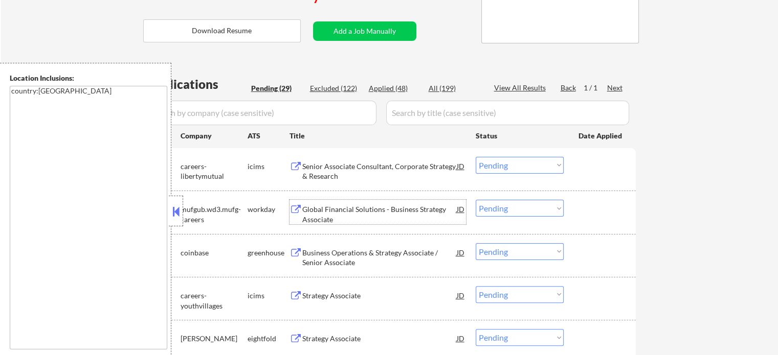
click at [386, 210] on div "Global Financial Solutions - Business Strategy Associate" at bounding box center [379, 215] width 154 height 20
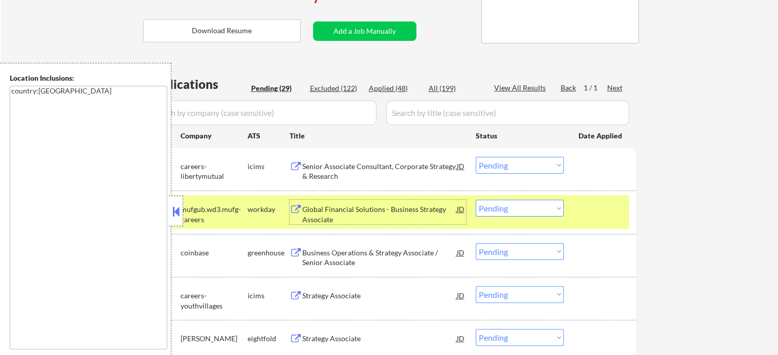
click at [522, 208] on select "Choose an option... Pending Applied Excluded (Questions) Excluded (Expired) Exc…" at bounding box center [520, 208] width 88 height 17
click at [476, 200] on select "Choose an option... Pending Applied Excluded (Questions) Excluded (Expired) Exc…" at bounding box center [520, 208] width 88 height 17
click at [598, 211] on div at bounding box center [600, 209] width 45 height 18
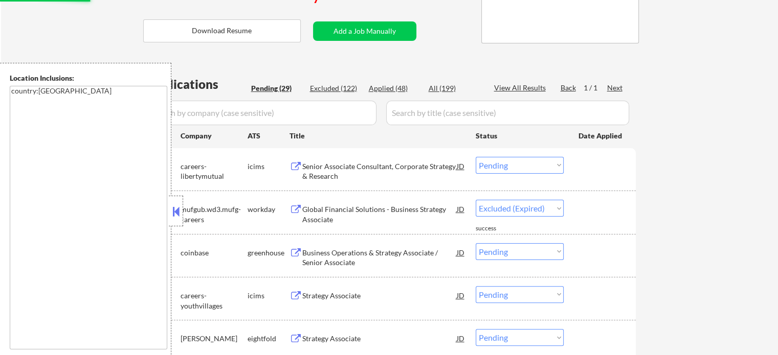
select select ""pending""
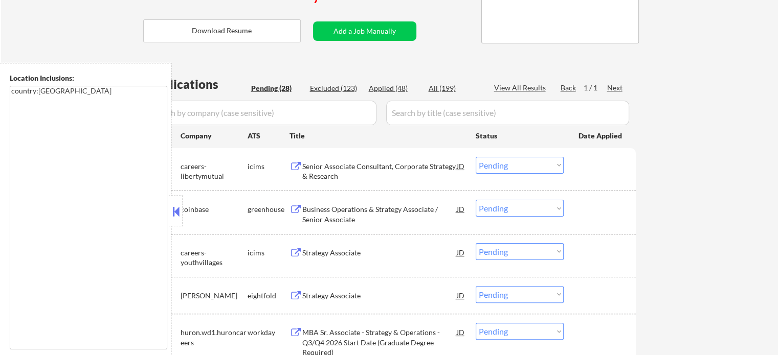
click at [376, 219] on div "Business Operations & Strategy Associate / Senior Associate" at bounding box center [379, 215] width 154 height 20
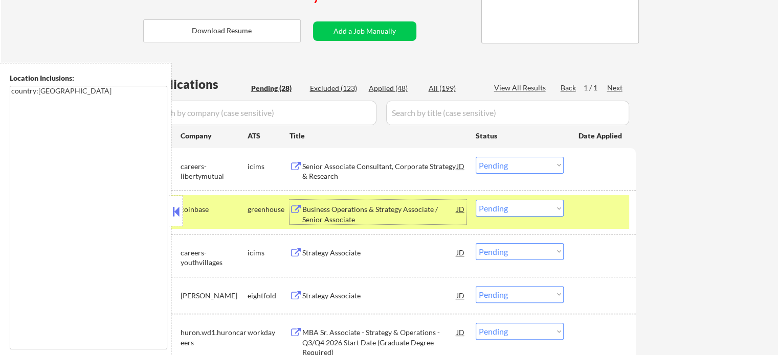
click at [587, 204] on div at bounding box center [600, 209] width 45 height 18
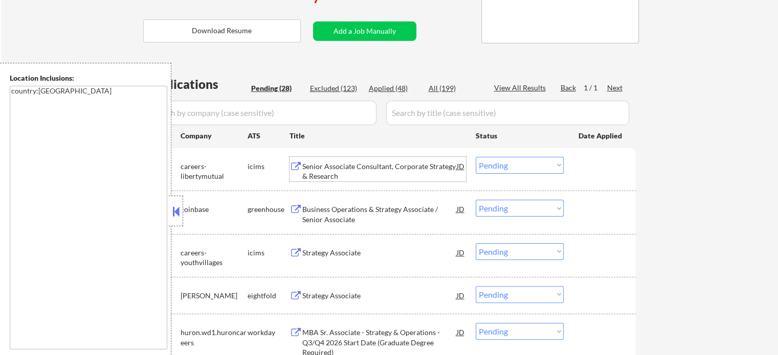
click at [336, 173] on div "Senior Associate Consultant, Corporate Strategy & Research" at bounding box center [379, 172] width 154 height 20
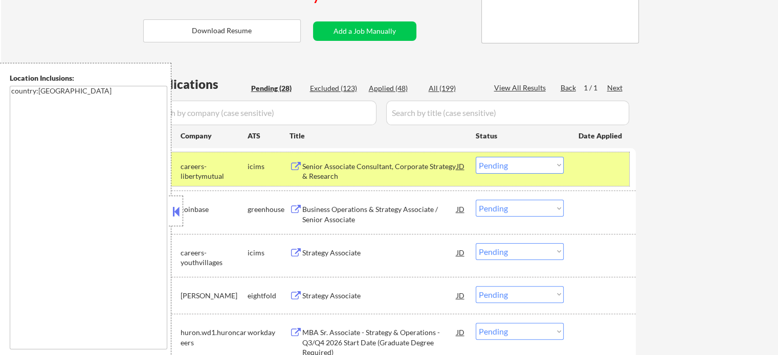
click at [610, 165] on div at bounding box center [600, 166] width 45 height 18
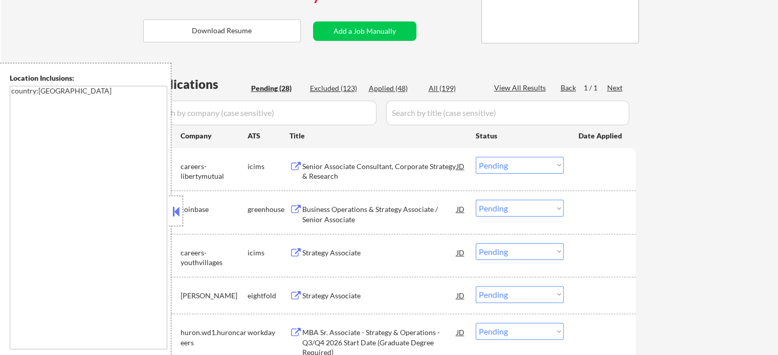
click at [317, 216] on div "Business Operations & Strategy Associate / Senior Associate" at bounding box center [379, 215] width 154 height 20
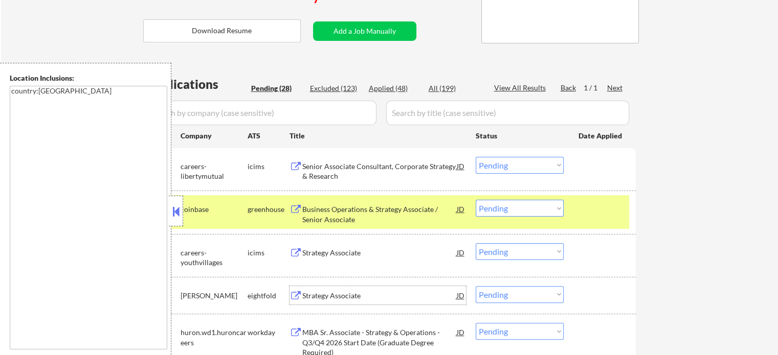
click at [350, 292] on div "Strategy Associate" at bounding box center [379, 296] width 154 height 10
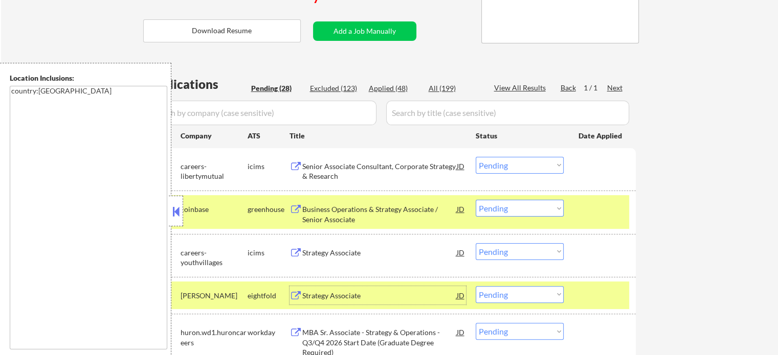
drag, startPoint x: 606, startPoint y: 302, endPoint x: 604, endPoint y: 286, distance: 16.5
click at [606, 297] on div at bounding box center [600, 295] width 45 height 18
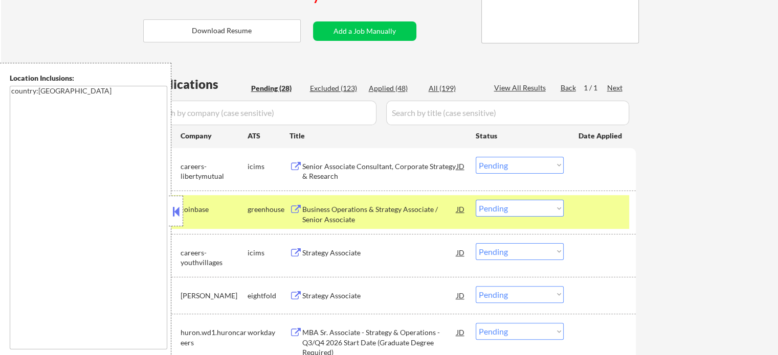
click at [596, 212] on div at bounding box center [600, 209] width 45 height 18
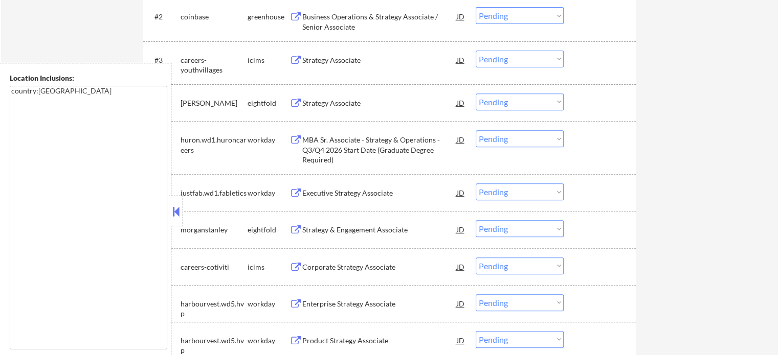
scroll to position [460, 0]
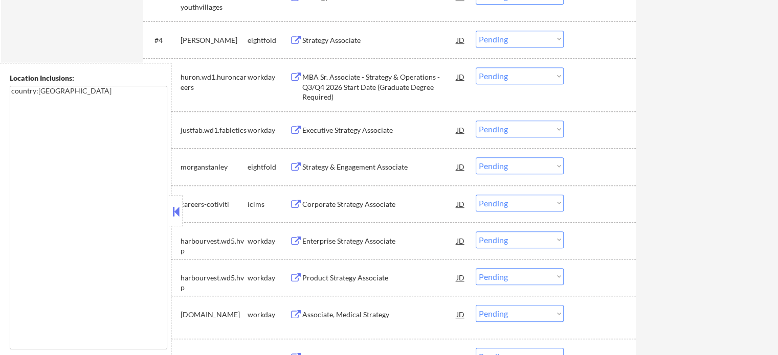
click at [322, 240] on div "Enterprise Strategy Associate" at bounding box center [379, 241] width 154 height 10
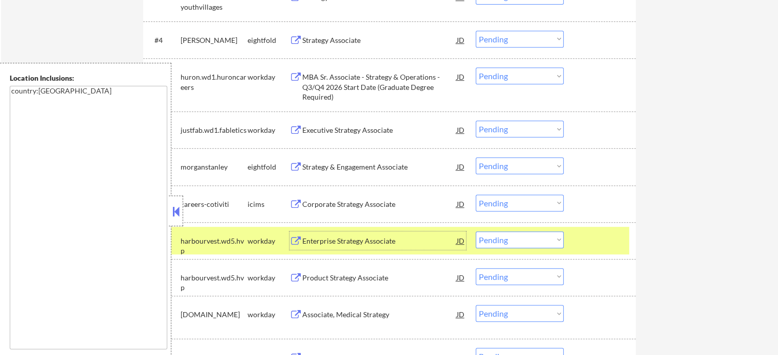
click at [591, 237] on div at bounding box center [600, 241] width 45 height 18
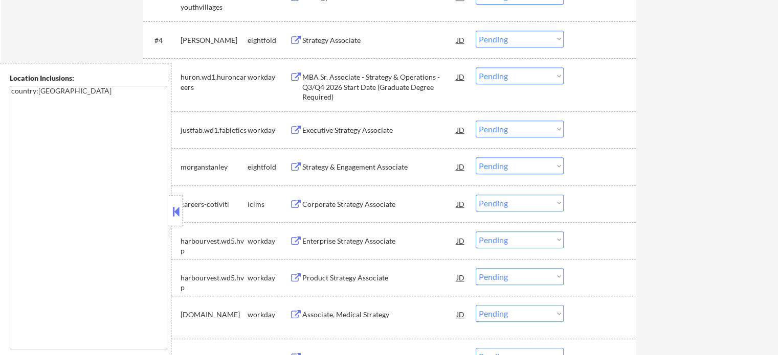
click at [335, 280] on div "Product Strategy Associate" at bounding box center [379, 278] width 154 height 10
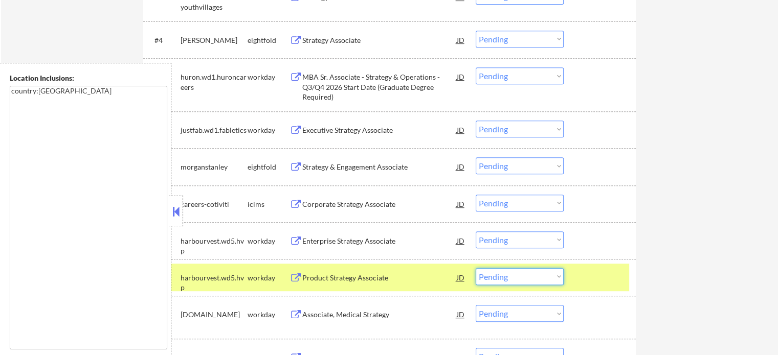
click at [501, 280] on select "Choose an option... Pending Applied Excluded (Questions) Excluded (Expired) Exc…" at bounding box center [520, 277] width 88 height 17
click at [476, 269] on select "Choose an option... Pending Applied Excluded (Questions) Excluded (Expired) Exc…" at bounding box center [520, 277] width 88 height 17
click at [586, 286] on div at bounding box center [600, 278] width 45 height 18
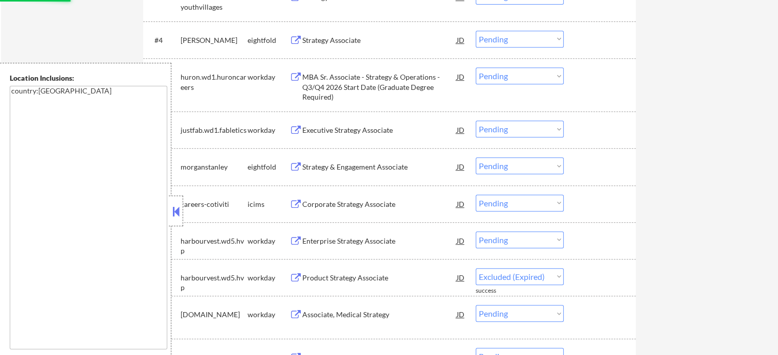
select select ""pending""
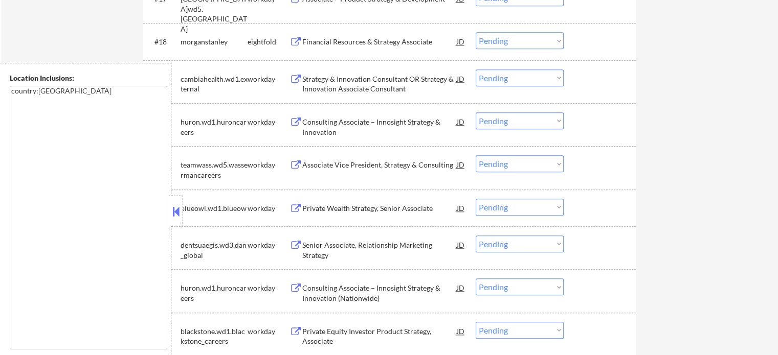
scroll to position [1279, 0]
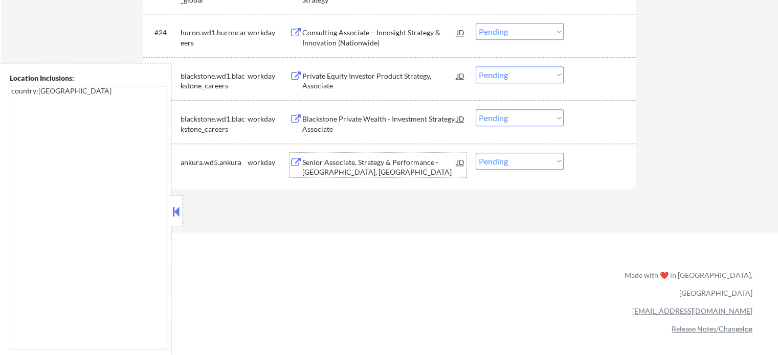
click at [329, 172] on div "Senior Associate, Strategy & Performance - Nashville, TN" at bounding box center [379, 168] width 154 height 20
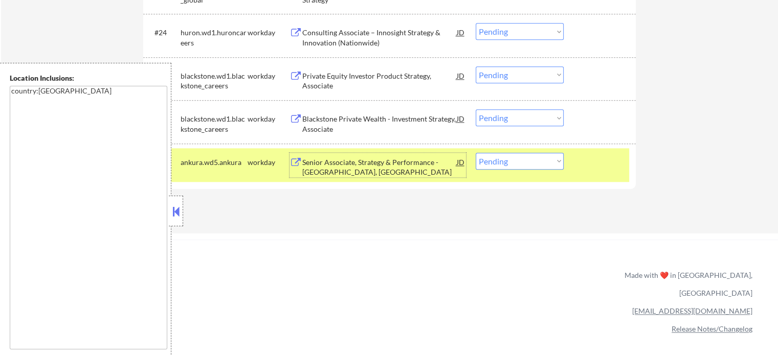
click at [358, 120] on div "Blackstone Private Wealth - Investment Strategy, Associate" at bounding box center [379, 124] width 154 height 20
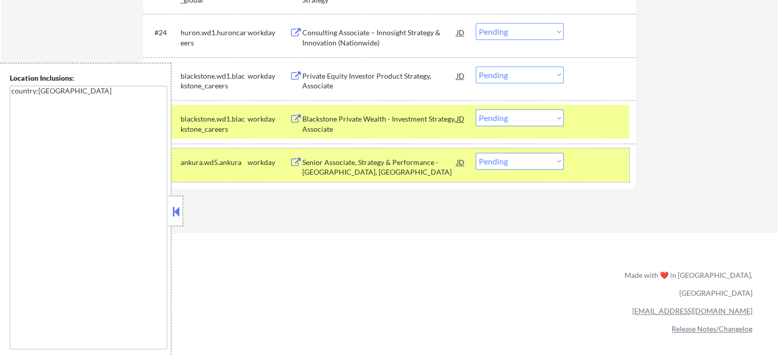
click at [587, 158] on div at bounding box center [600, 162] width 45 height 18
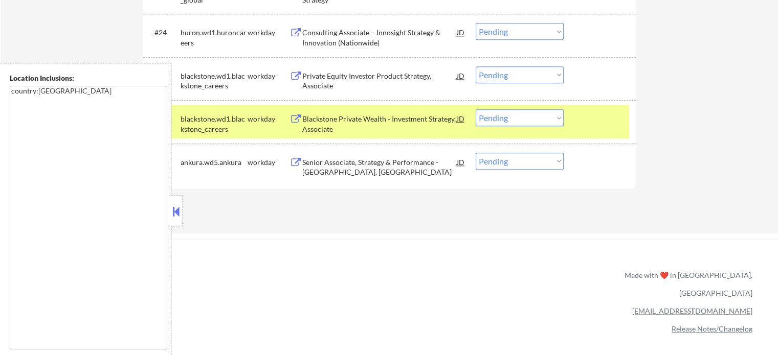
click at [591, 104] on div "#26 blackstone.wd1.blackstone_careers workday Blackstone Private Wealth - Inves…" at bounding box center [389, 121] width 493 height 43
drag, startPoint x: 593, startPoint y: 119, endPoint x: 572, endPoint y: 119, distance: 21.0
click at [592, 119] on div at bounding box center [600, 118] width 45 height 18
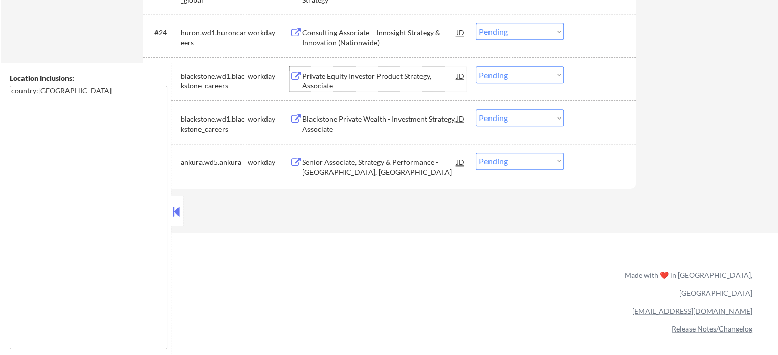
click at [349, 79] on div "Private Equity Investor Product Strategy, Associate" at bounding box center [379, 81] width 154 height 20
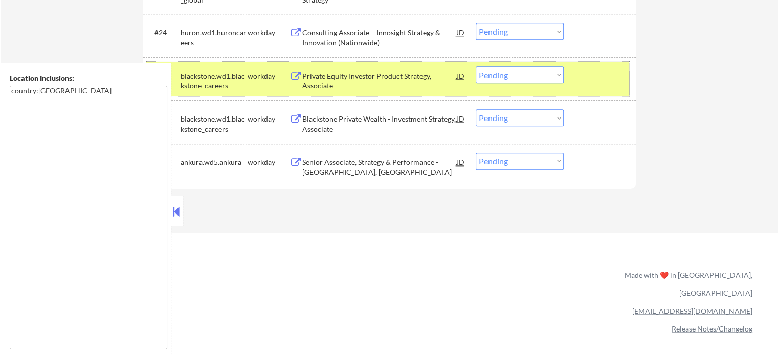
drag, startPoint x: 587, startPoint y: 71, endPoint x: 557, endPoint y: 63, distance: 31.3
click at [587, 72] on div at bounding box center [600, 75] width 45 height 18
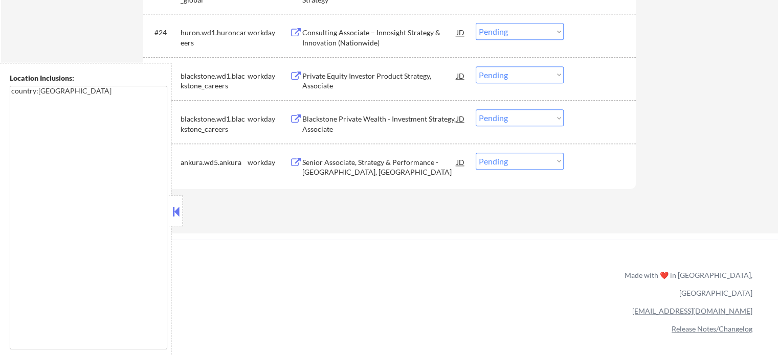
click at [309, 41] on div "Consulting Associate – Innosight Strategy & Innovation (Nationwide)" at bounding box center [379, 38] width 154 height 20
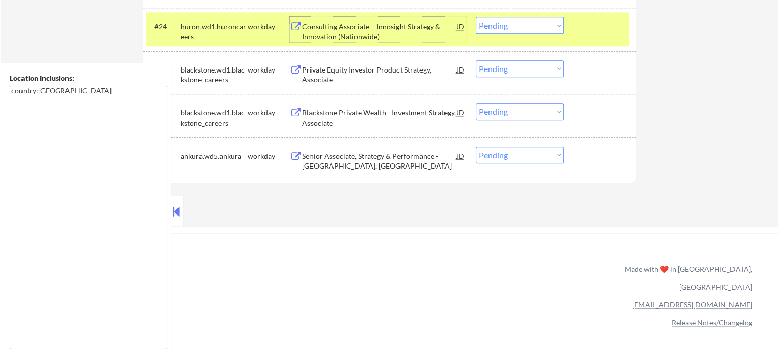
scroll to position [1227, 0]
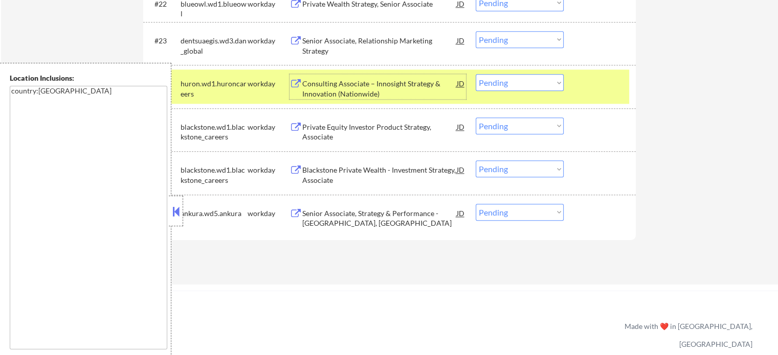
click at [574, 83] on div "#24 huron.wd1.huroncareers workday Consulting Associate – Innosight Strategy & …" at bounding box center [387, 87] width 483 height 34
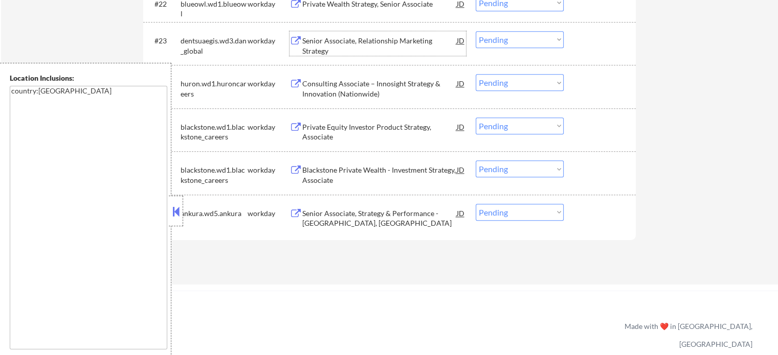
click at [329, 42] on div "Senior Associate, Relationship Marketing Strategy" at bounding box center [379, 46] width 154 height 20
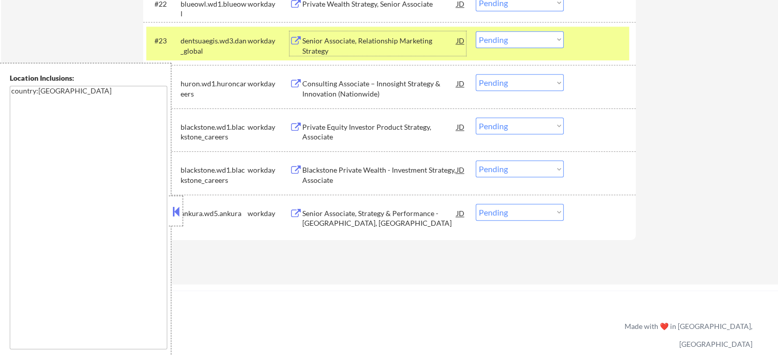
click at [585, 37] on div at bounding box center [600, 40] width 45 height 18
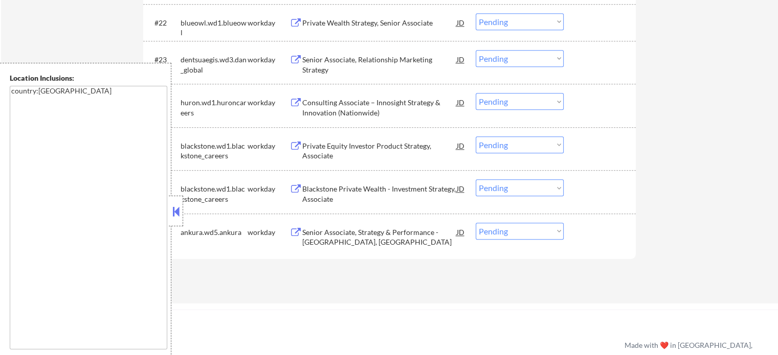
scroll to position [1176, 0]
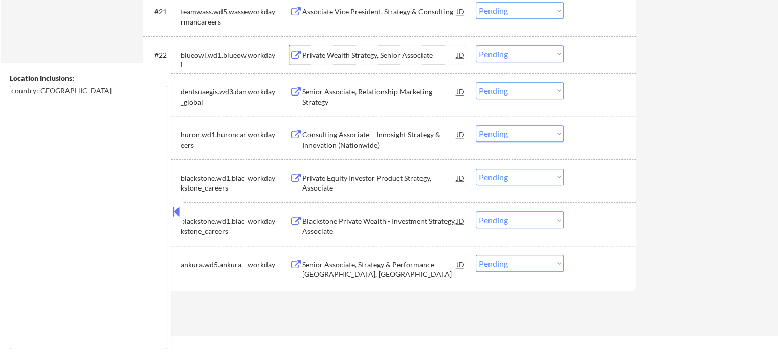
click at [373, 55] on div "Private Wealth Strategy, Senior Associate" at bounding box center [379, 55] width 154 height 10
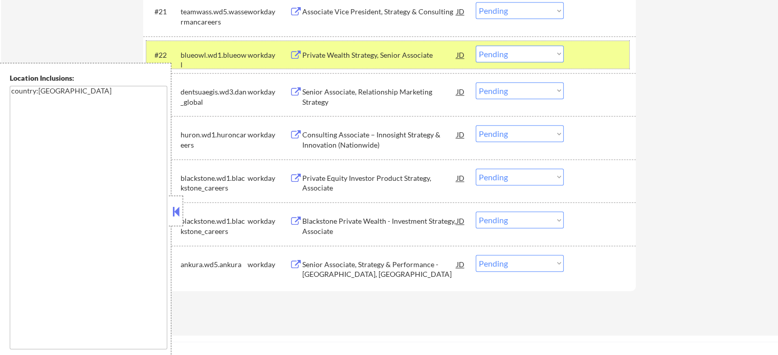
click at [588, 54] on div at bounding box center [600, 55] width 45 height 18
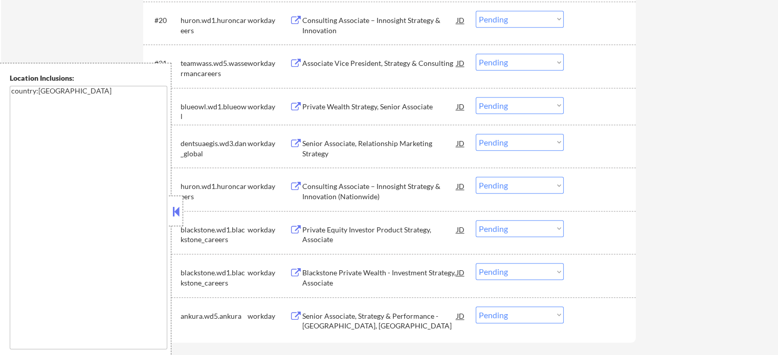
scroll to position [1074, 0]
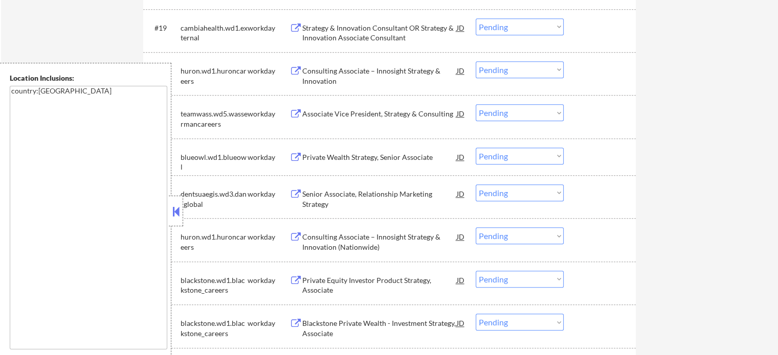
click at [355, 108] on div "Associate Vice President, Strategy & Consulting" at bounding box center [379, 113] width 154 height 18
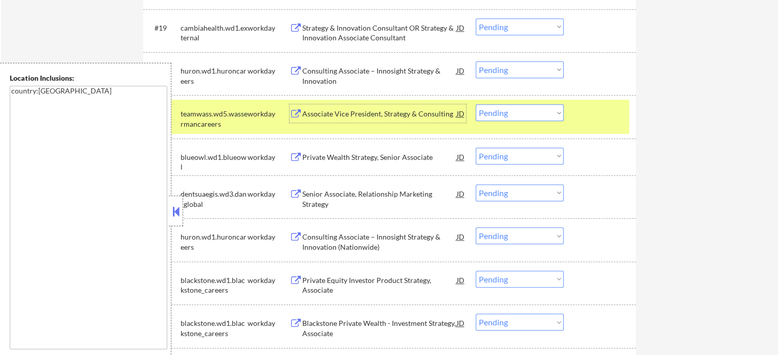
click at [599, 116] on div at bounding box center [600, 113] width 45 height 18
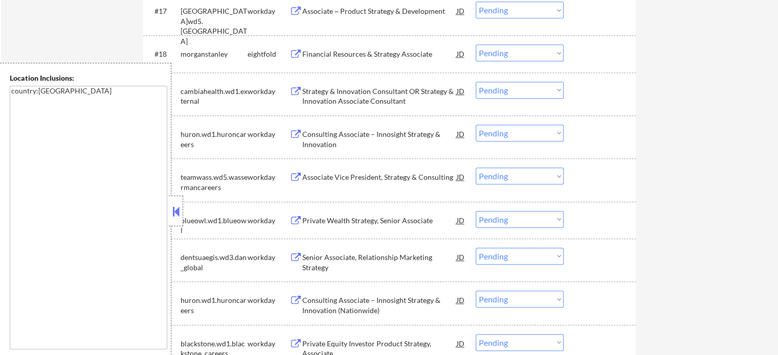
scroll to position [972, 0]
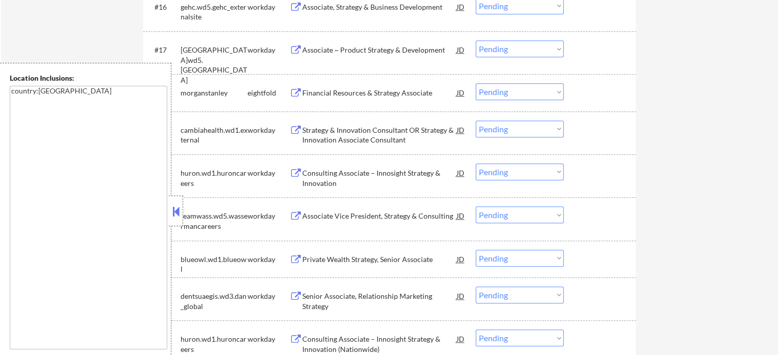
click at [335, 136] on div "Strategy & Innovation Consultant OR Strategy & Innovation Associate Consultant" at bounding box center [379, 135] width 154 height 20
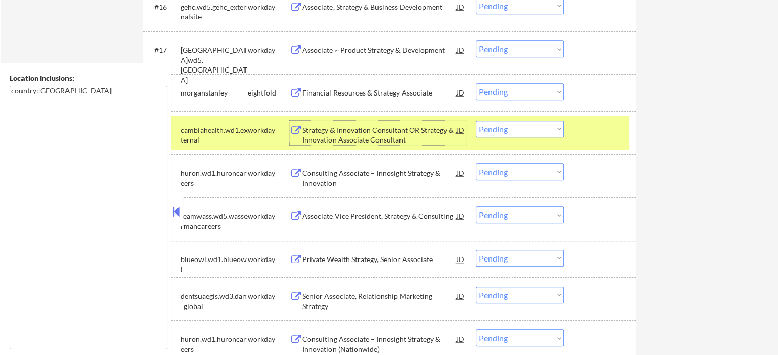
click at [592, 132] on div at bounding box center [600, 130] width 45 height 18
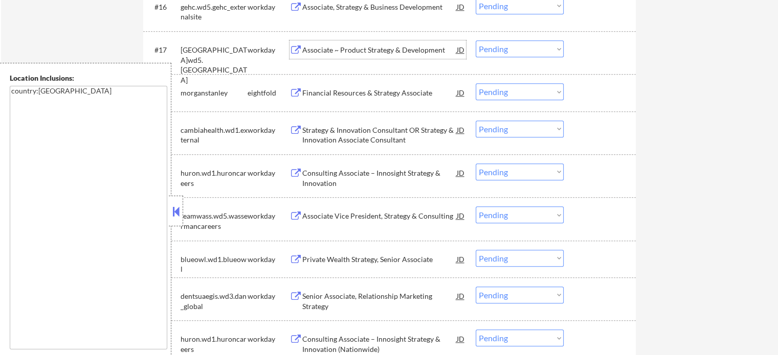
click at [323, 50] on div "Associate ~ Product Strategy & Development" at bounding box center [379, 50] width 154 height 10
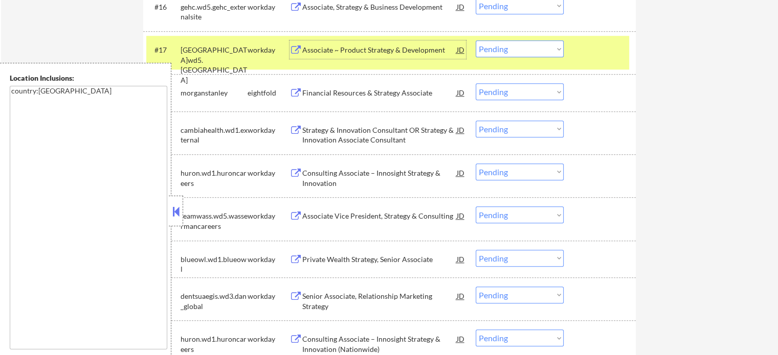
click at [586, 46] on div at bounding box center [600, 49] width 45 height 18
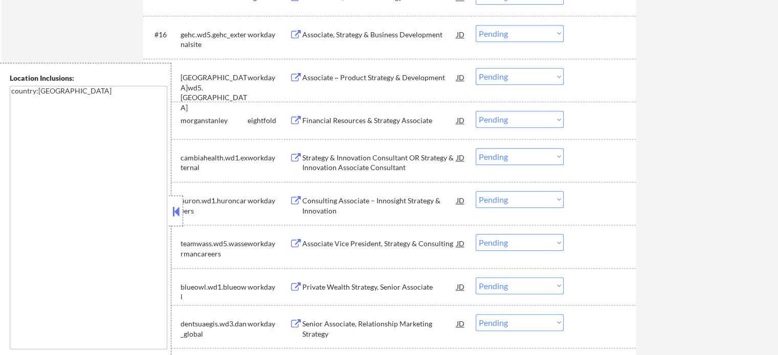
scroll to position [921, 0]
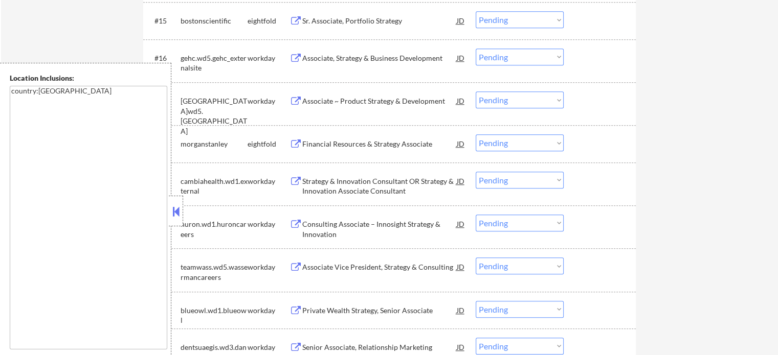
click at [354, 62] on div "Associate, Strategy & Business Development" at bounding box center [379, 58] width 154 height 10
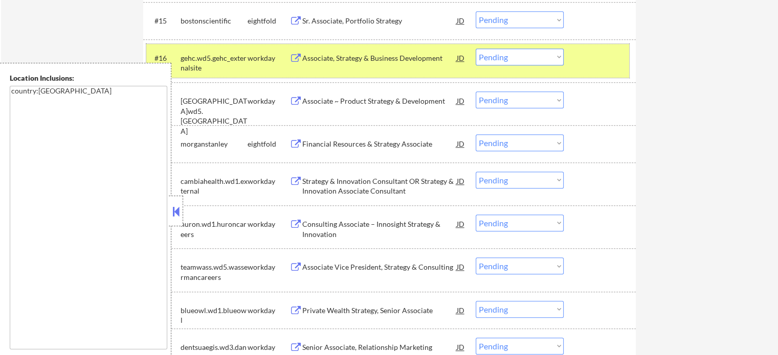
click at [610, 61] on div at bounding box center [600, 58] width 45 height 18
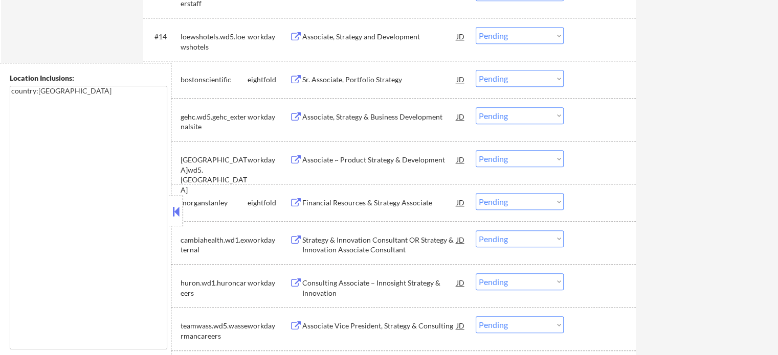
scroll to position [818, 0]
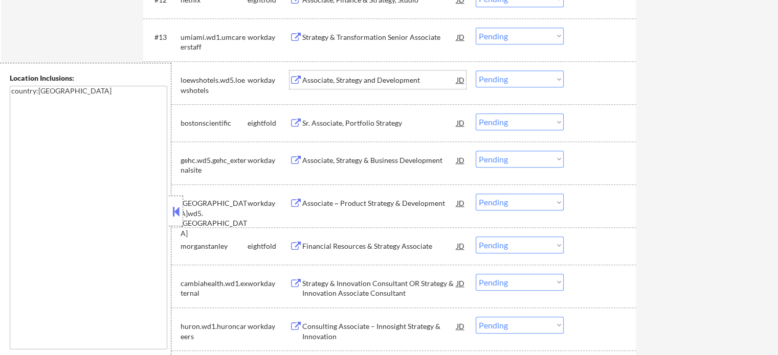
click at [352, 83] on div "Associate, Strategy and Development" at bounding box center [379, 80] width 154 height 10
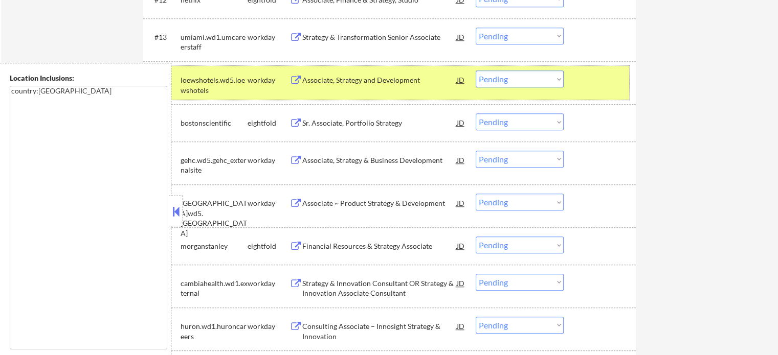
drag, startPoint x: 604, startPoint y: 84, endPoint x: 368, endPoint y: 70, distance: 236.7
click at [604, 84] on div at bounding box center [600, 80] width 45 height 18
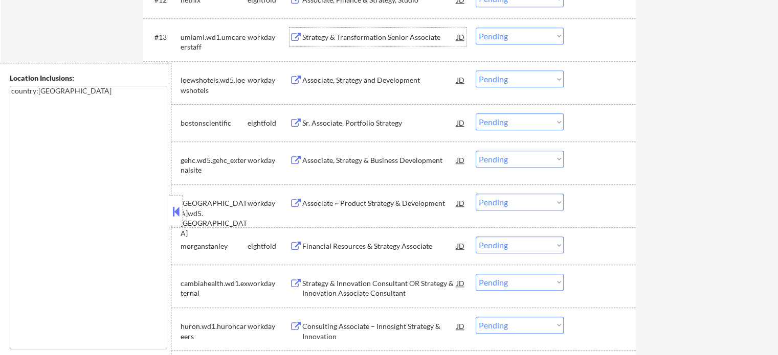
click at [354, 42] on div "Strategy & Transformation Senior Associate" at bounding box center [379, 37] width 154 height 18
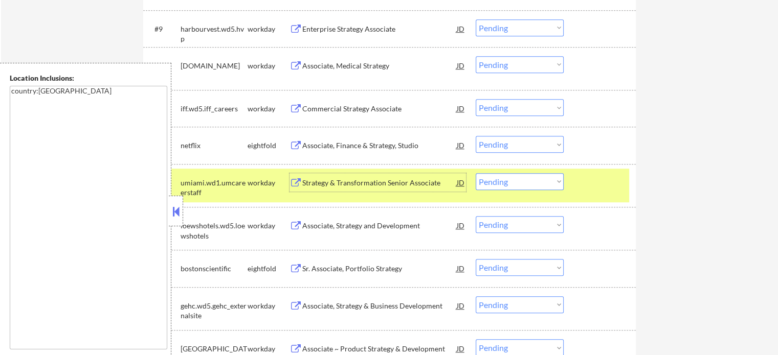
scroll to position [665, 0]
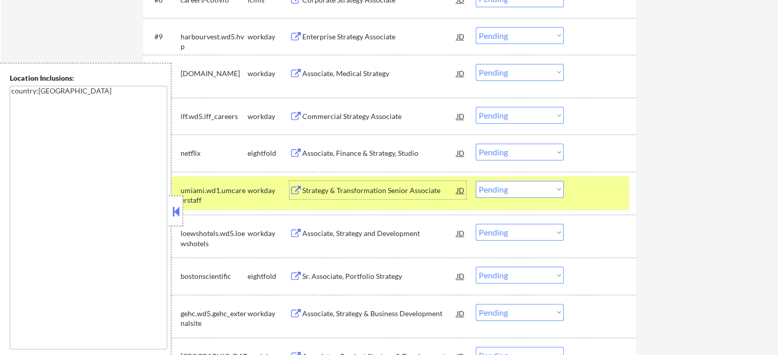
click at [368, 153] on div "Associate, Finance & Strategy, Studio" at bounding box center [379, 153] width 154 height 10
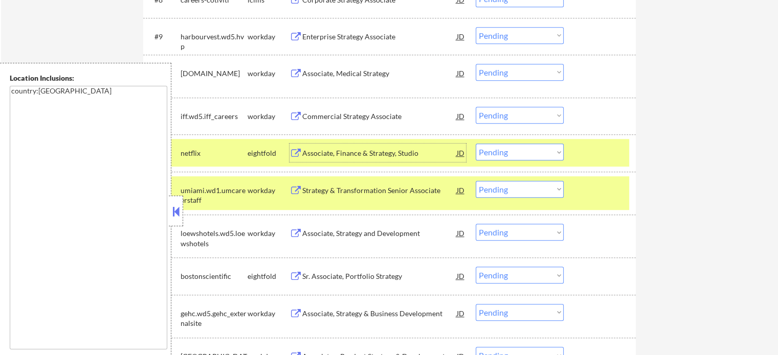
drag, startPoint x: 605, startPoint y: 149, endPoint x: 606, endPoint y: 191, distance: 41.9
click at [605, 149] on div at bounding box center [600, 153] width 45 height 18
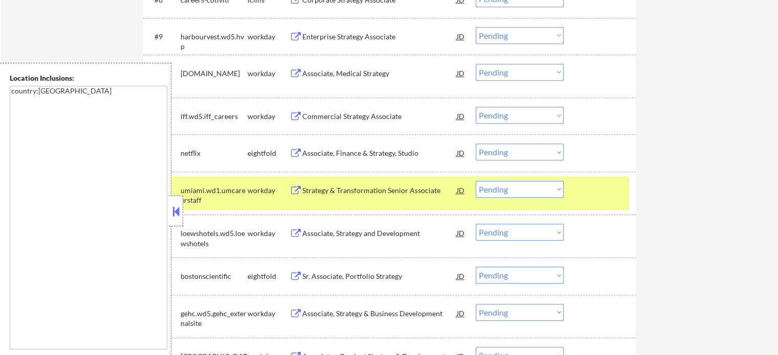
click at [594, 188] on div at bounding box center [600, 190] width 45 height 18
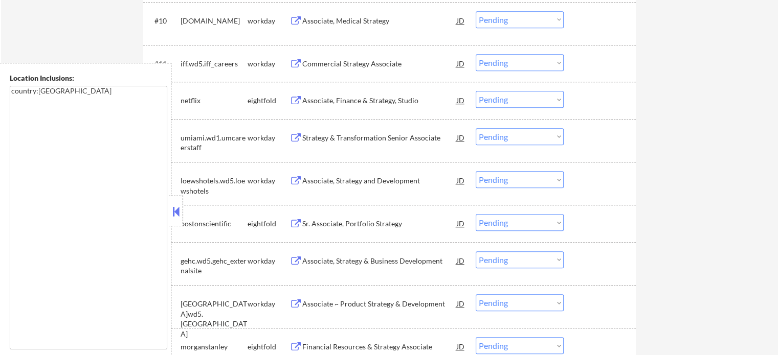
scroll to position [818, 0]
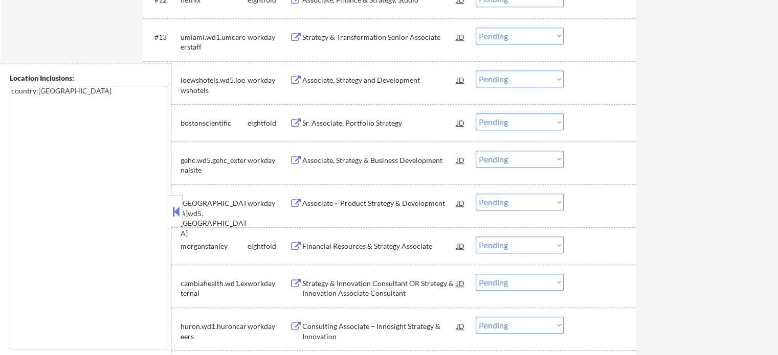
click at [357, 213] on div "#17 brookfield.wd5.brookfield workday Associate ~ Product Strategy & Developmen…" at bounding box center [387, 206] width 483 height 34
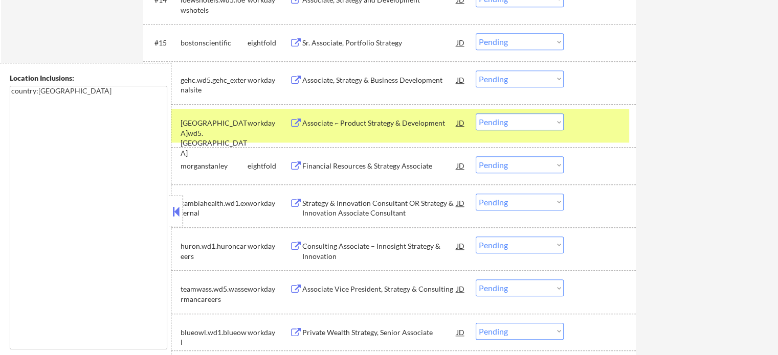
scroll to position [921, 0]
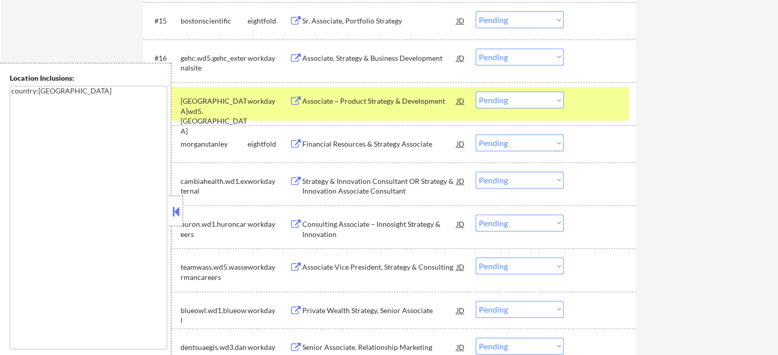
click at [608, 108] on div at bounding box center [600, 101] width 45 height 18
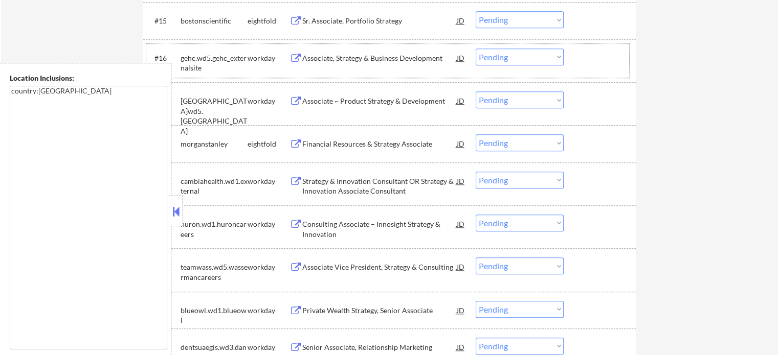
click at [376, 67] on div "#16 gehc.wd5.gehc_externalsite workday Associate, Strategy & Business Developme…" at bounding box center [387, 61] width 483 height 34
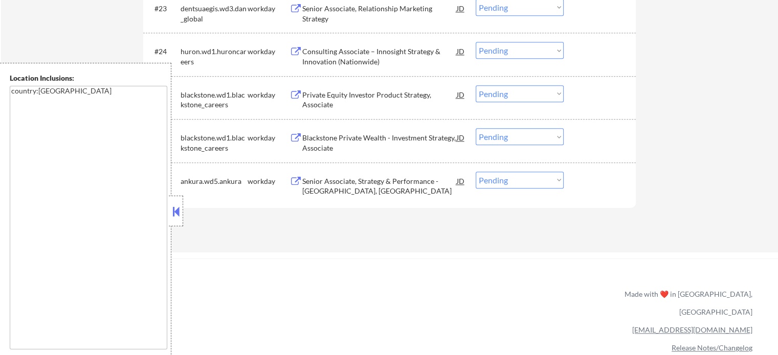
scroll to position [1330, 0]
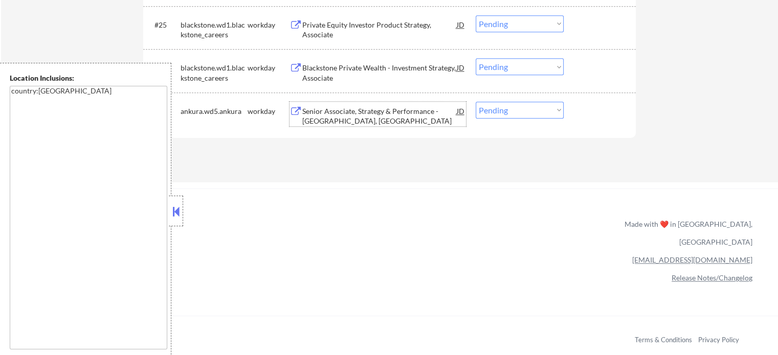
click at [368, 116] on div "Senior Associate, Strategy & Performance - Nashville, TN" at bounding box center [379, 116] width 154 height 20
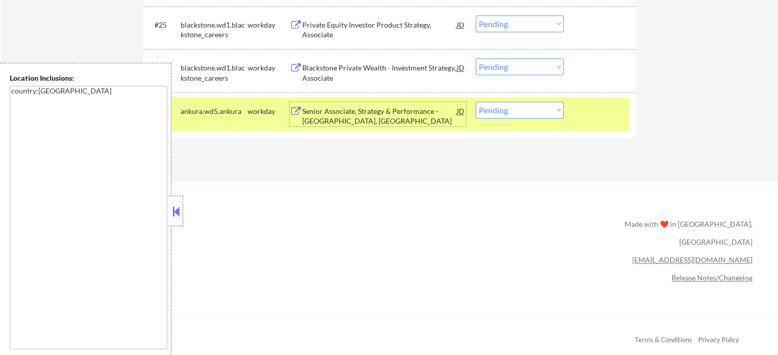
drag, startPoint x: 583, startPoint y: 115, endPoint x: 581, endPoint y: 124, distance: 9.8
click at [585, 121] on div "#27 ankura.wd5.ankura workday Senior Associate, Strategy & Performance - Nashvi…" at bounding box center [387, 114] width 483 height 34
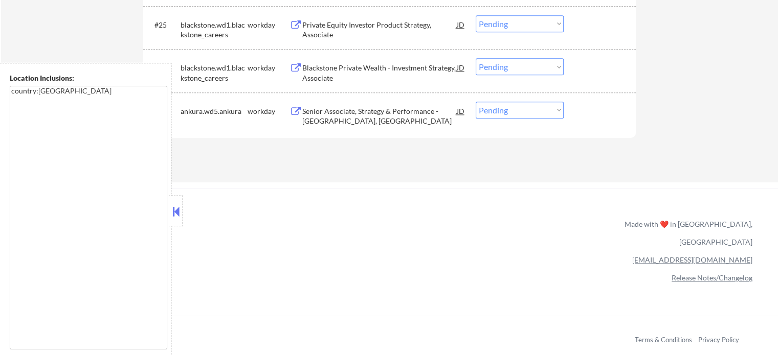
click at [356, 75] on div "Blackstone Private Wealth - Investment Strategy, Associate" at bounding box center [379, 73] width 154 height 20
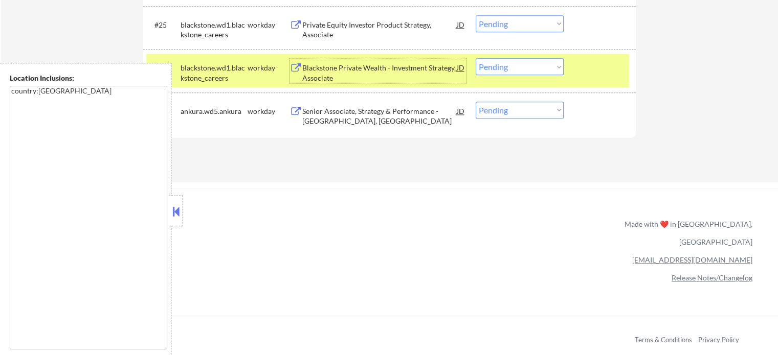
click at [358, 119] on div "Senior Associate, Strategy & Performance - Nashville, TN" at bounding box center [379, 116] width 154 height 20
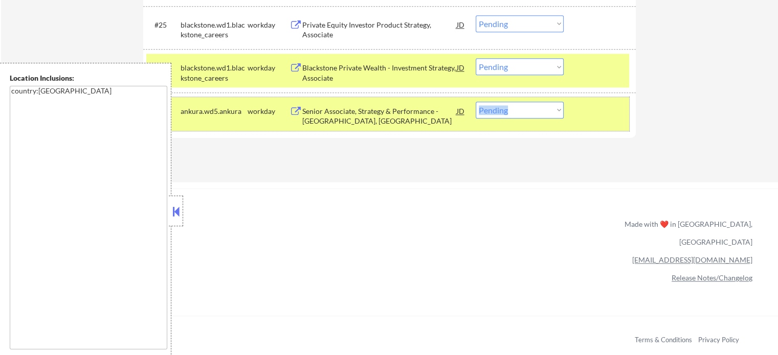
drag, startPoint x: 570, startPoint y: 112, endPoint x: 576, endPoint y: 101, distance: 12.6
click at [571, 111] on div "#27 ankura.wd5.ankura workday Senior Associate, Strategy & Performance - Nashvi…" at bounding box center [387, 114] width 483 height 34
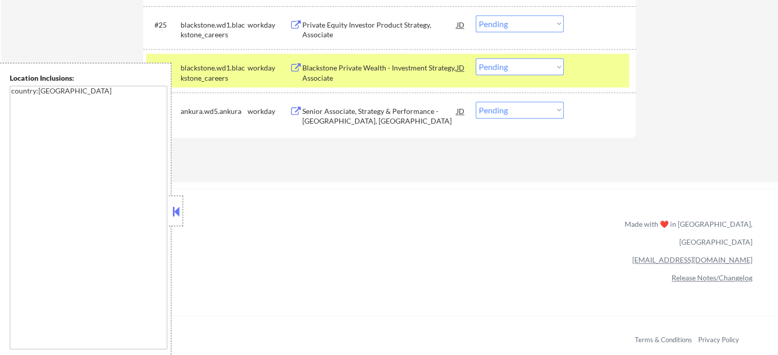
click at [597, 73] on div at bounding box center [600, 67] width 45 height 18
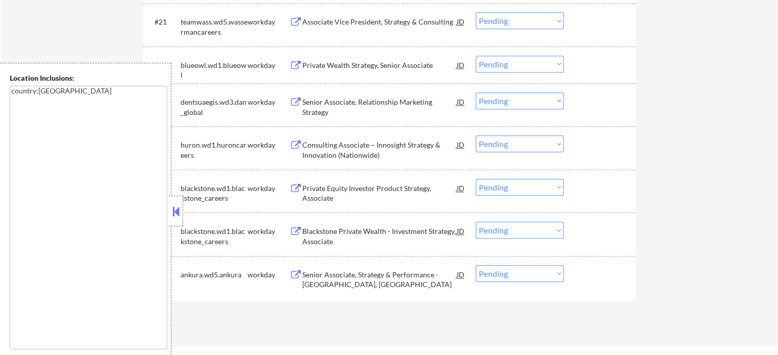
scroll to position [1074, 0]
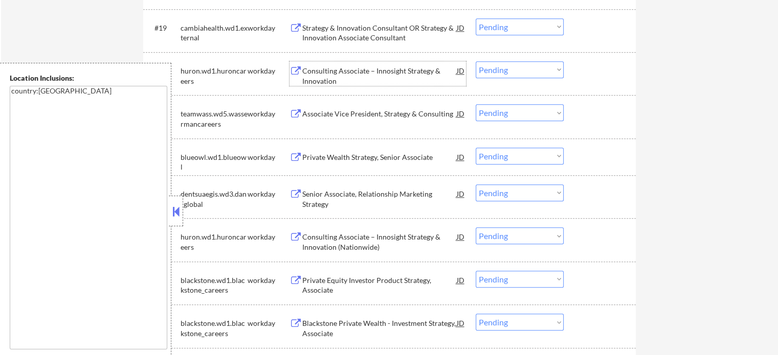
click at [342, 69] on div "Consulting Associate – Innosight Strategy & Innovation" at bounding box center [379, 76] width 154 height 20
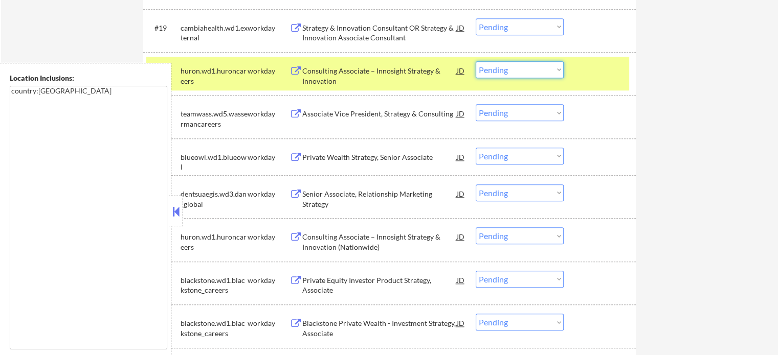
click at [508, 72] on select "Choose an option... Pending Applied Excluded (Questions) Excluded (Expired) Exc…" at bounding box center [520, 69] width 88 height 17
click at [476, 61] on select "Choose an option... Pending Applied Excluded (Questions) Excluded (Expired) Exc…" at bounding box center [520, 69] width 88 height 17
click at [590, 73] on div at bounding box center [600, 70] width 45 height 18
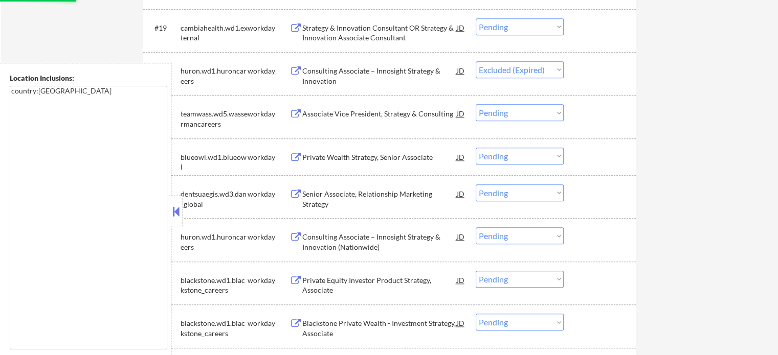
scroll to position [1023, 0]
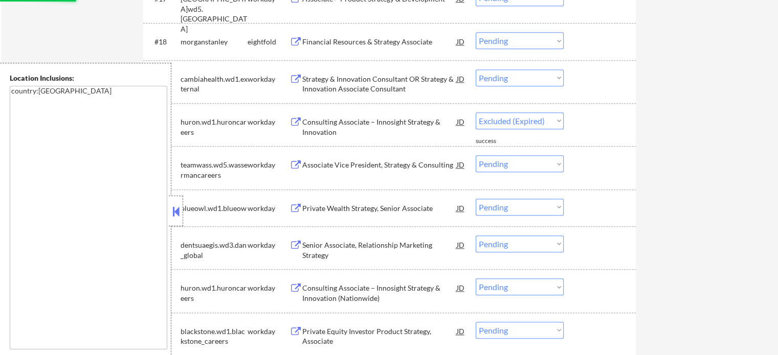
click at [342, 87] on div "Strategy & Innovation Consultant OR Strategy & Innovation Associate Consultant" at bounding box center [379, 84] width 154 height 20
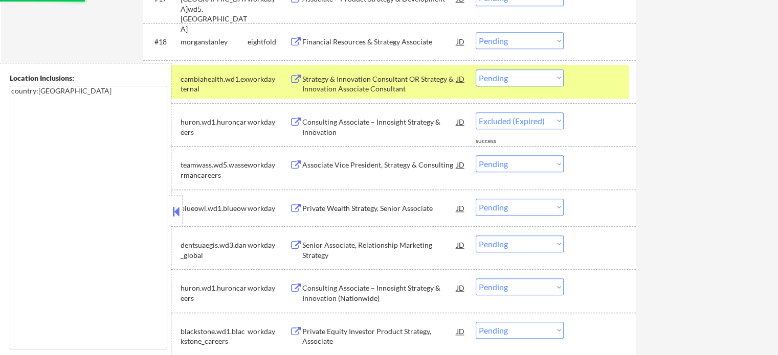
select select ""pending""
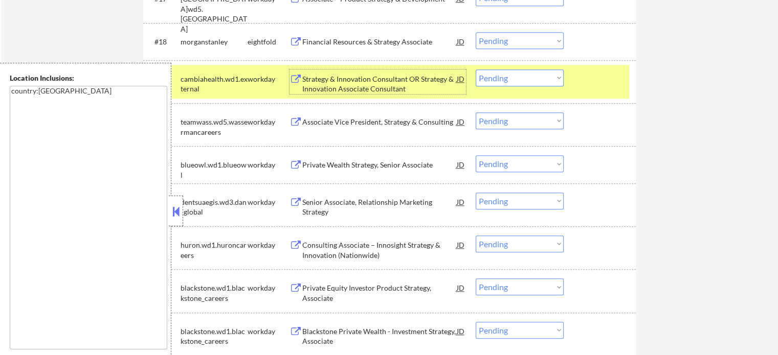
click at [597, 80] on div at bounding box center [600, 79] width 45 height 18
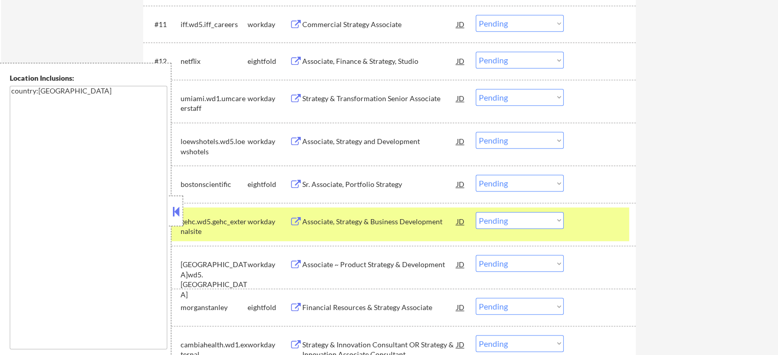
scroll to position [665, 0]
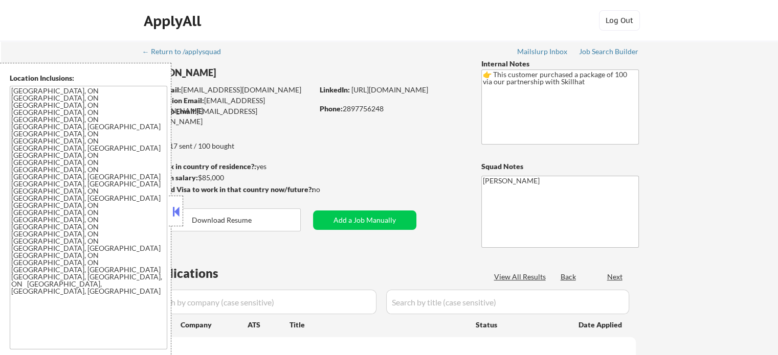
select select ""pending""
